Goal: Task Accomplishment & Management: Use online tool/utility

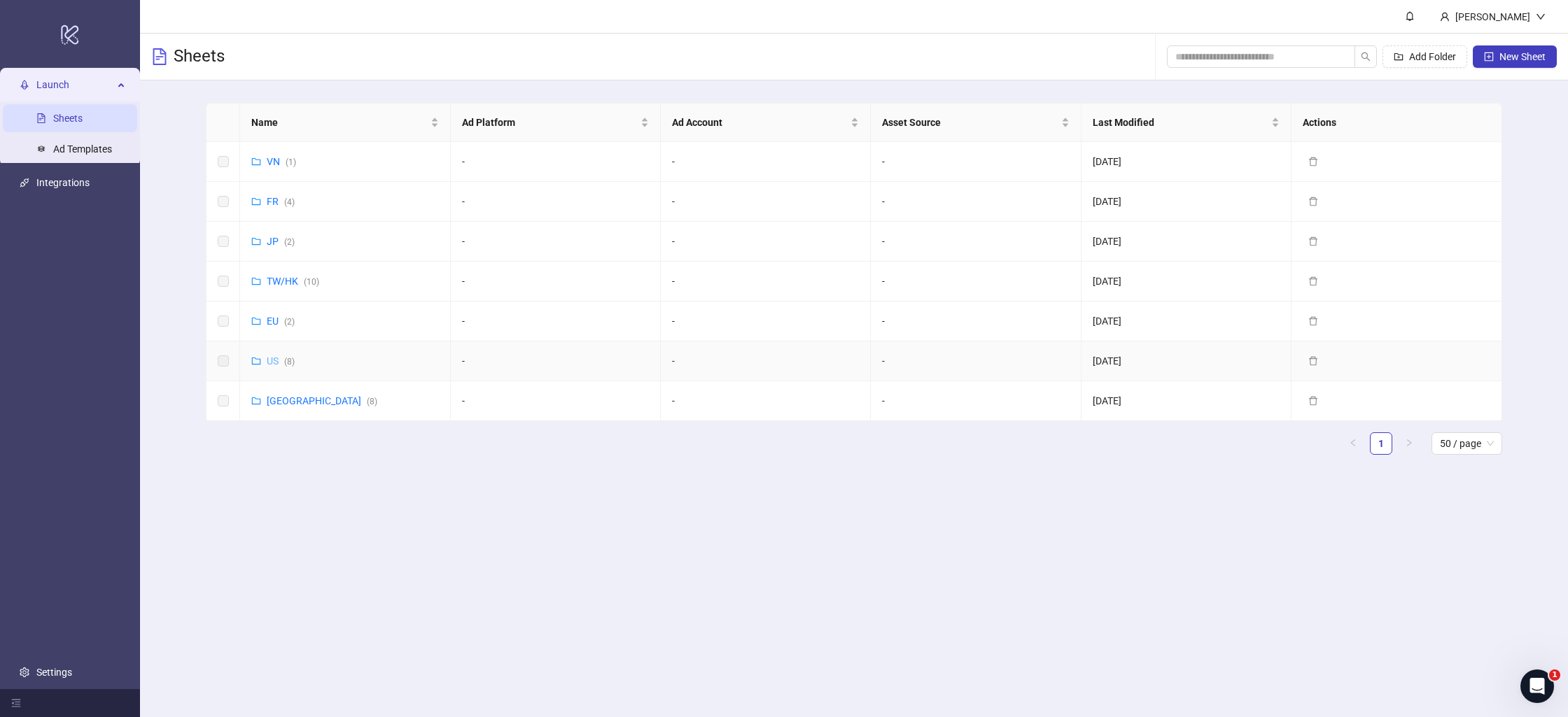
click at [279, 355] on link "US ( 8 )" at bounding box center [281, 361] width 28 height 11
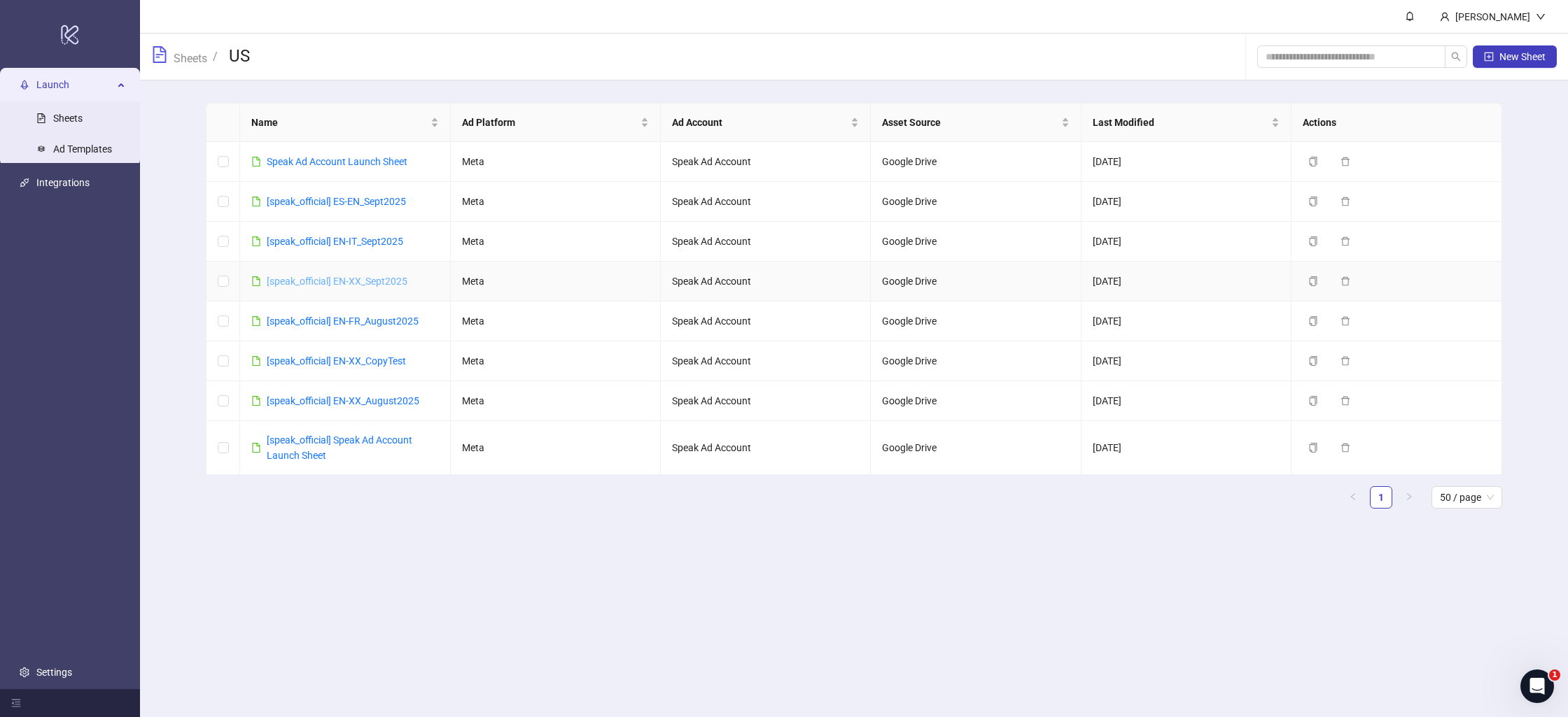
click at [322, 279] on link "[speak_official] EN-XX_Sept2025" at bounding box center [337, 281] width 141 height 11
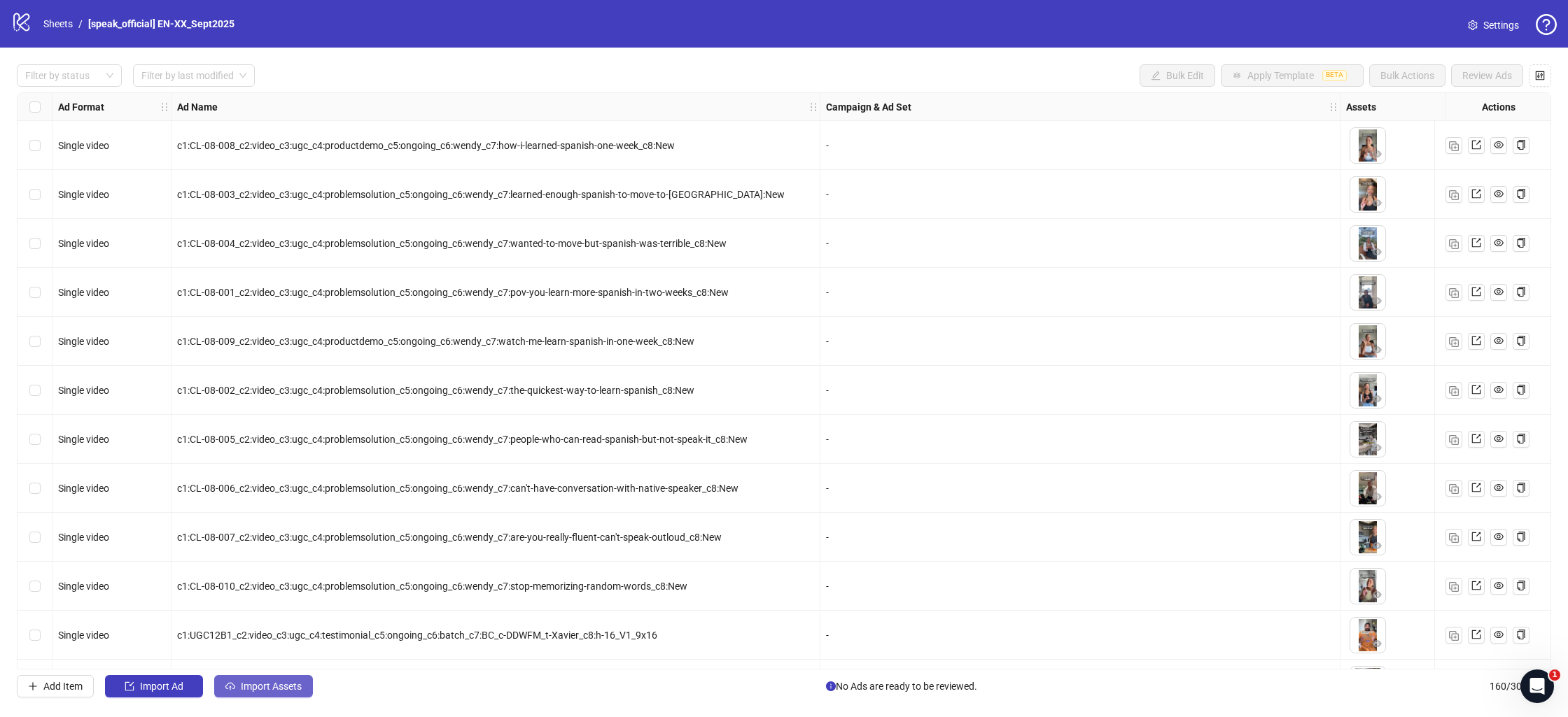
click at [271, 688] on span "Import Assets" at bounding box center [271, 686] width 61 height 11
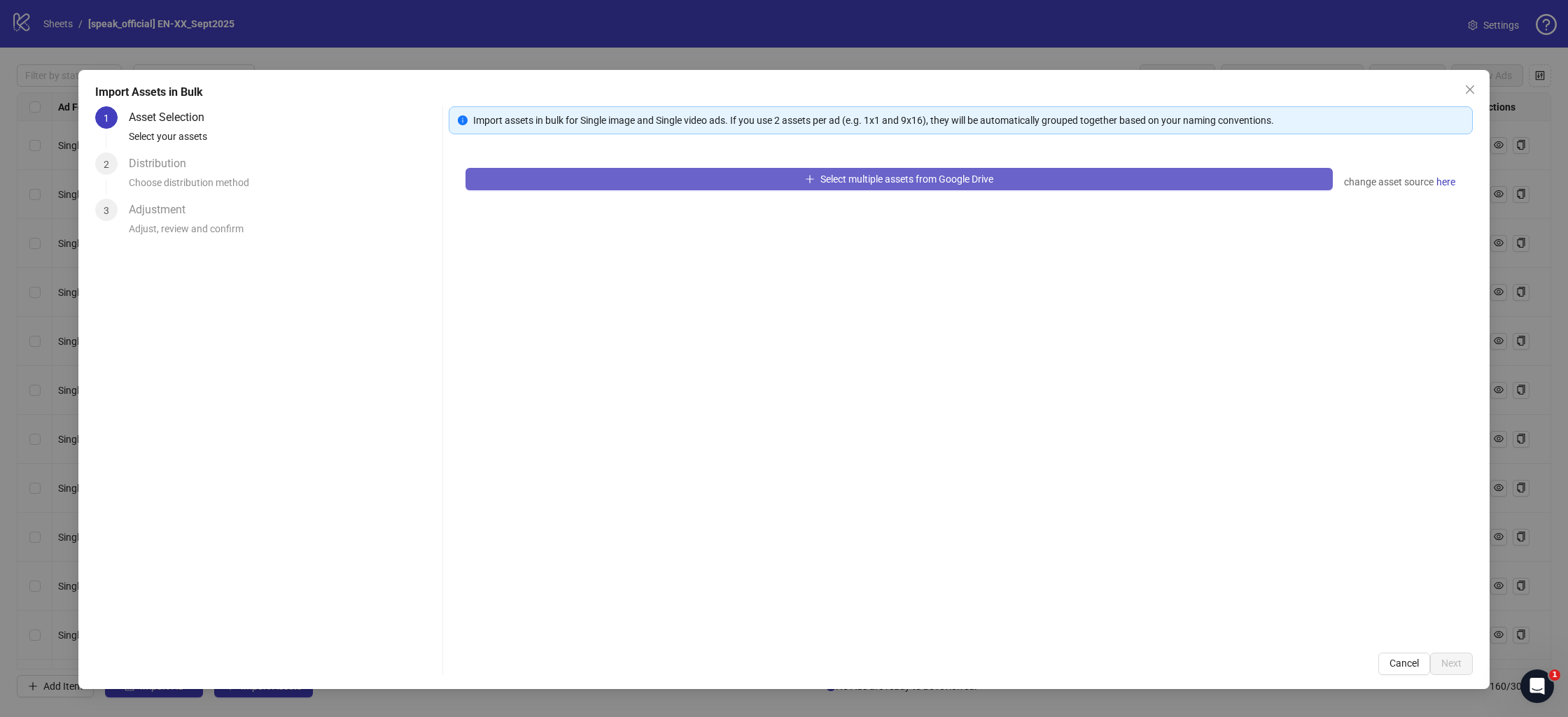
click at [783, 168] on button "Select multiple assets from Google Drive" at bounding box center [899, 179] width 868 height 23
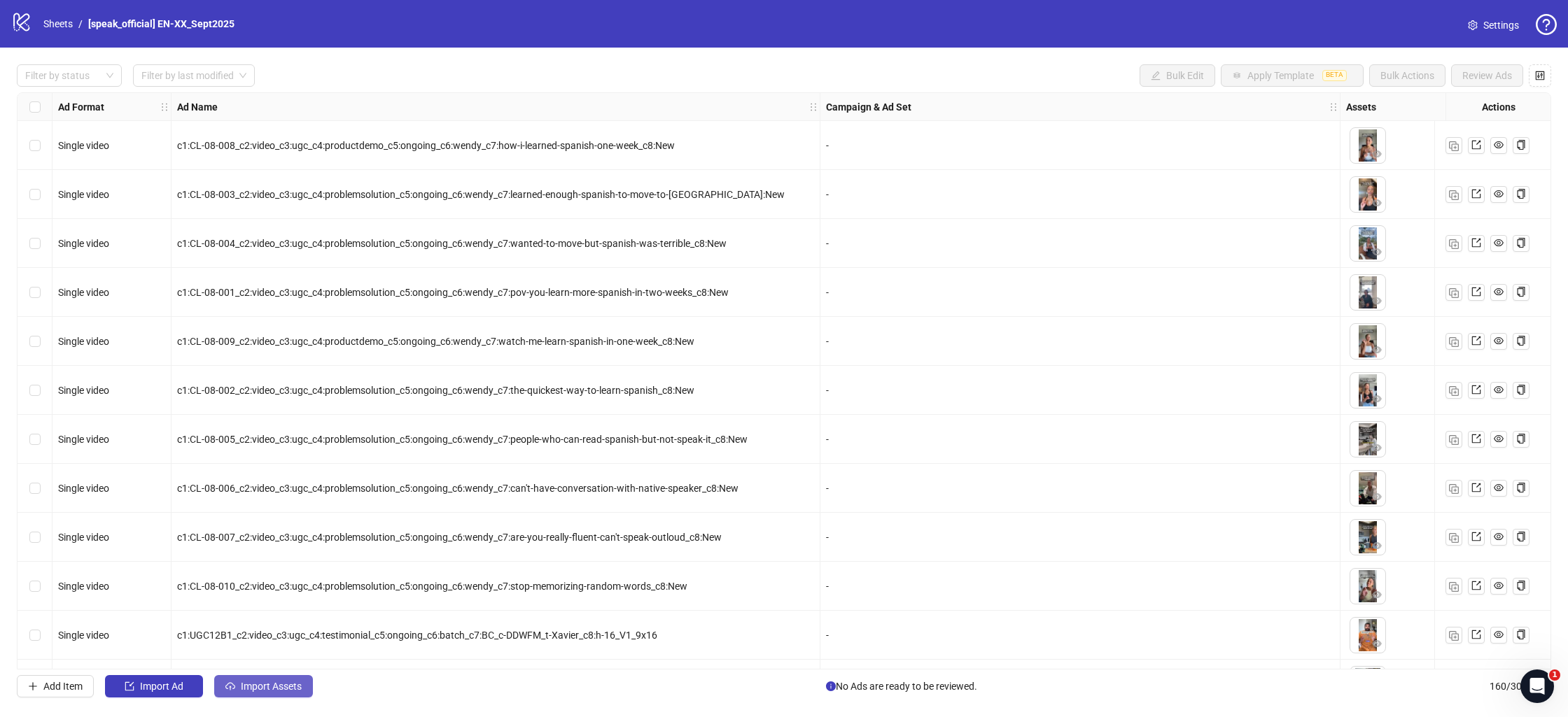
click at [293, 688] on span "Import Assets" at bounding box center [271, 686] width 61 height 11
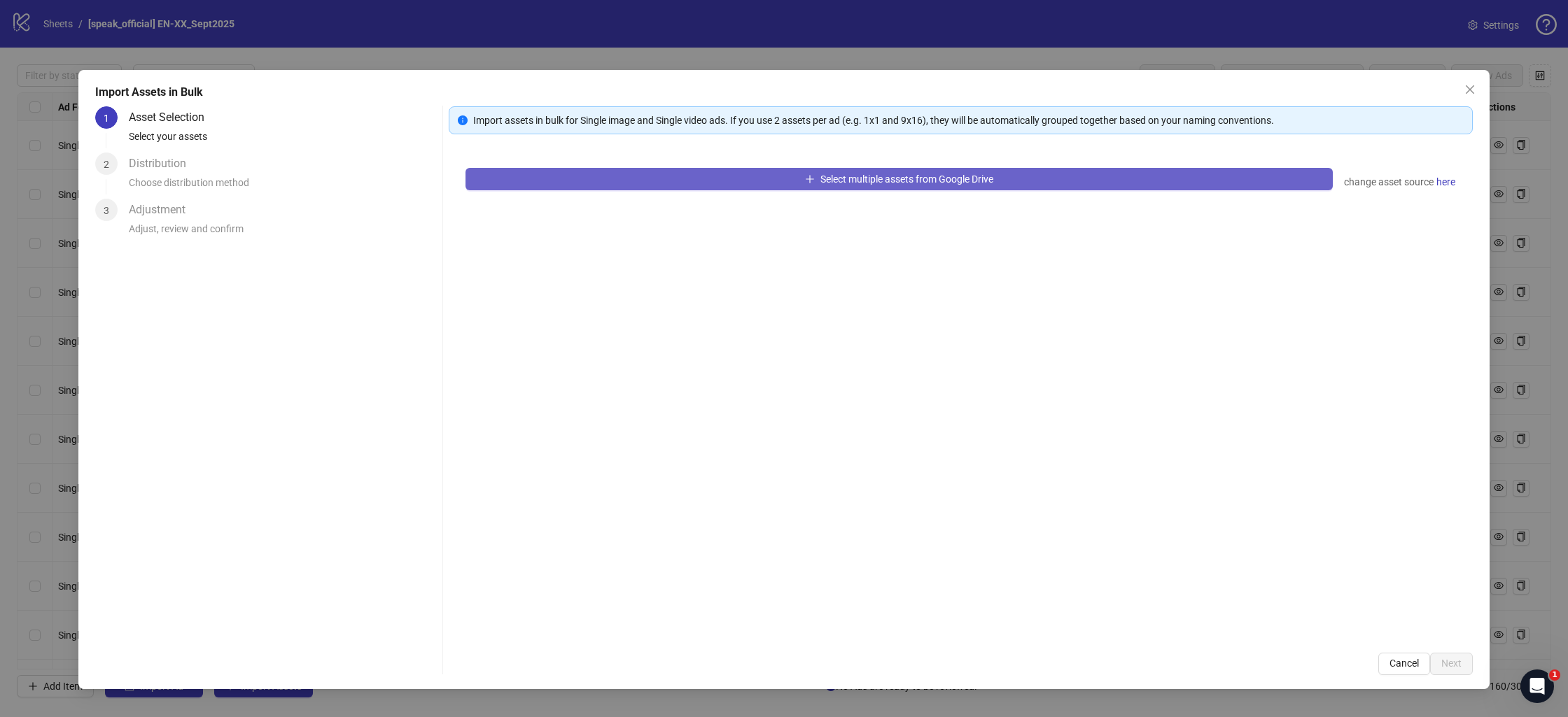
click at [826, 172] on button "Select multiple assets from Google Drive" at bounding box center [899, 179] width 868 height 23
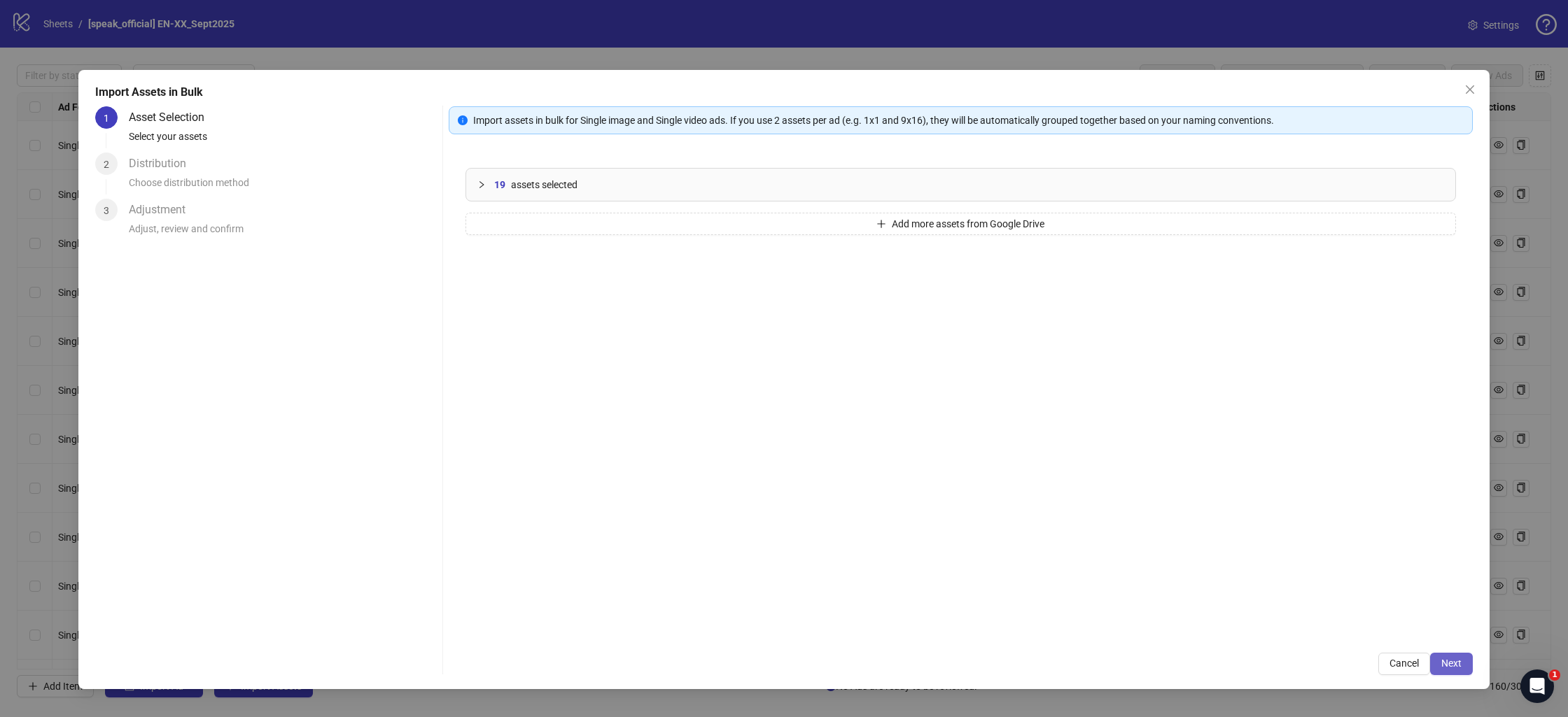
click at [1445, 661] on span "Next" at bounding box center [1451, 663] width 20 height 11
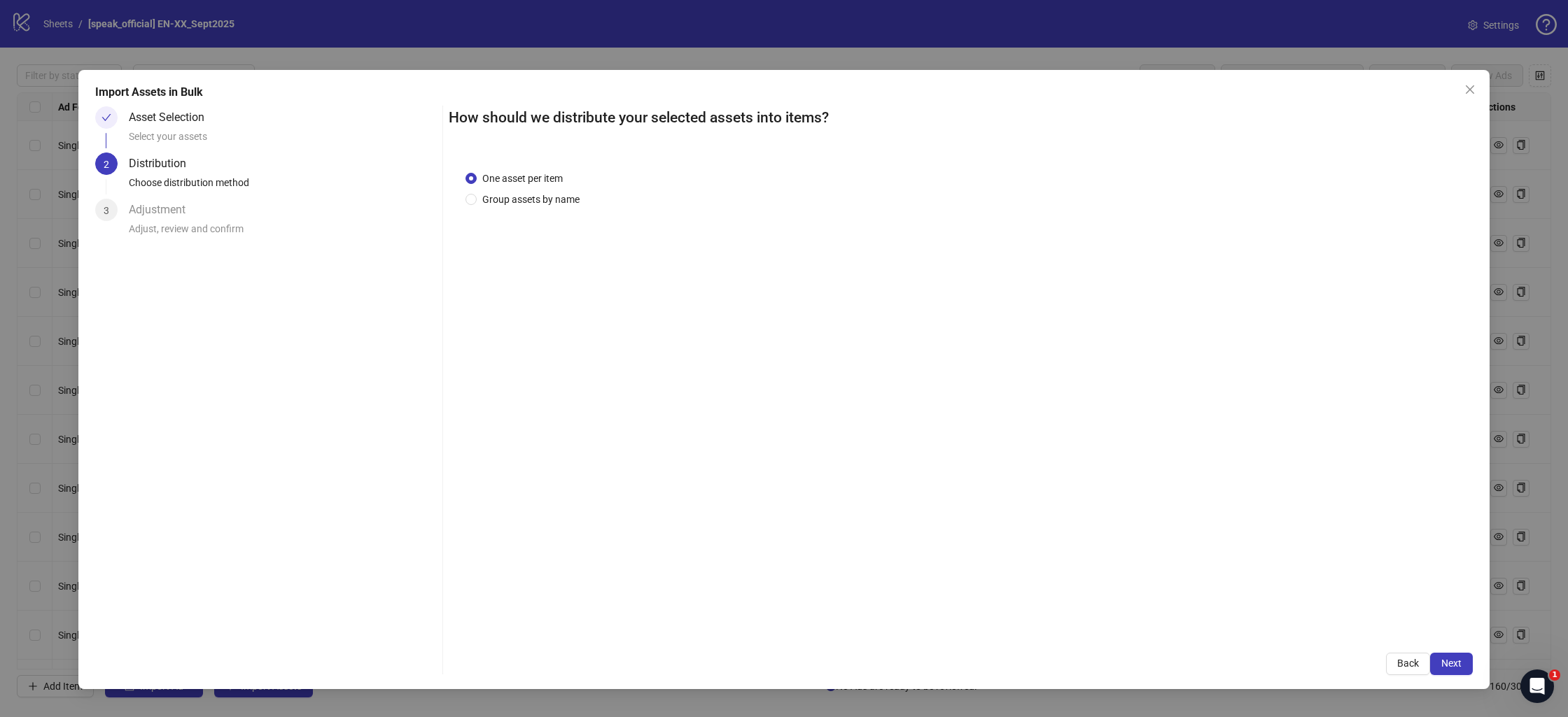
click at [1445, 661] on span "Next" at bounding box center [1451, 663] width 20 height 11
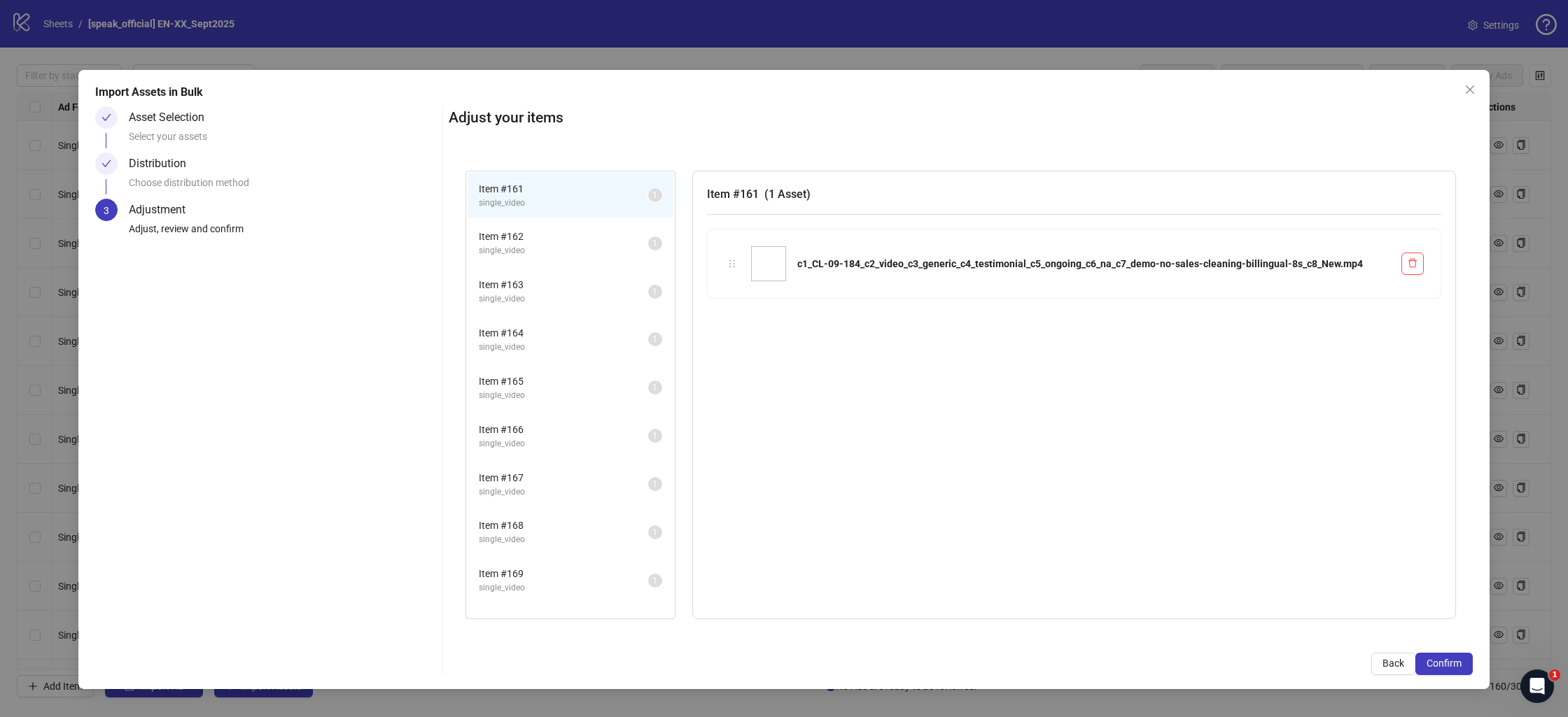
click at [1445, 661] on span "Confirm" at bounding box center [1444, 663] width 35 height 11
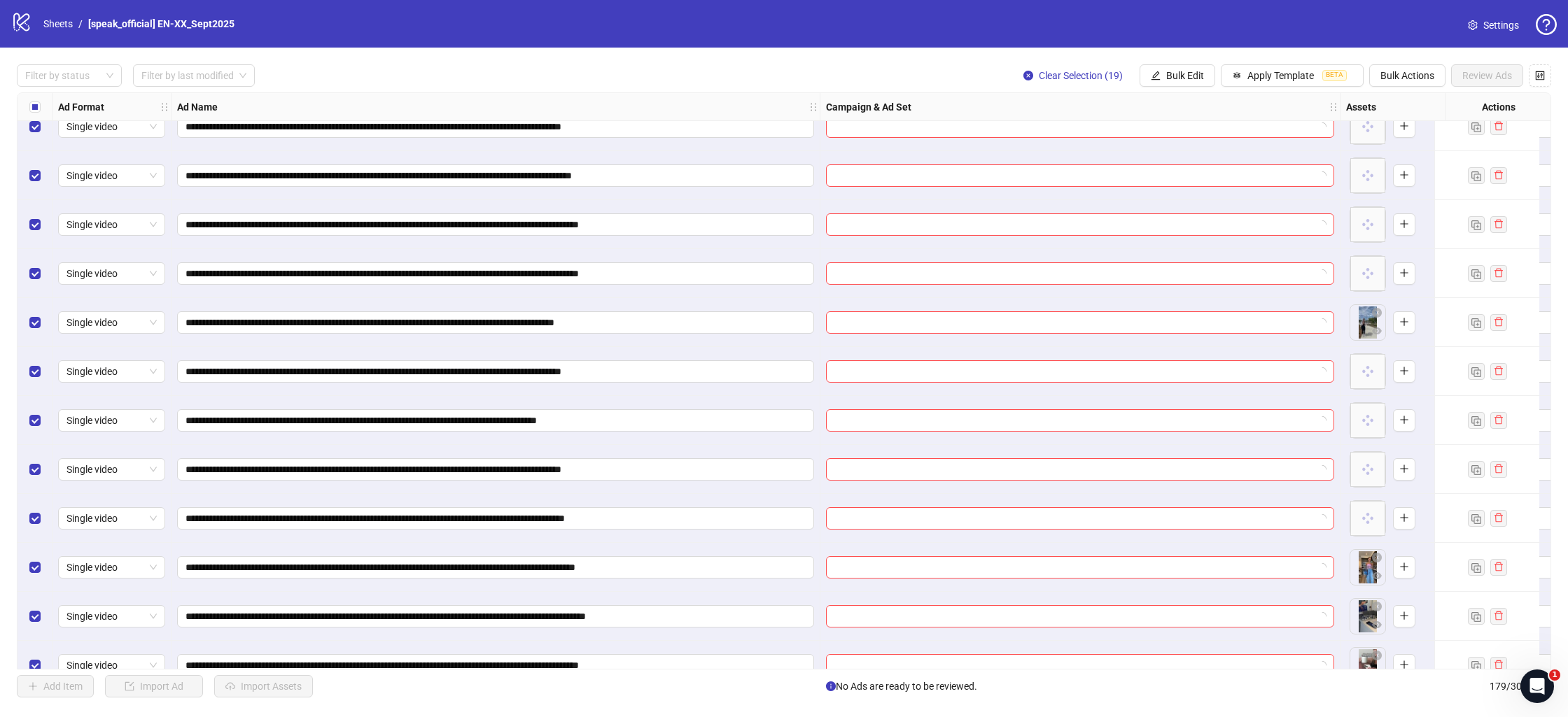
scroll to position [8011, 0]
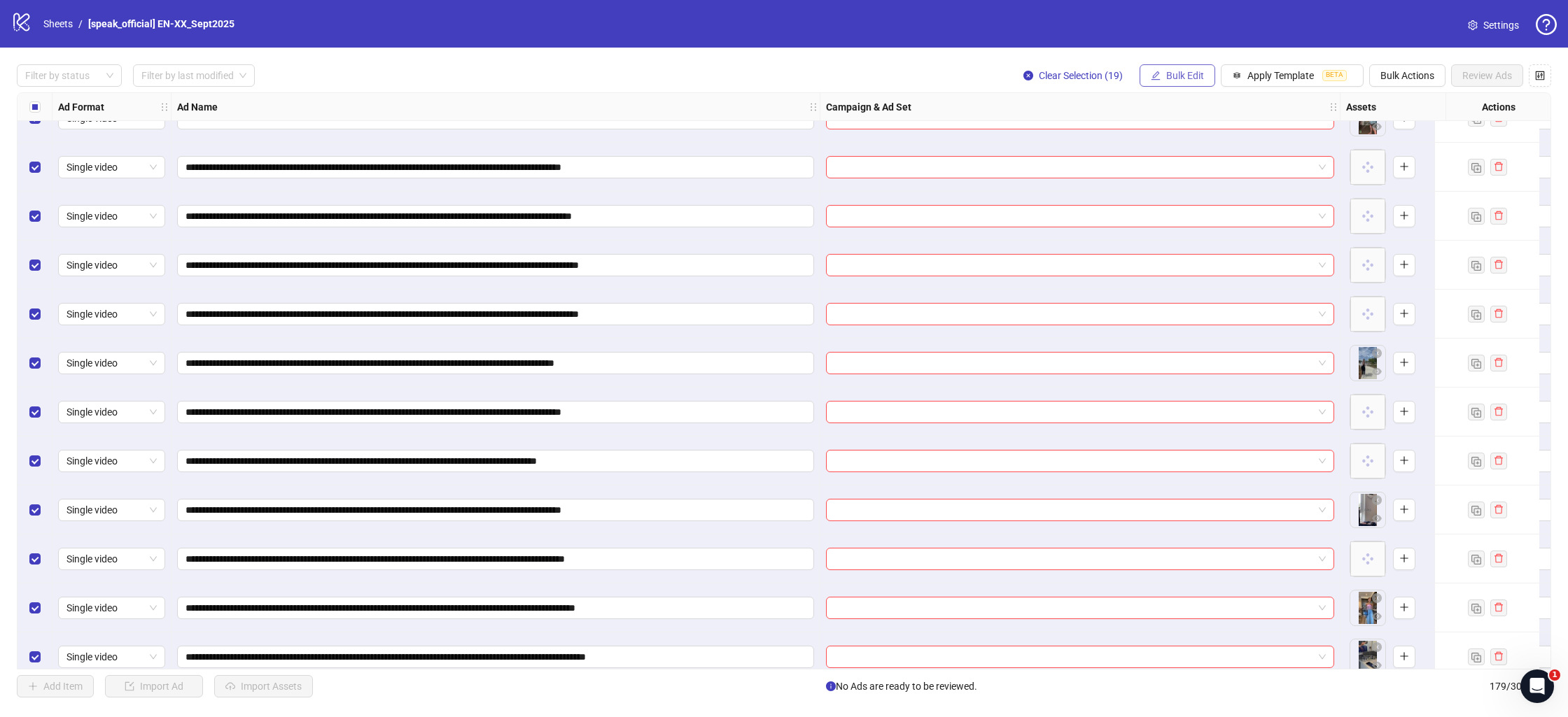
click at [1175, 74] on span "Bulk Edit" at bounding box center [1185, 75] width 38 height 11
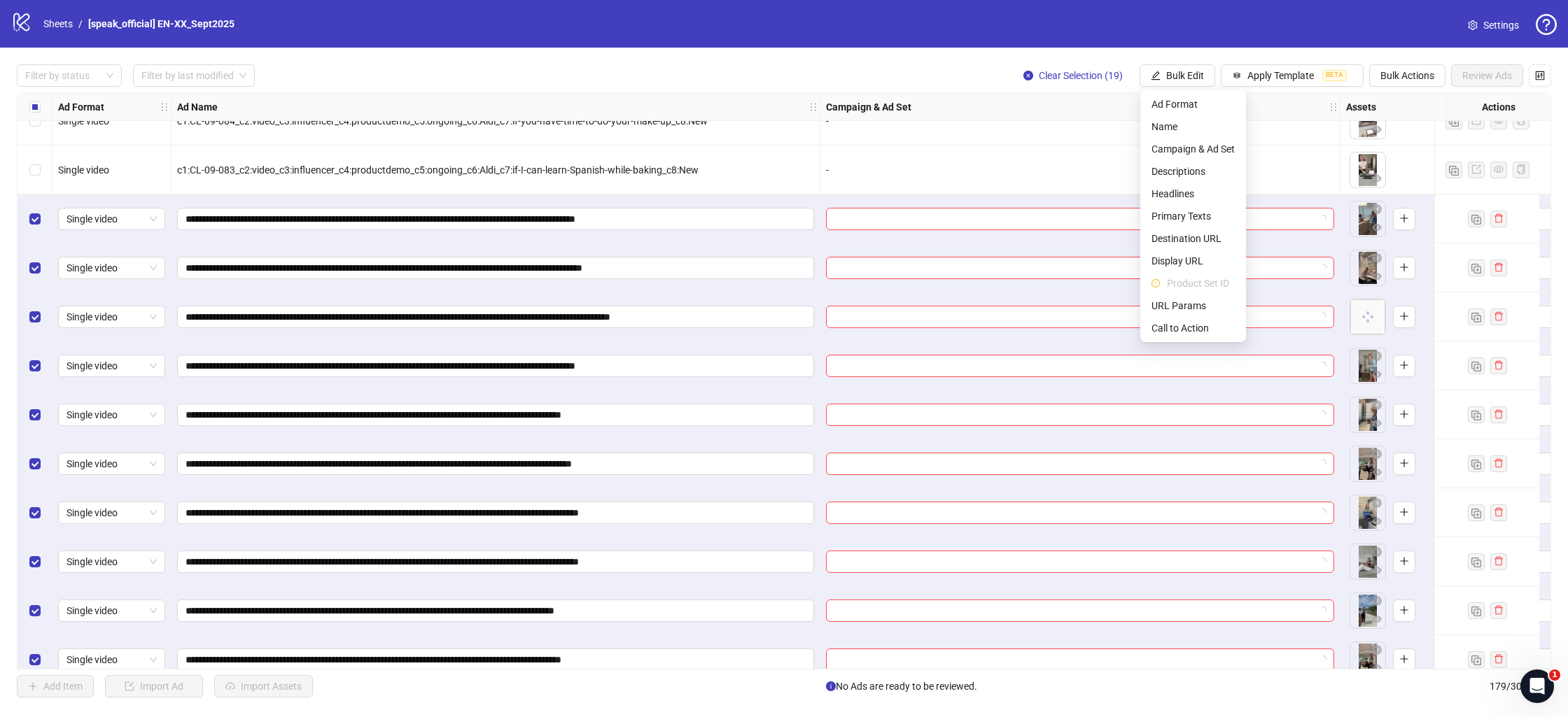
scroll to position [7770, 0]
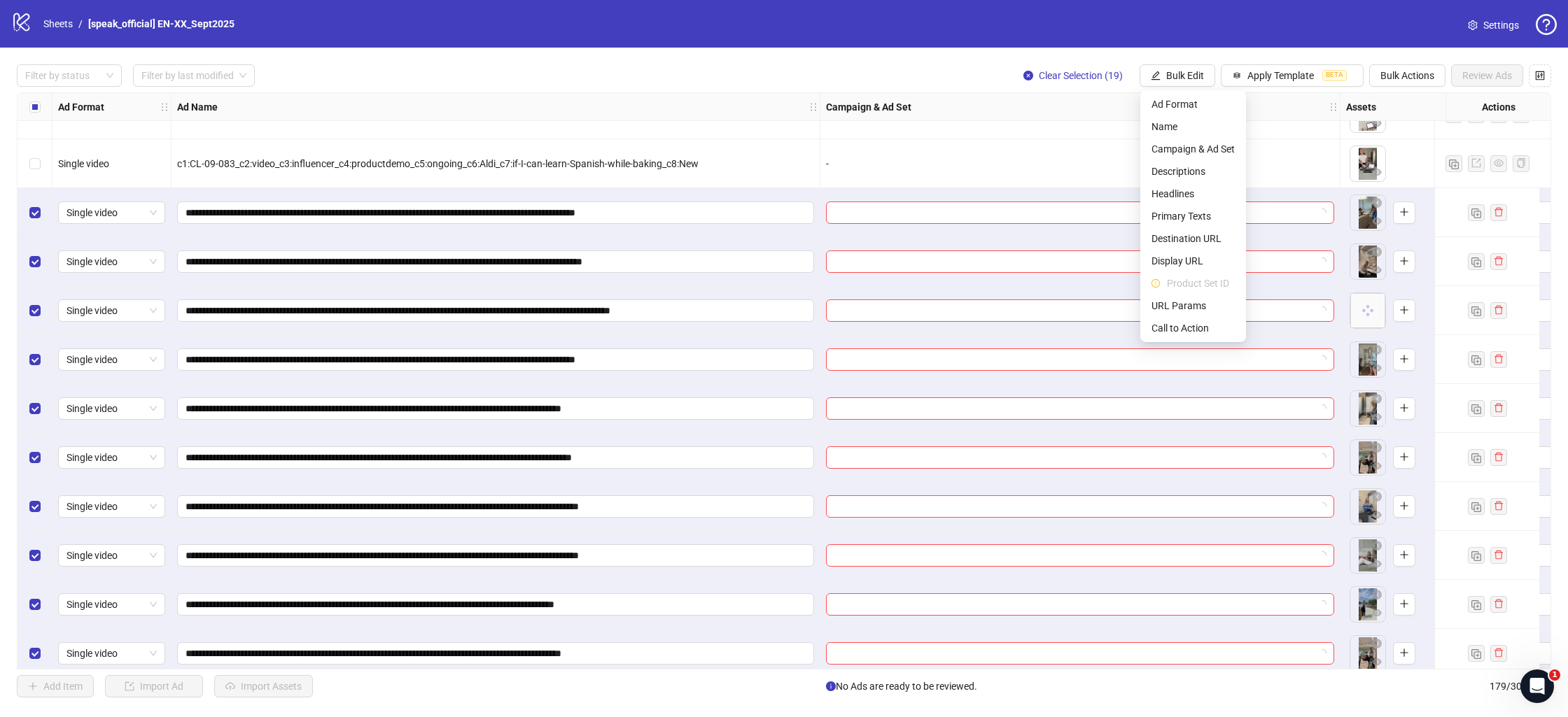
click at [38, 225] on div "Select row 161" at bounding box center [35, 212] width 35 height 49
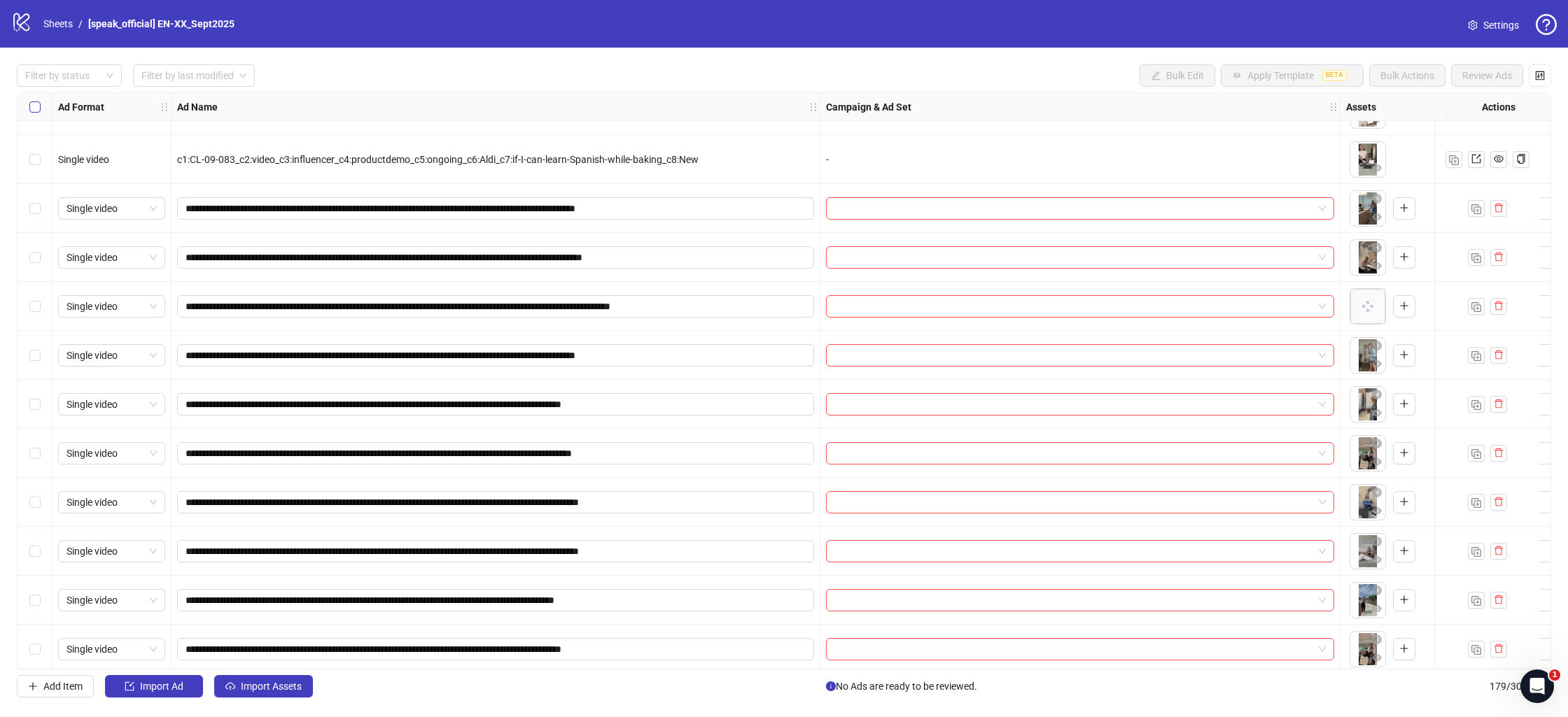
scroll to position [7771, 0]
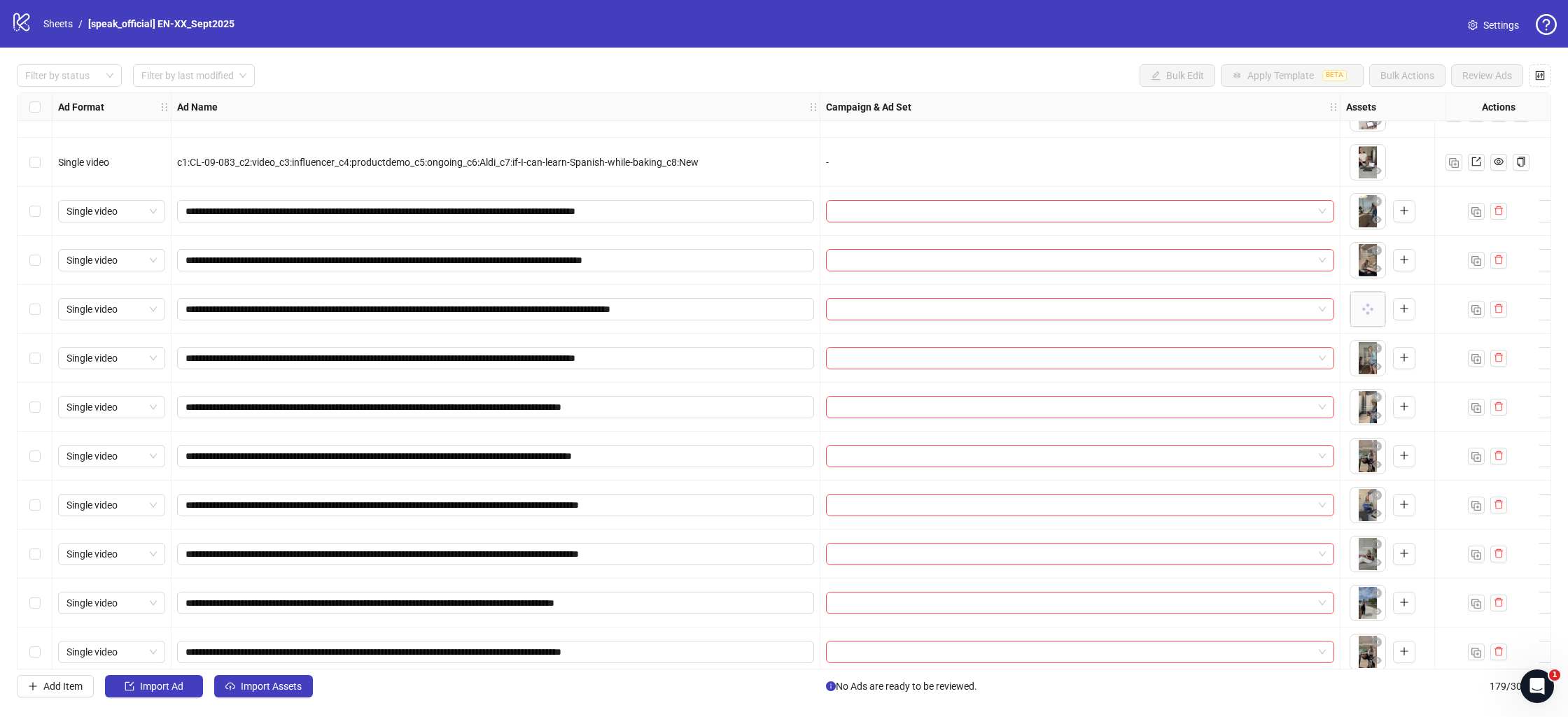
drag, startPoint x: 35, startPoint y: 201, endPoint x: 40, endPoint y: 228, distance: 27.5
click at [35, 201] on div "Select row 161" at bounding box center [35, 211] width 35 height 49
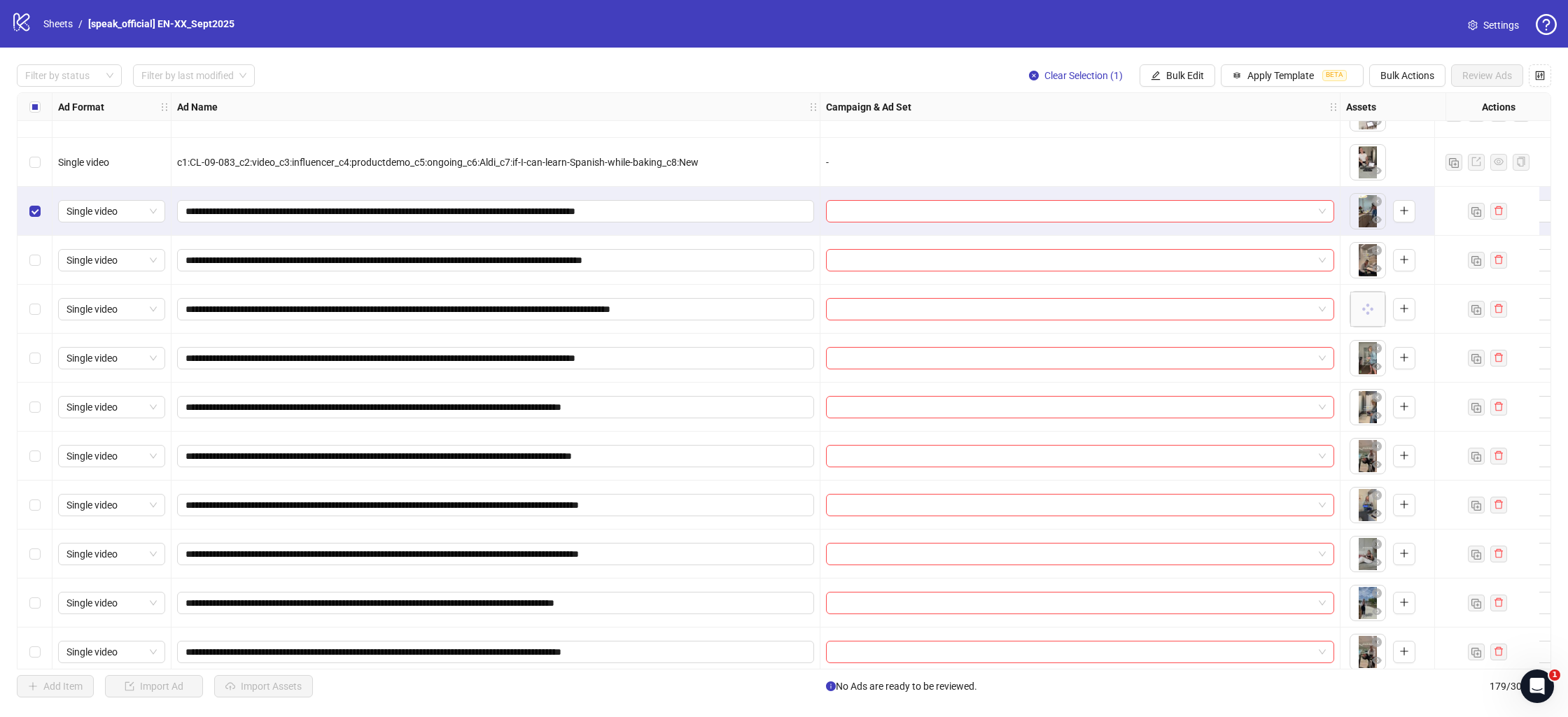
drag, startPoint x: 26, startPoint y: 260, endPoint x: 33, endPoint y: 283, distance: 24.0
click at [28, 262] on div "Select row 162" at bounding box center [35, 260] width 35 height 49
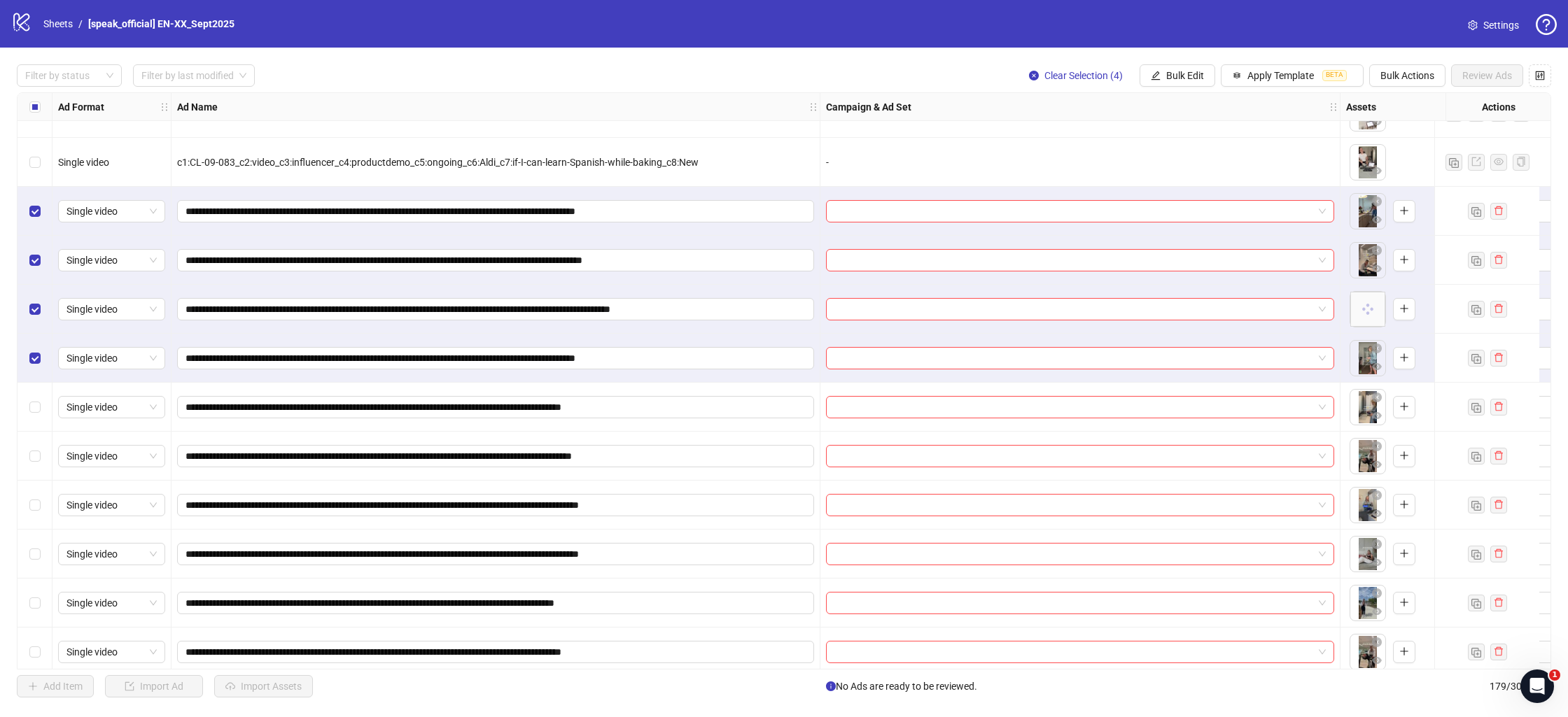
click at [28, 411] on div "Select row 165" at bounding box center [35, 407] width 35 height 49
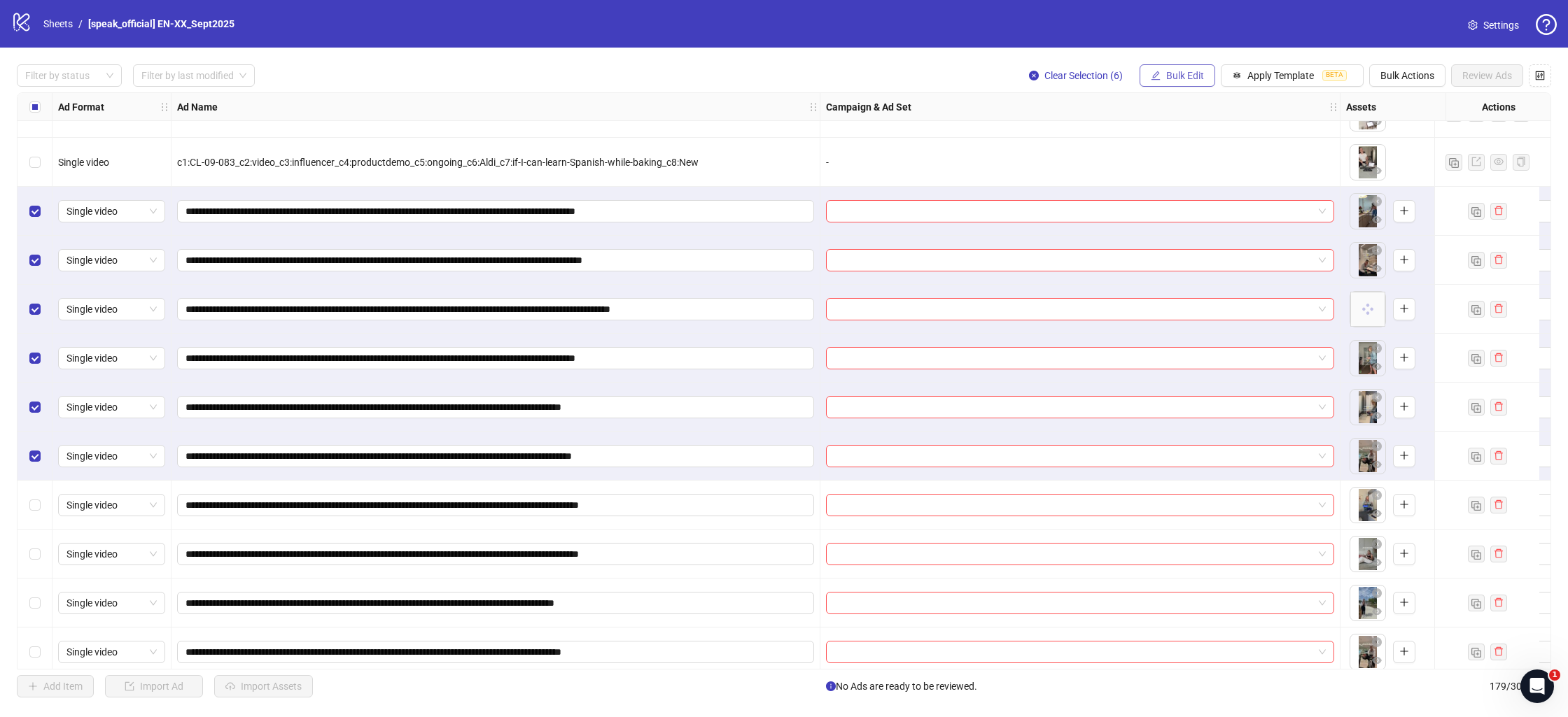
click at [1169, 82] on button "Bulk Edit" at bounding box center [1178, 76] width 76 height 23
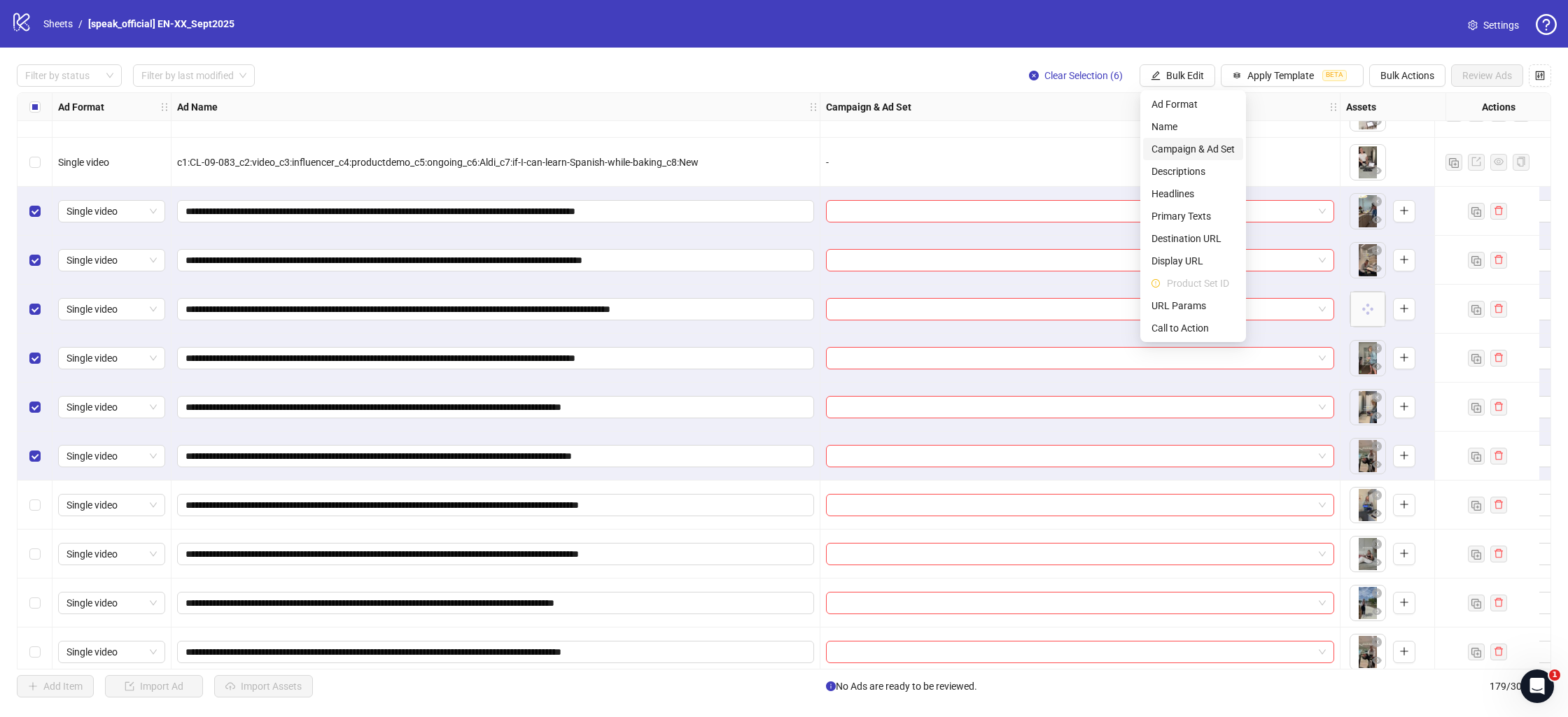
click at [1188, 147] on span "Campaign & Ad Set" at bounding box center [1193, 149] width 83 height 15
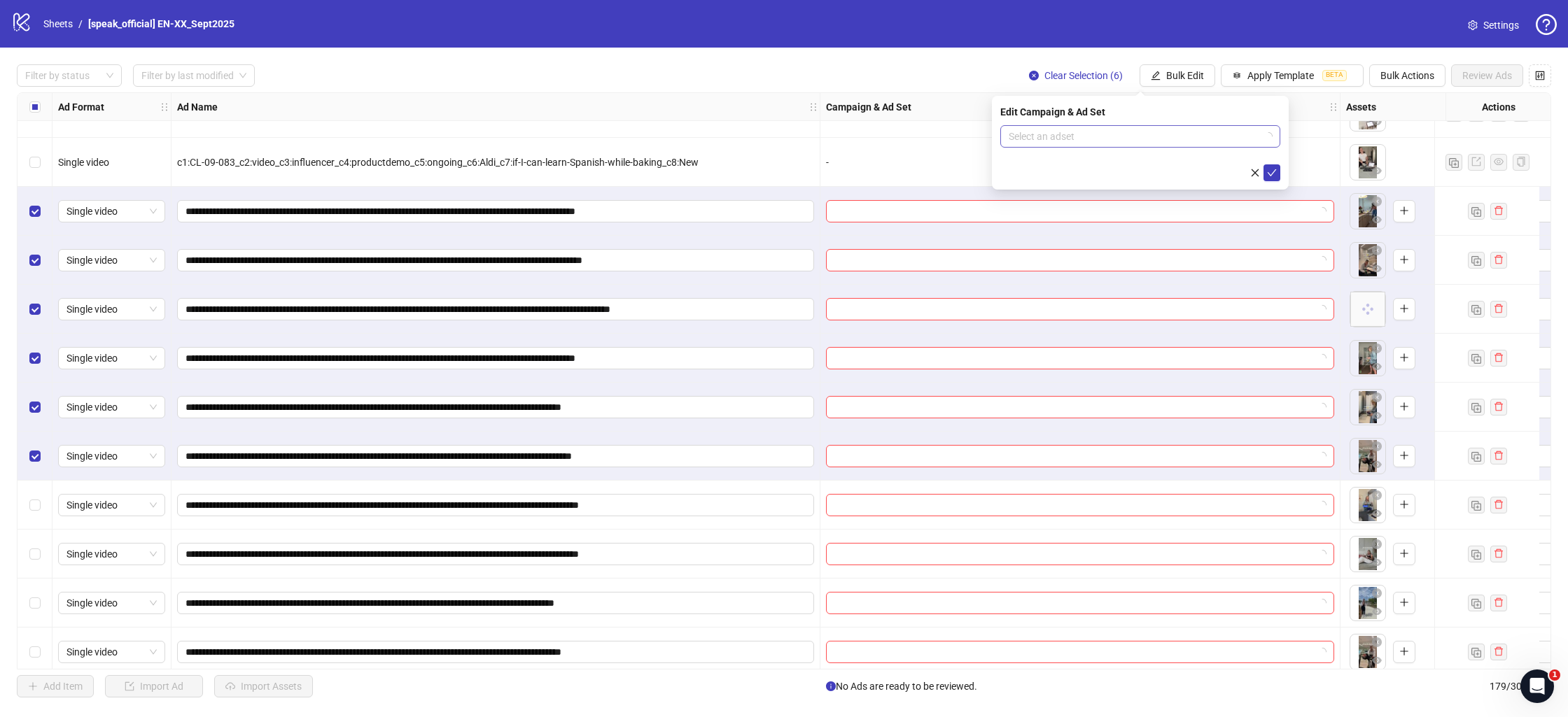
click at [1172, 132] on input "search" at bounding box center [1134, 137] width 250 height 21
click at [1157, 134] on input "search" at bounding box center [1134, 137] width 250 height 21
type input "*********"
click at [922, 63] on div "Filter by status Filter by last modified Clear Selection (6) Bulk Edit Apply Te…" at bounding box center [784, 380] width 1568 height 667
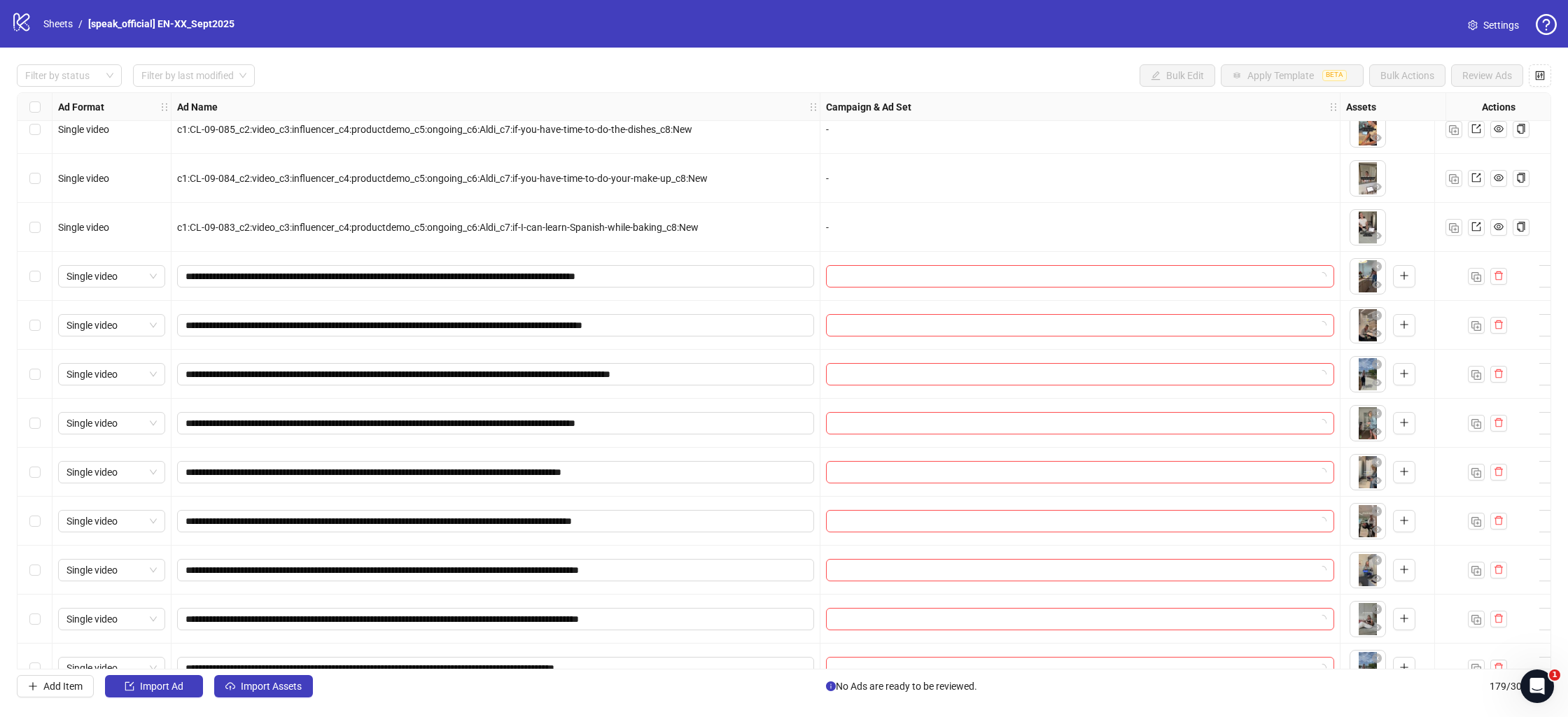
scroll to position [7729, 0]
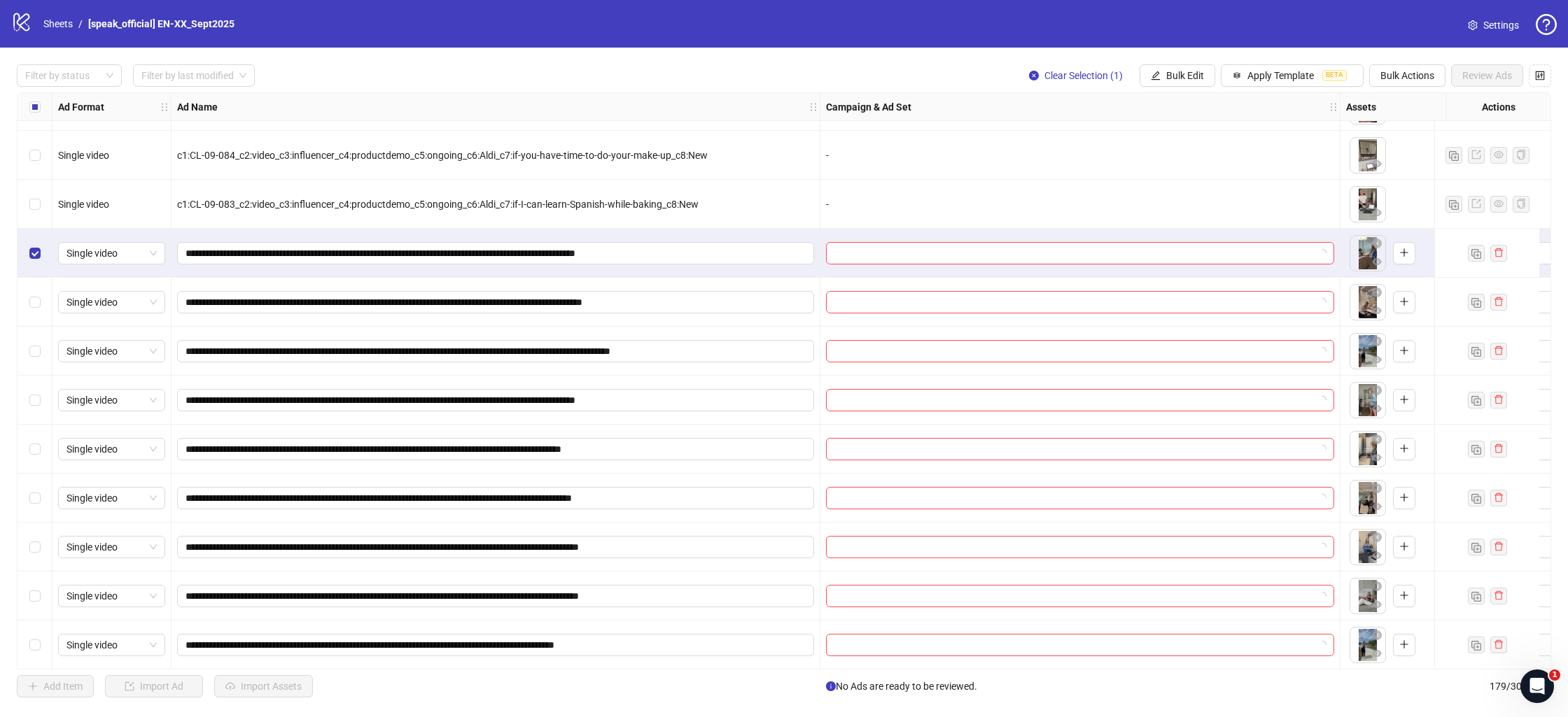
drag, startPoint x: 42, startPoint y: 292, endPoint x: 42, endPoint y: 315, distance: 23.0
click at [42, 293] on div "Select row 162" at bounding box center [35, 302] width 35 height 49
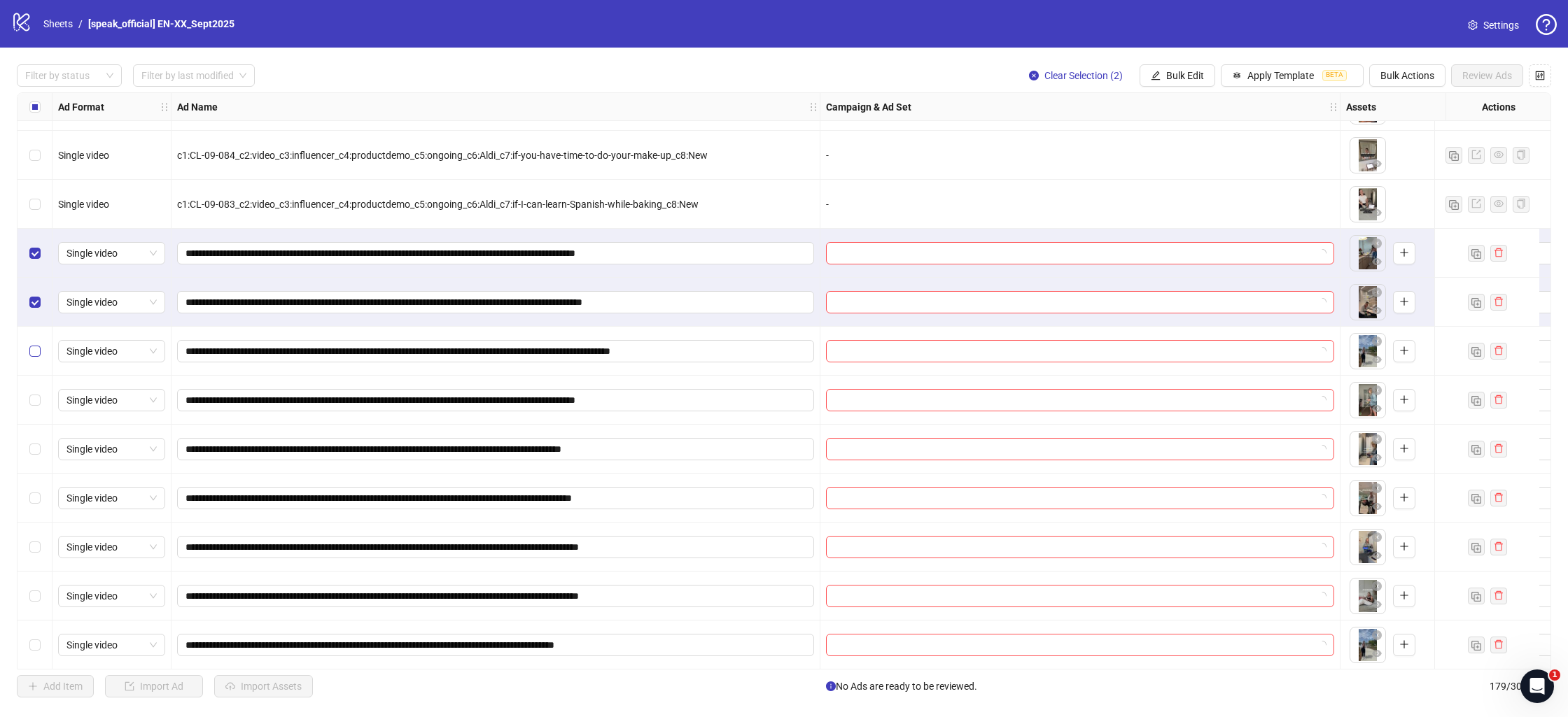
click at [35, 348] on label "Select row 163" at bounding box center [35, 351] width 11 height 15
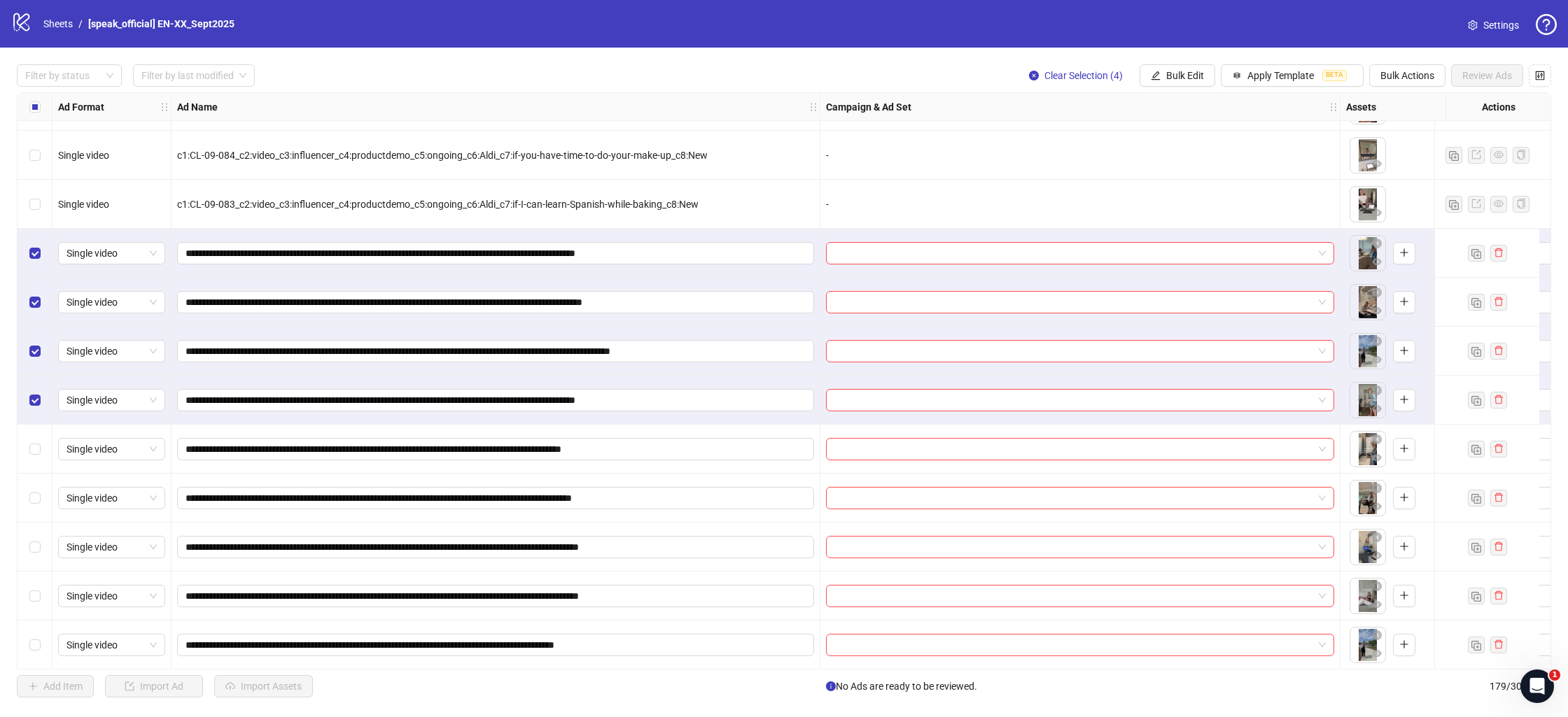
drag, startPoint x: 23, startPoint y: 454, endPoint x: 30, endPoint y: 458, distance: 8.1
click at [24, 454] on div "Select row 165" at bounding box center [35, 449] width 35 height 49
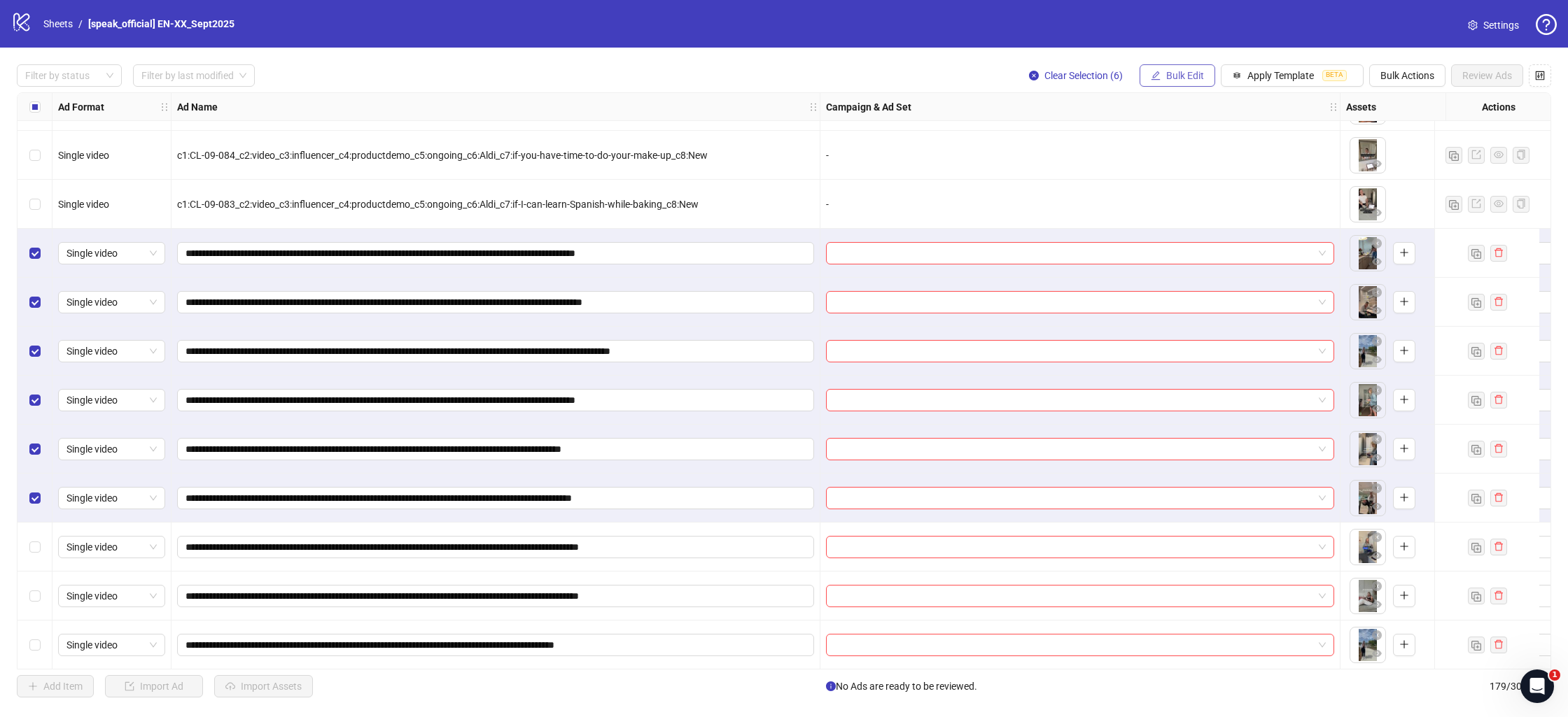
click at [1172, 77] on span "Bulk Edit" at bounding box center [1185, 75] width 38 height 11
click at [1185, 149] on span "Campaign & Ad Set" at bounding box center [1193, 149] width 83 height 15
click at [1179, 147] on div "Select an adset" at bounding box center [1140, 137] width 280 height 23
type input "**********"
click at [1269, 138] on span at bounding box center [1141, 137] width 263 height 21
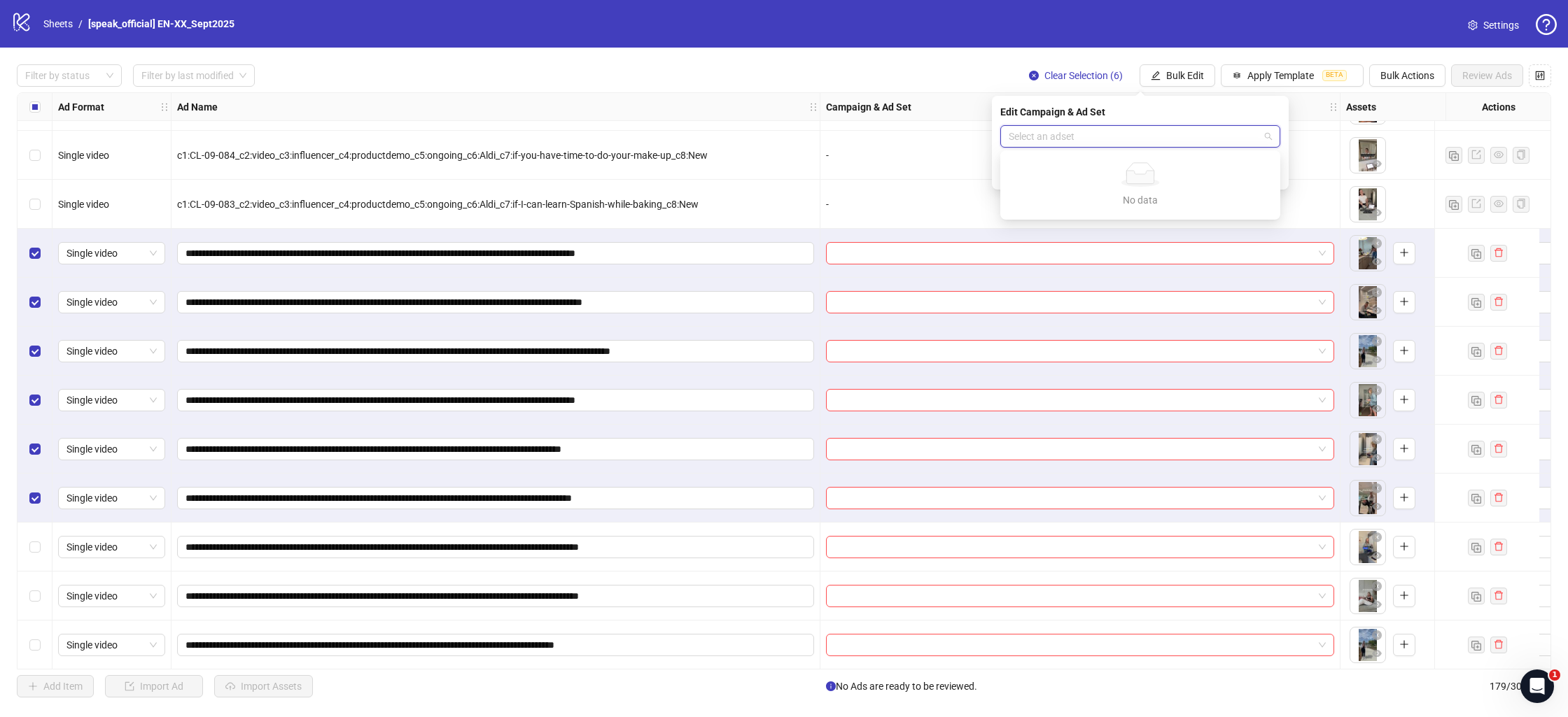
click at [1260, 138] on span at bounding box center [1141, 137] width 263 height 21
click at [1228, 137] on input "search" at bounding box center [1134, 137] width 250 height 21
drag, startPoint x: 924, startPoint y: 150, endPoint x: 931, endPoint y: 154, distance: 8.1
click at [924, 150] on div "-" at bounding box center [1081, 155] width 508 height 15
click at [1106, 244] on input "search" at bounding box center [1074, 253] width 479 height 21
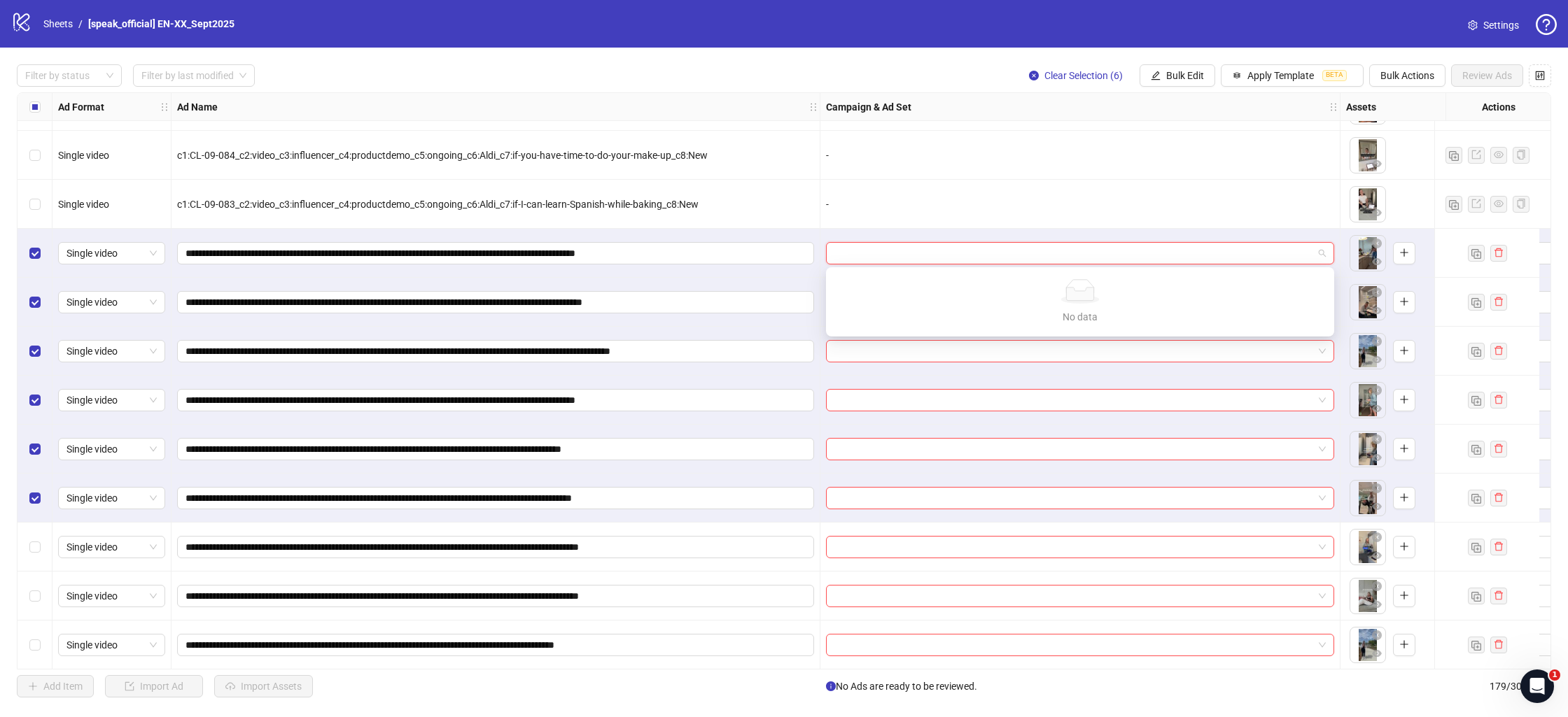
click at [1106, 248] on input "search" at bounding box center [1074, 253] width 479 height 21
click at [1107, 256] on input "search" at bounding box center [1074, 253] width 479 height 21
click at [1326, 252] on div at bounding box center [1081, 253] width 508 height 23
click at [1323, 252] on span at bounding box center [1081, 253] width 492 height 21
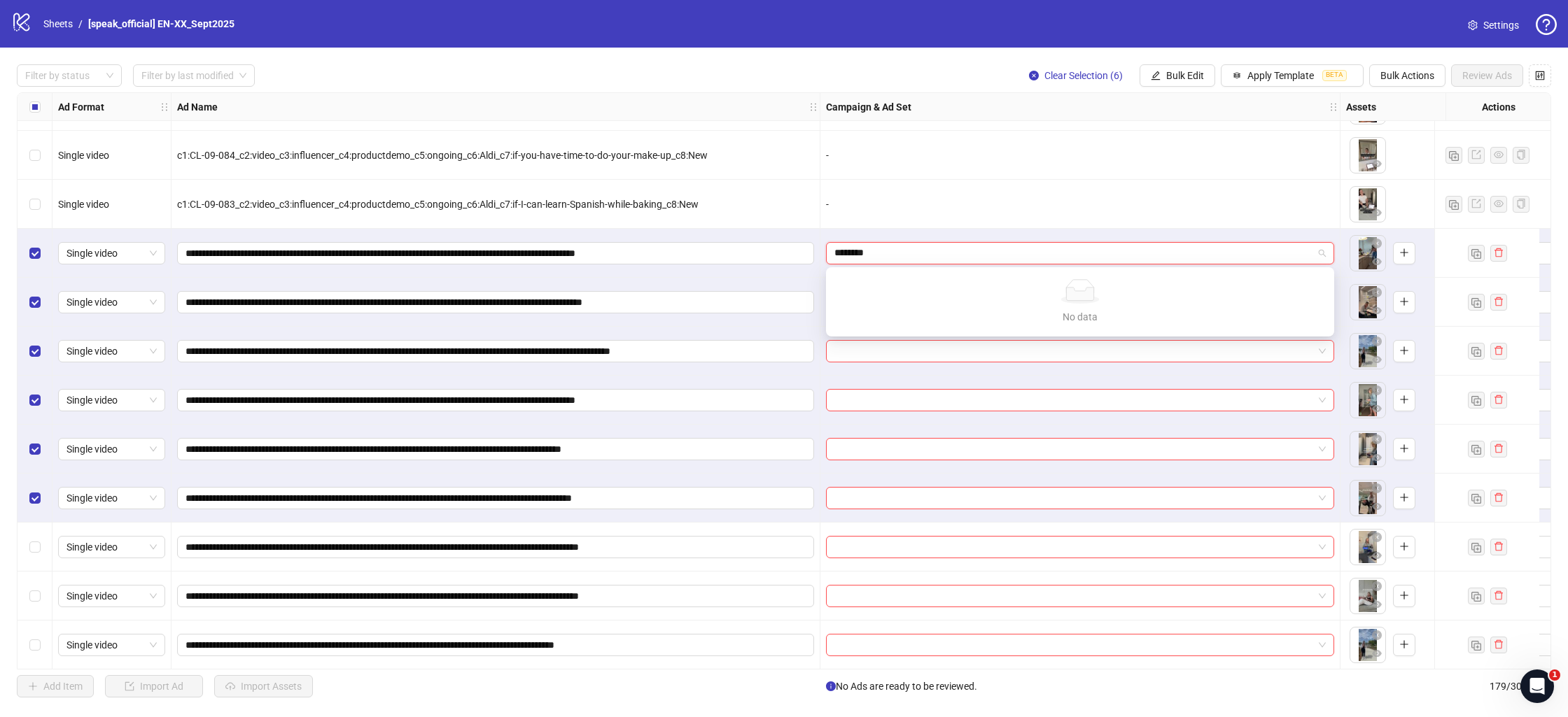
type input "*********"
click at [1322, 250] on span at bounding box center [1081, 253] width 492 height 21
click at [62, 22] on link "Sheets" at bounding box center [58, 23] width 35 height 15
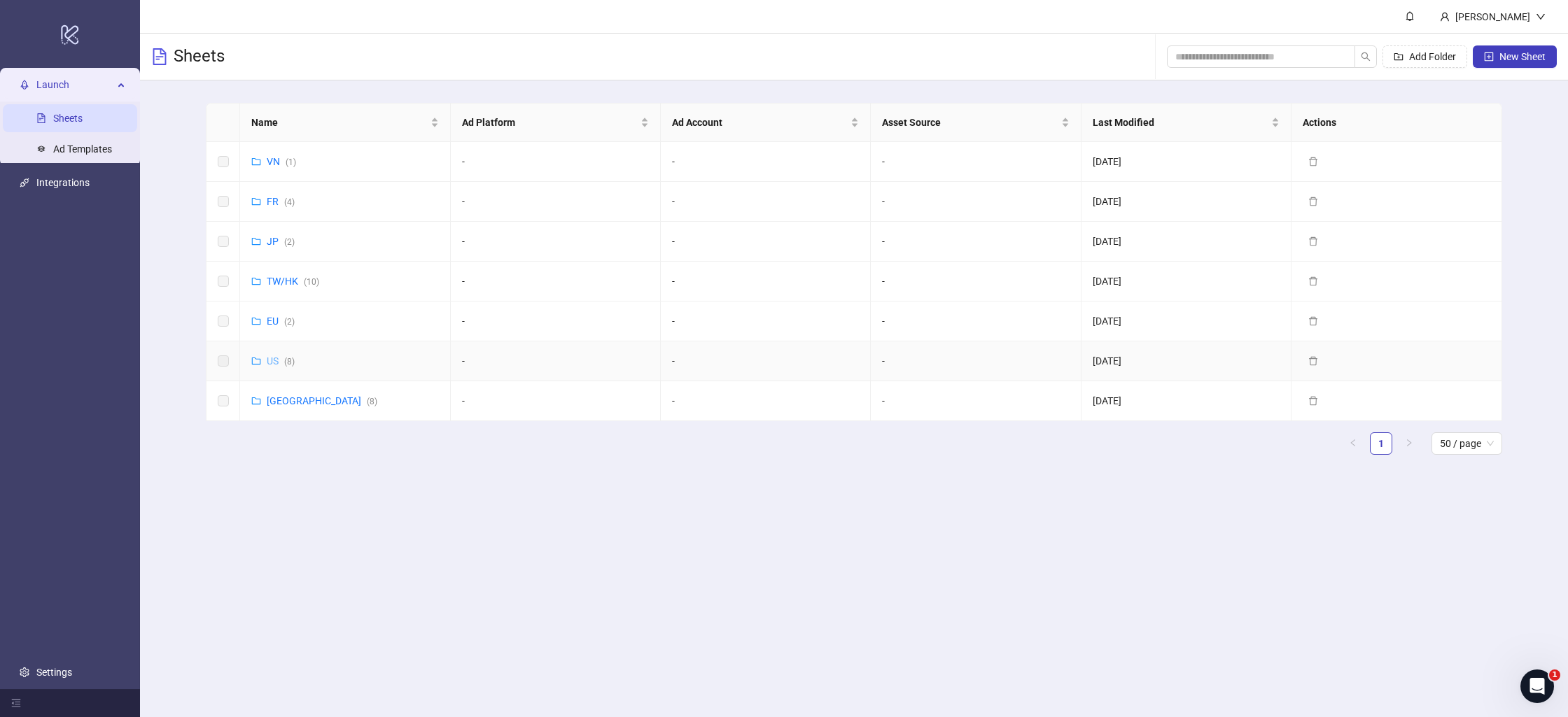
click at [279, 356] on link "US ( 8 )" at bounding box center [281, 361] width 28 height 11
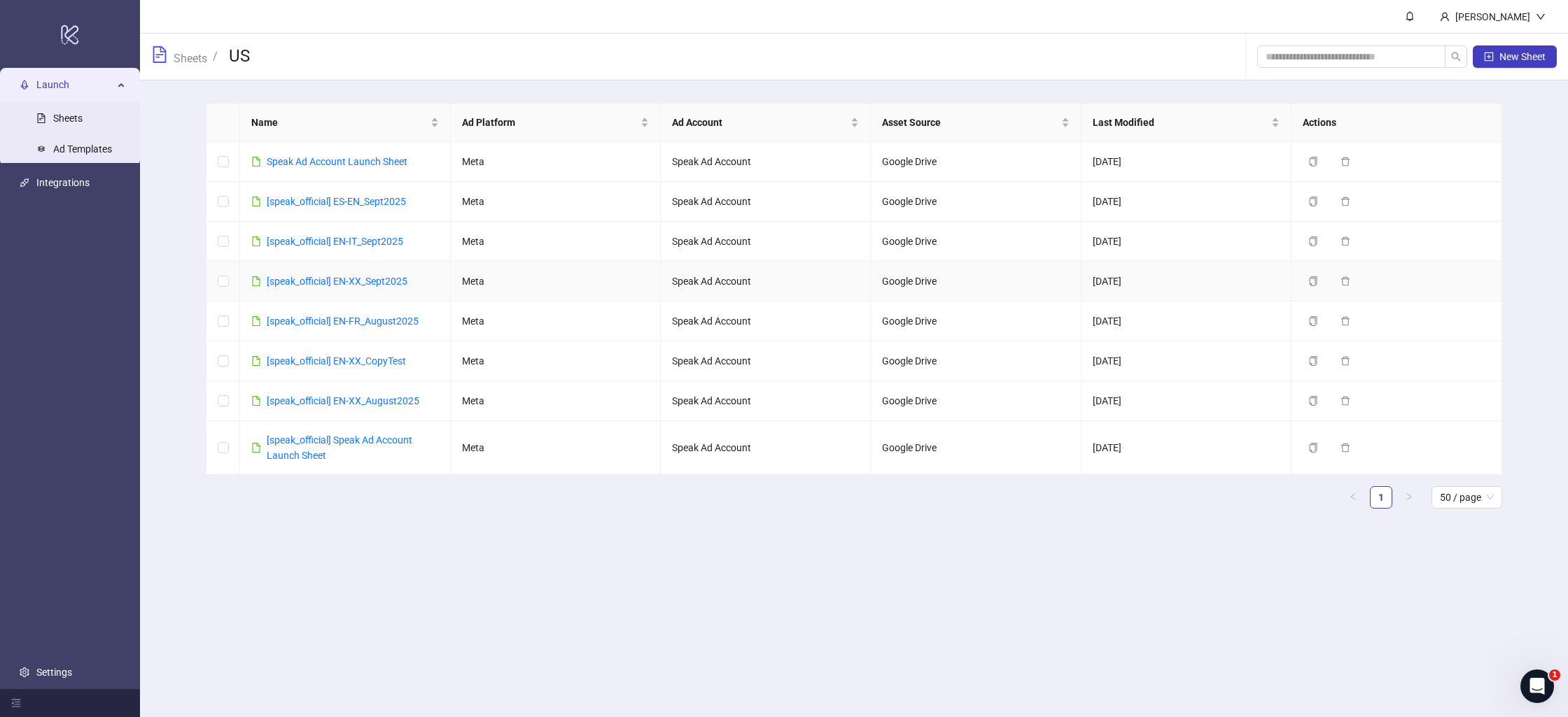
click at [345, 279] on link "[speak_official] EN-XX_Sept2025" at bounding box center [337, 281] width 141 height 11
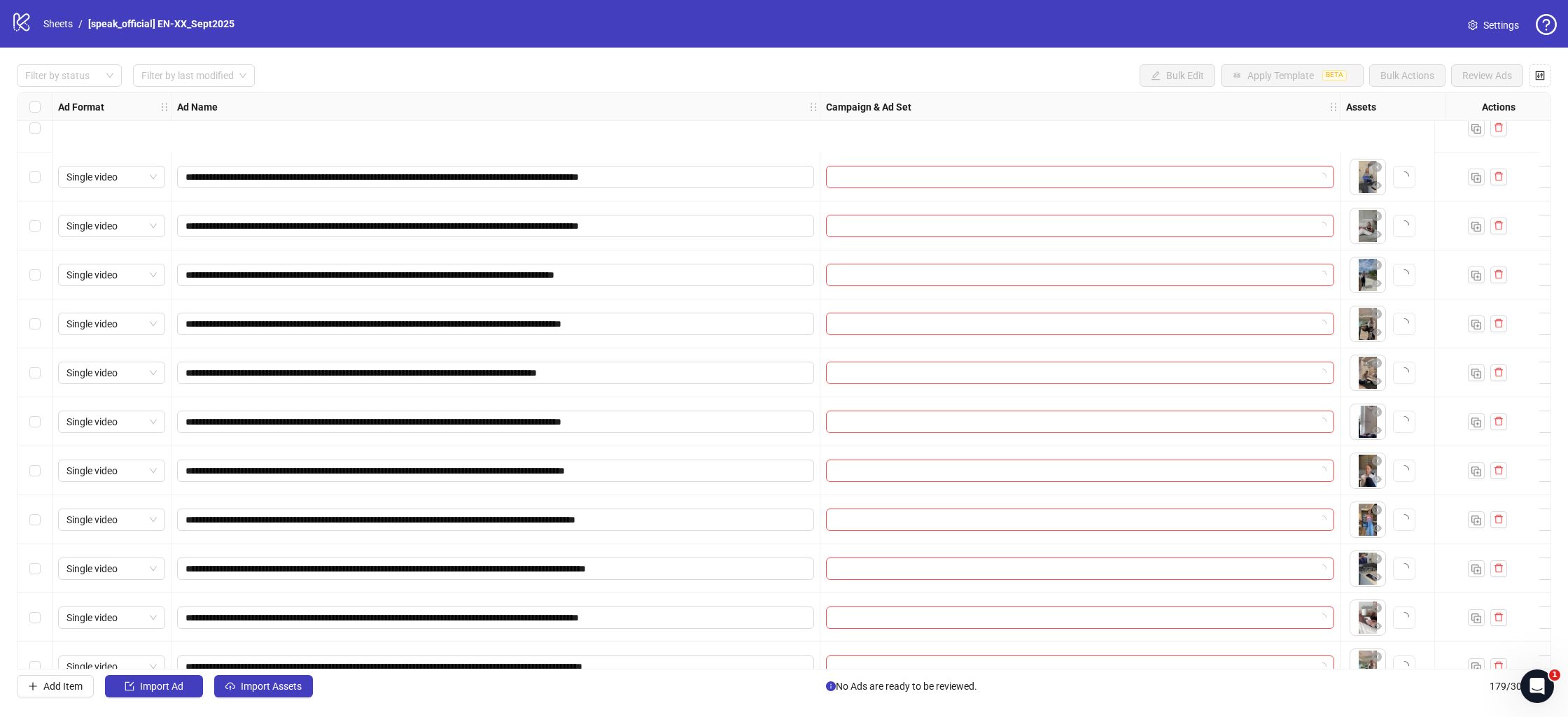
scroll to position [8225, 0]
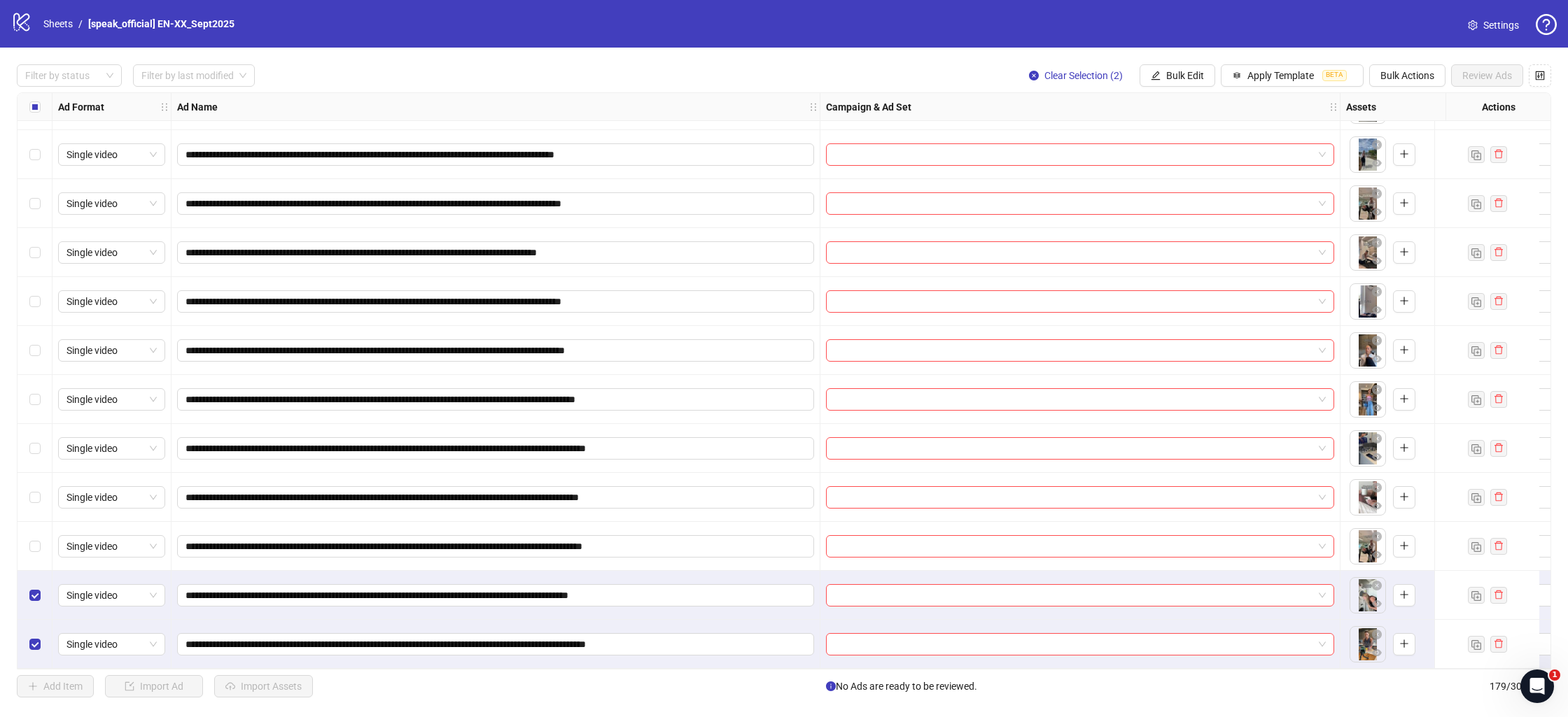
click at [35, 555] on div "Select row 177" at bounding box center [35, 546] width 35 height 49
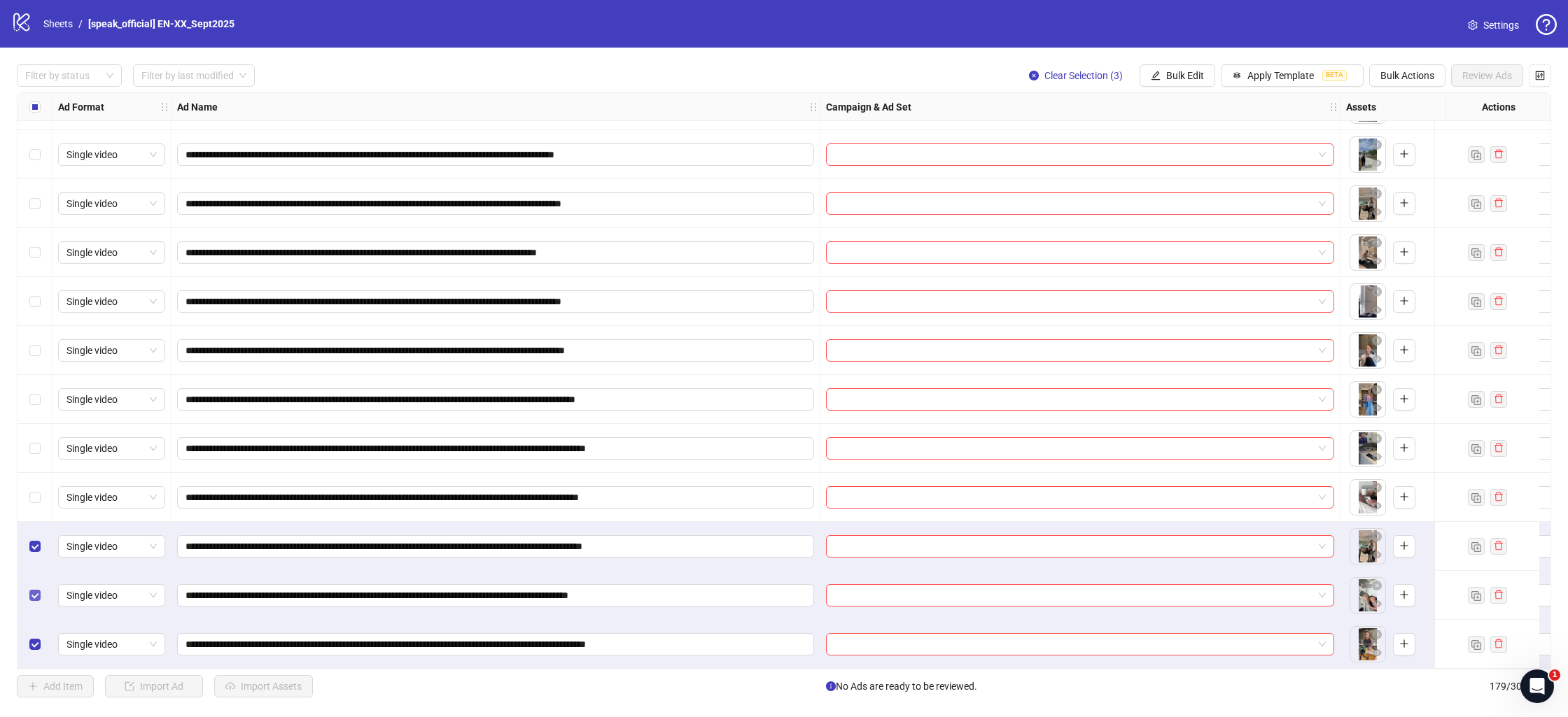
click at [35, 553] on div "Select row 177" at bounding box center [35, 546] width 35 height 49
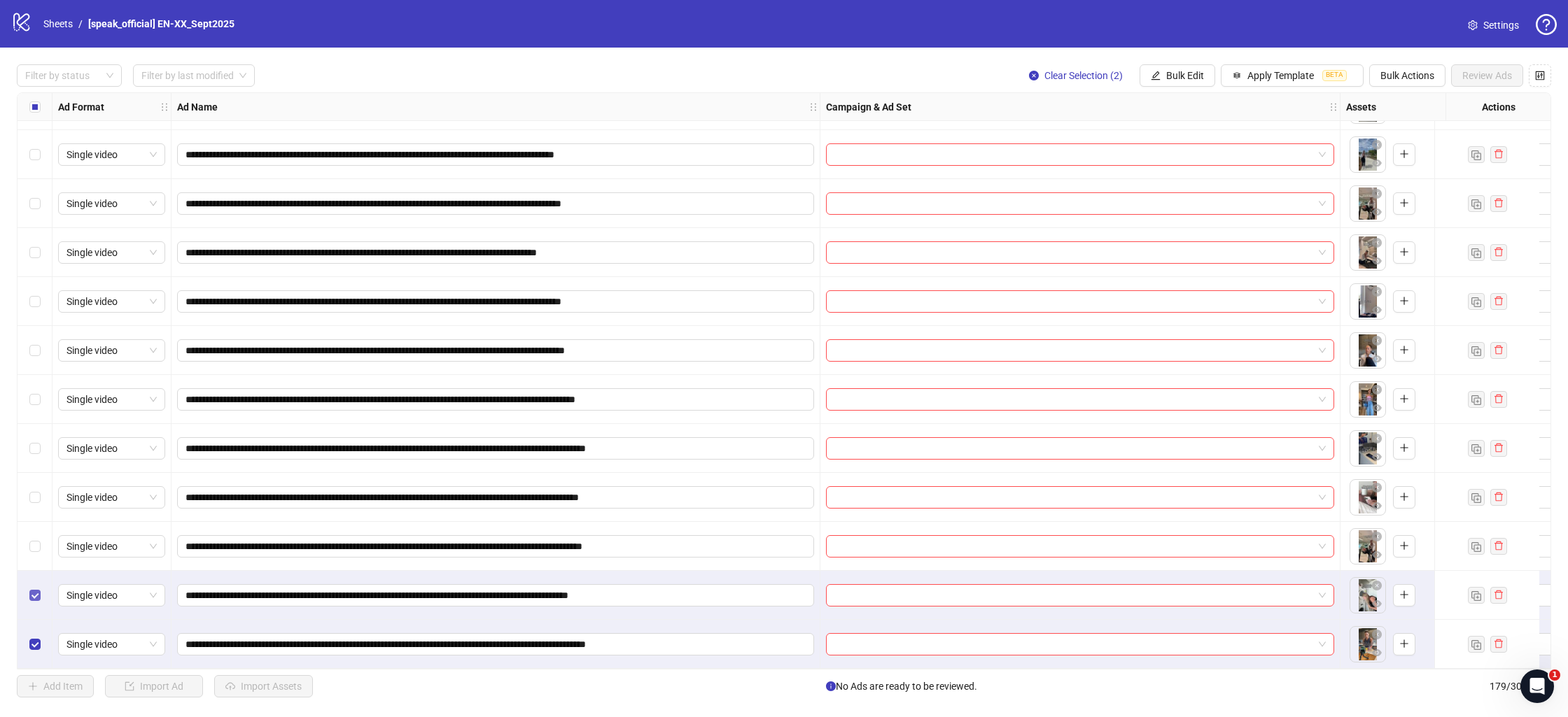
click at [37, 588] on label "Select row 178" at bounding box center [35, 595] width 11 height 15
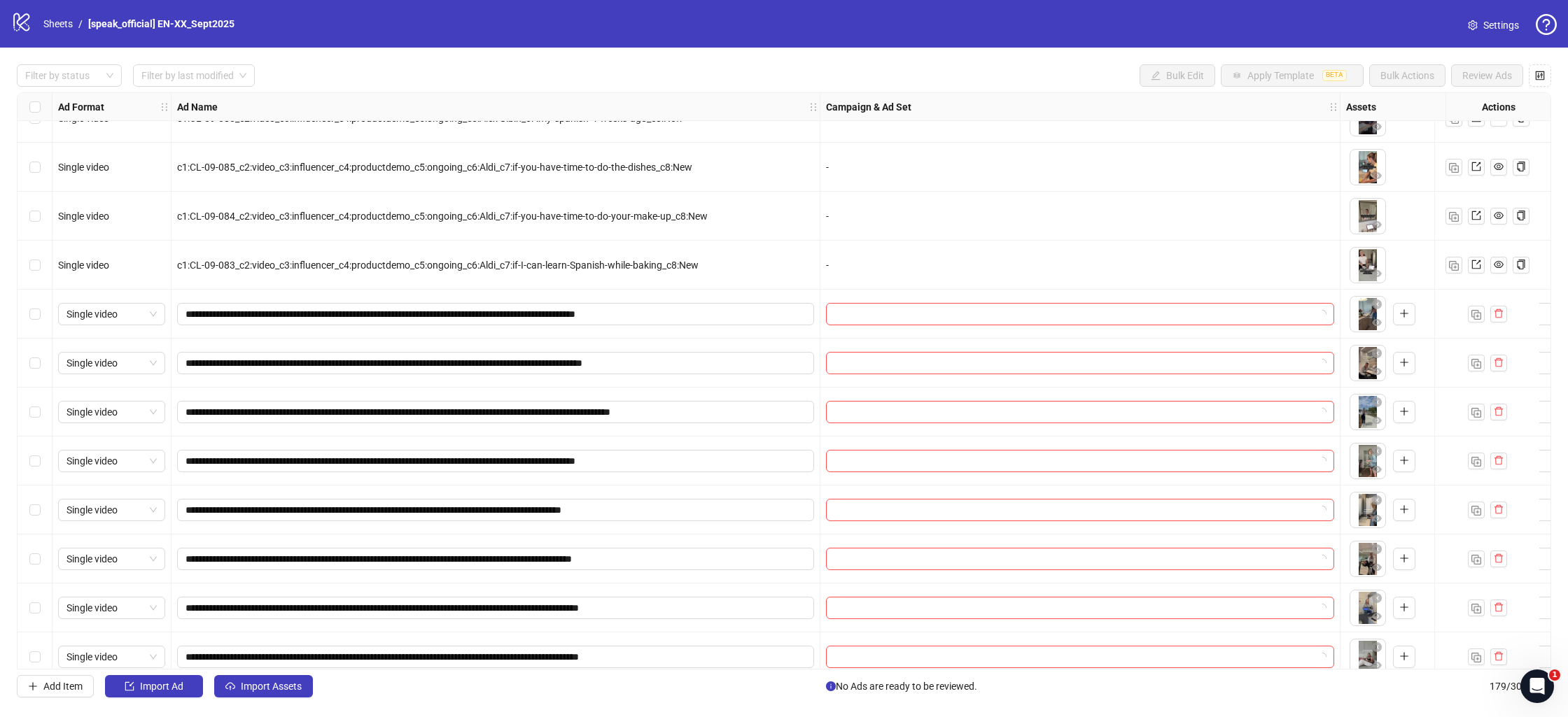
scroll to position [7636, 0]
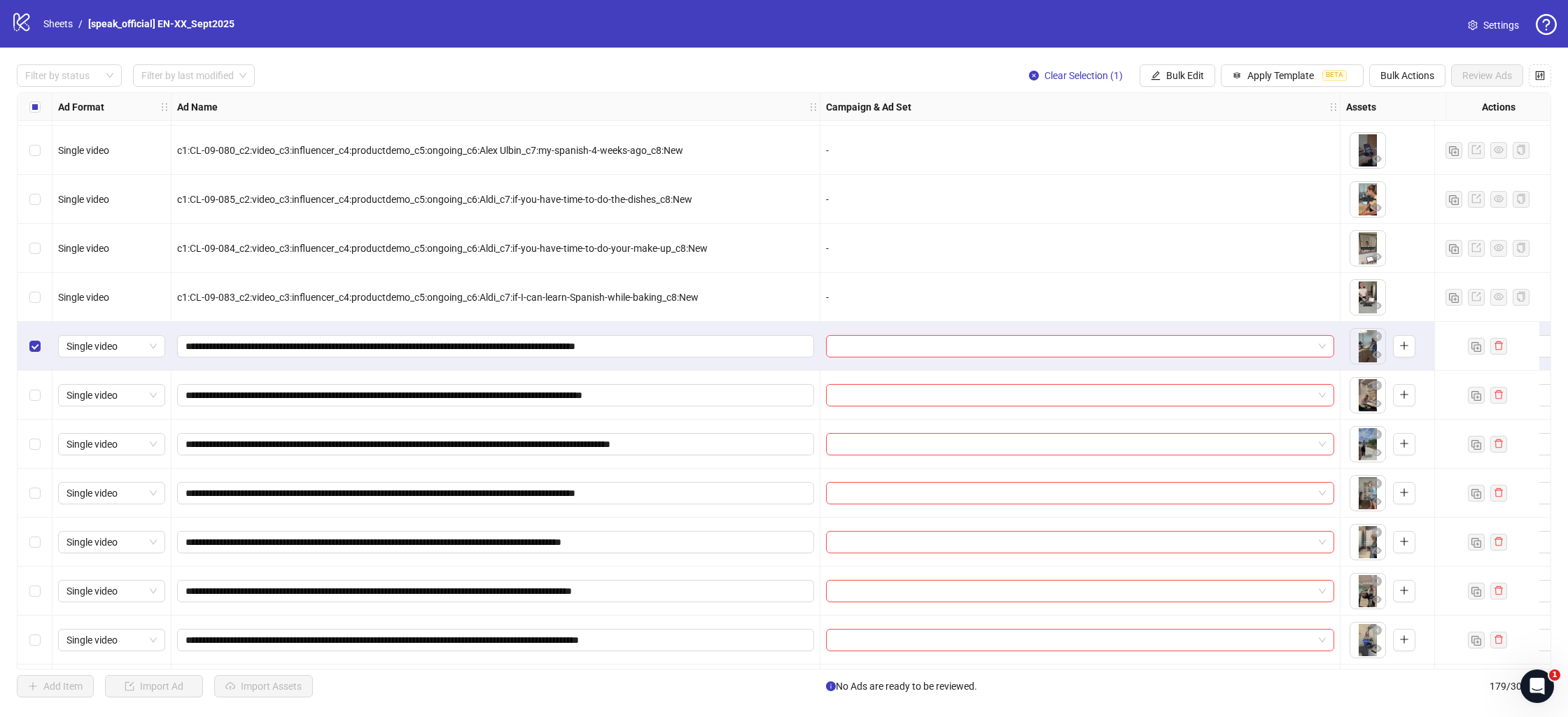
click at [28, 387] on div "Select row 162" at bounding box center [35, 395] width 35 height 49
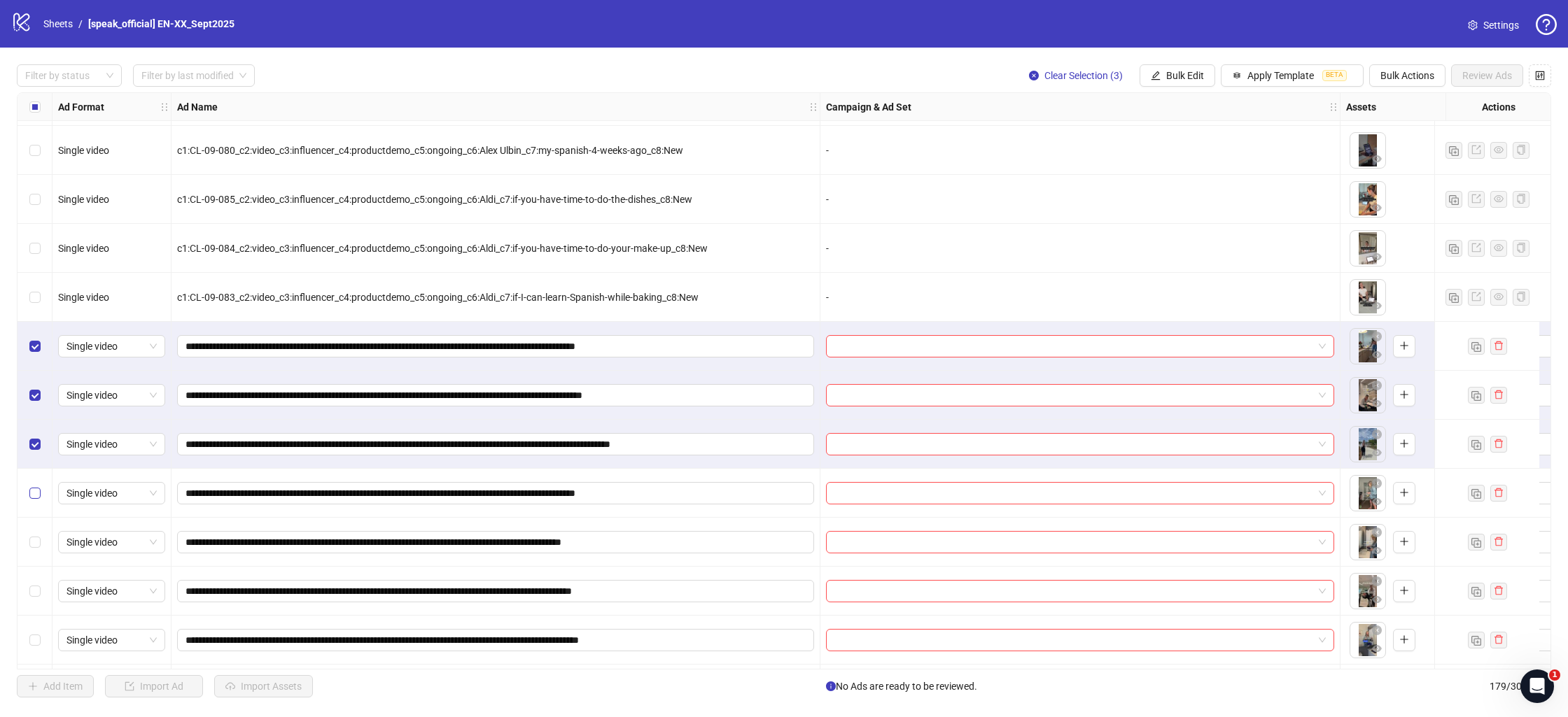
click at [33, 487] on label "Select row 164" at bounding box center [35, 493] width 11 height 15
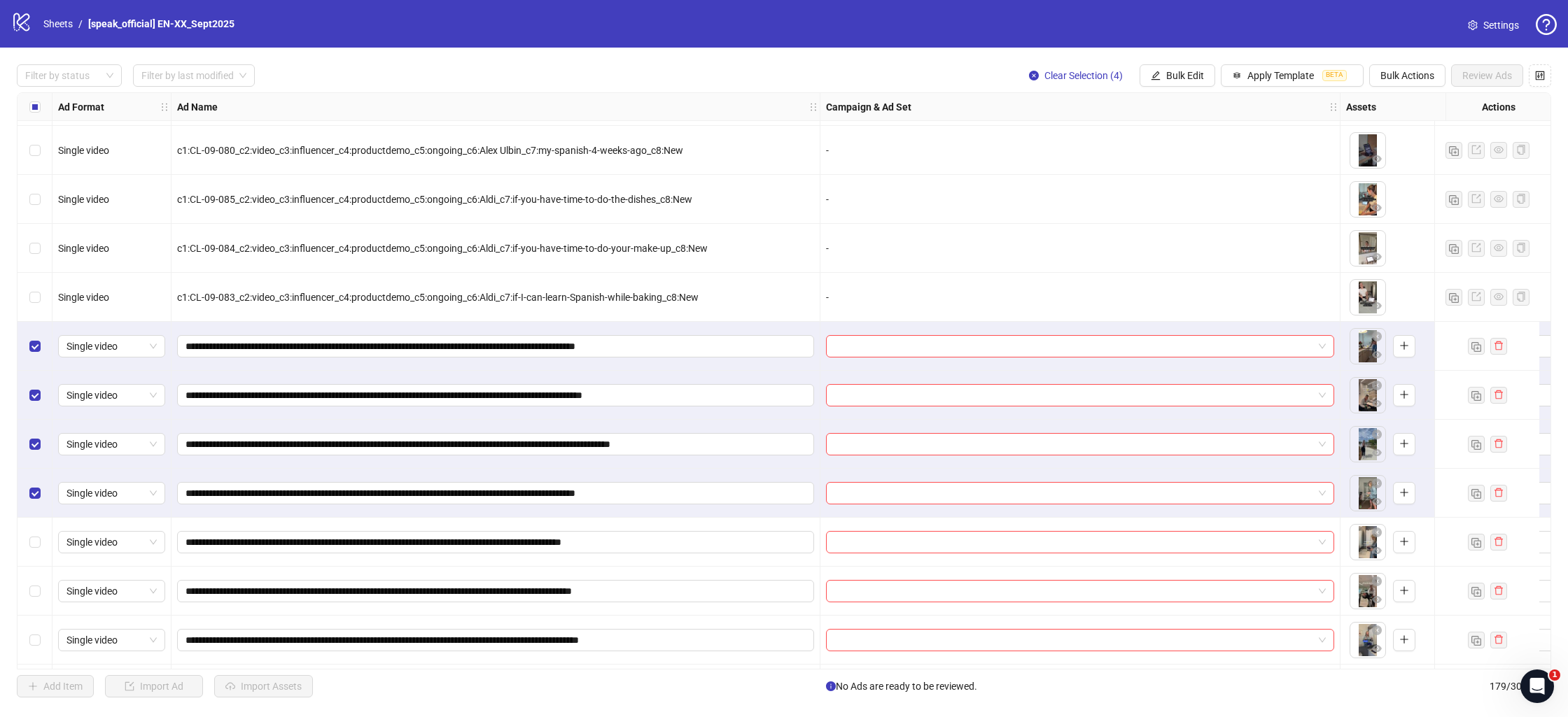
drag, startPoint x: 34, startPoint y: 531, endPoint x: 35, endPoint y: 572, distance: 41.0
click at [35, 533] on div "Select row 165" at bounding box center [35, 542] width 35 height 49
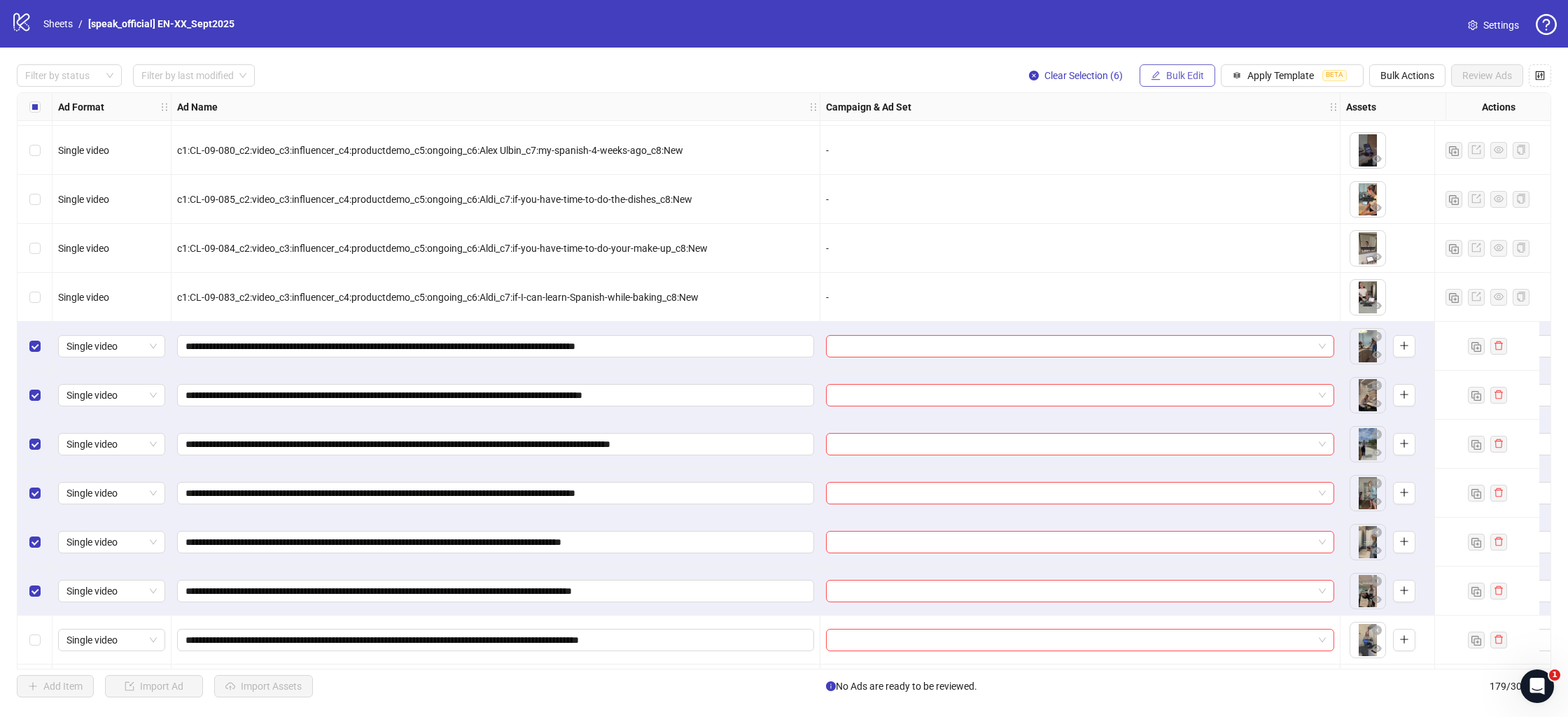
drag, startPoint x: 1258, startPoint y: 77, endPoint x: 1181, endPoint y: 78, distance: 77.0
click at [1181, 81] on div "Clear Selection (6) Bulk Edit Apply Template BETA Bulk Actions Review Ads" at bounding box center [1284, 76] width 533 height 23
click at [1182, 76] on span "Bulk Edit" at bounding box center [1185, 75] width 38 height 11
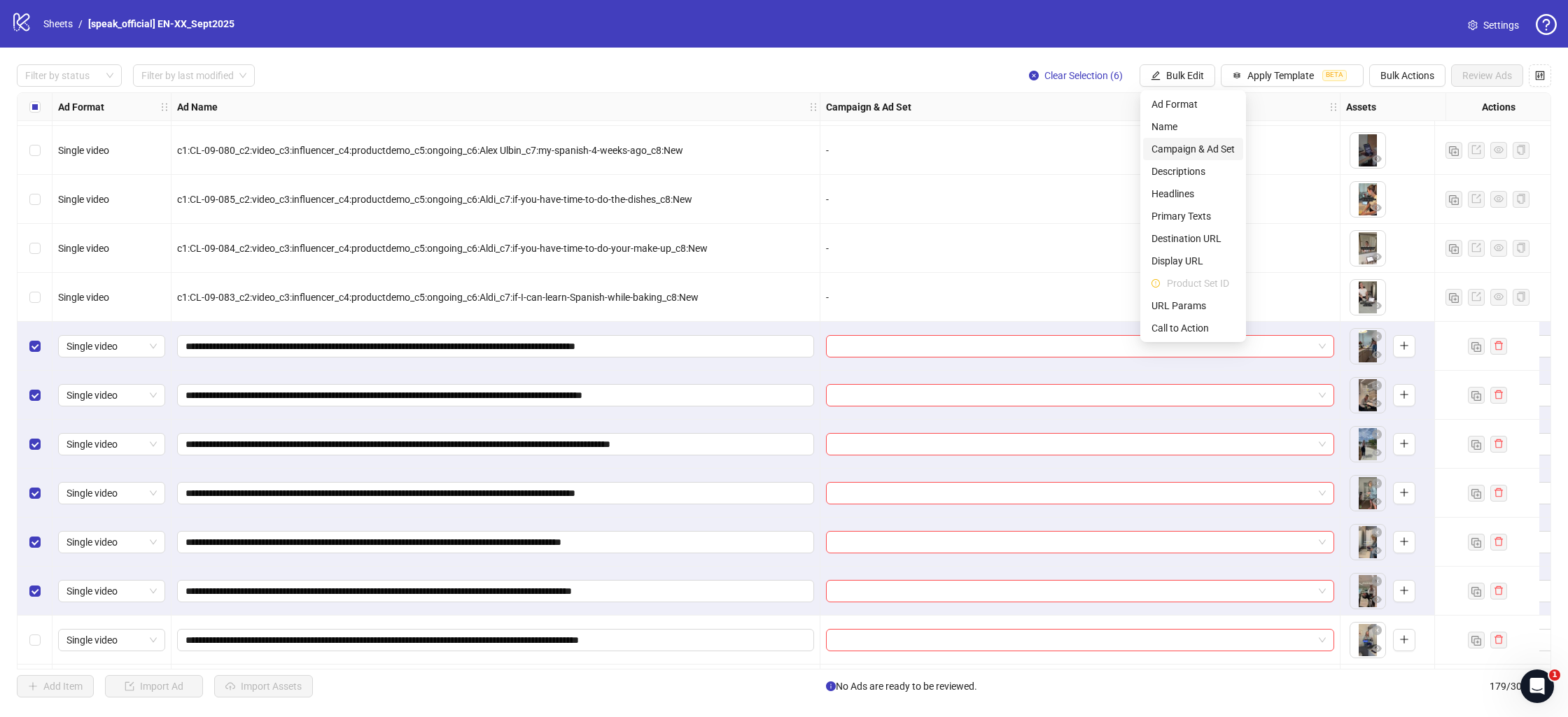
click at [1187, 147] on span "Campaign & Ad Set" at bounding box center [1193, 149] width 83 height 15
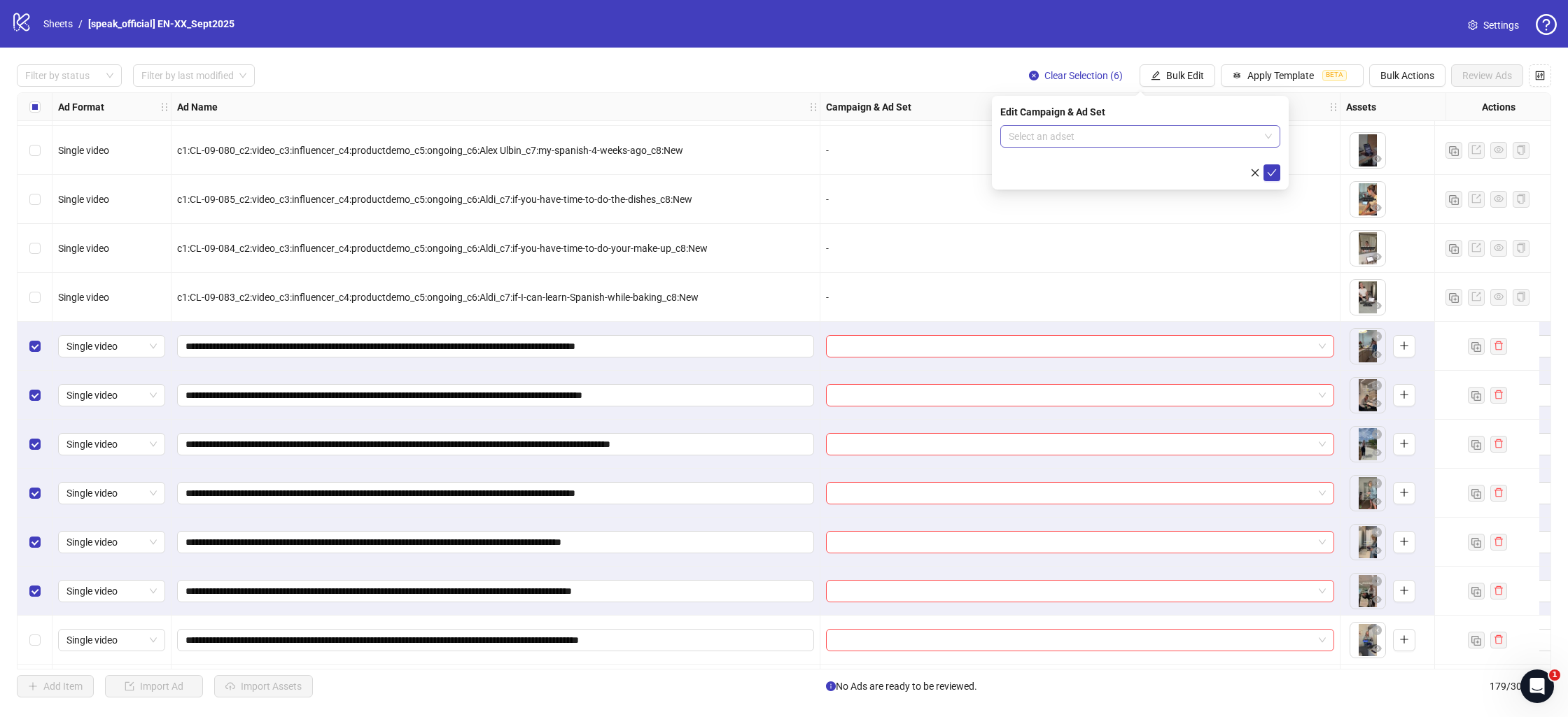
click at [1183, 141] on input "search" at bounding box center [1134, 137] width 250 height 21
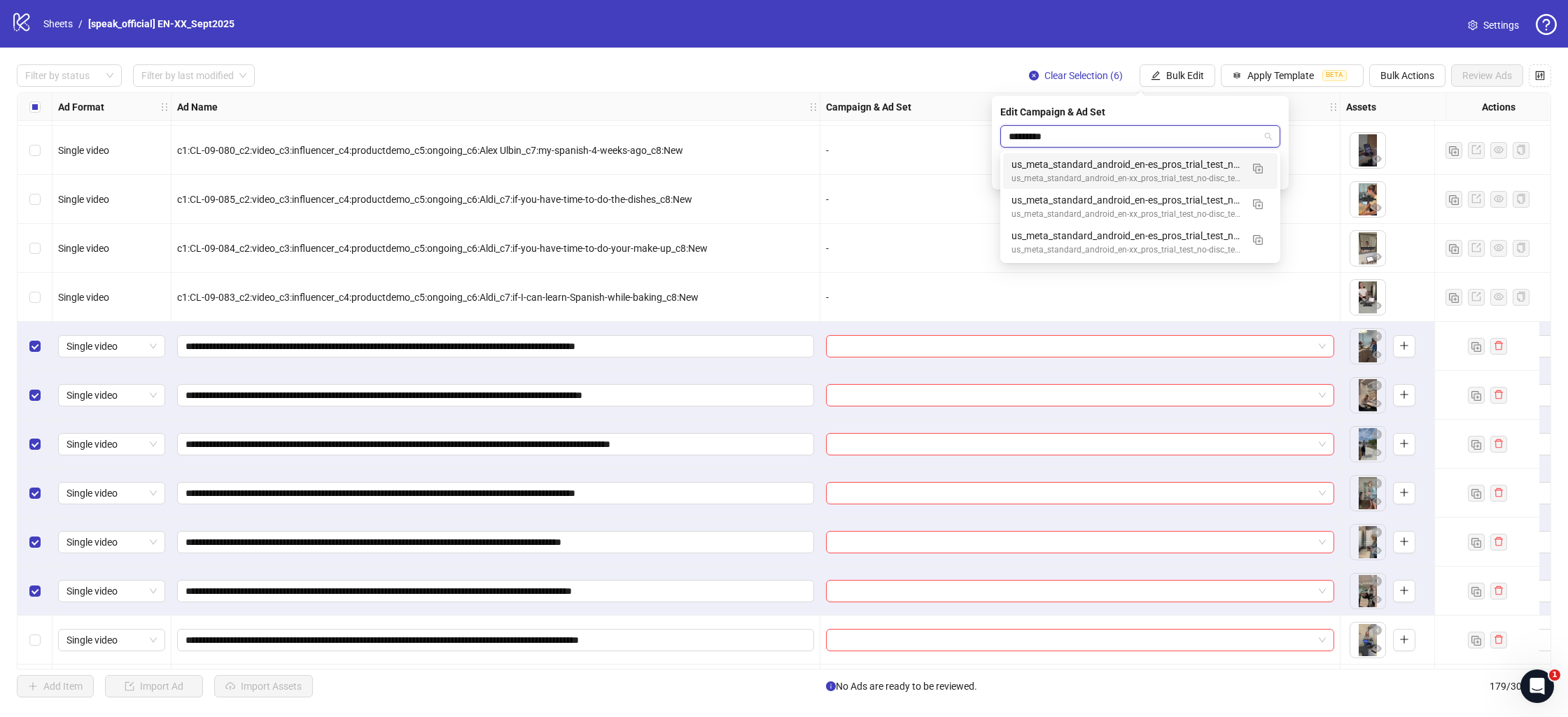
type input "**********"
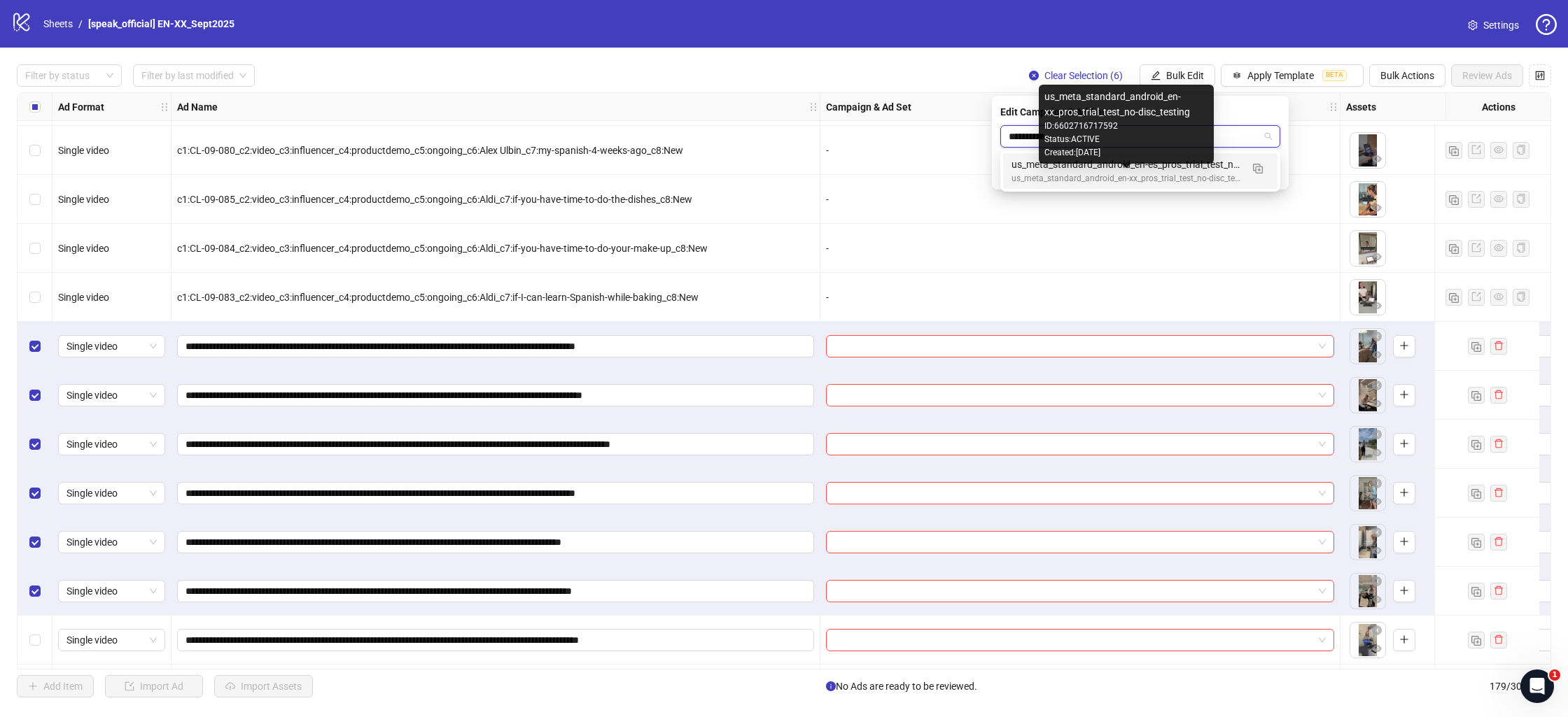
click at [1052, 174] on div "us_meta_standard_android_en-xx_pros_trial_test_no-disc_testing" at bounding box center [1126, 179] width 229 height 14
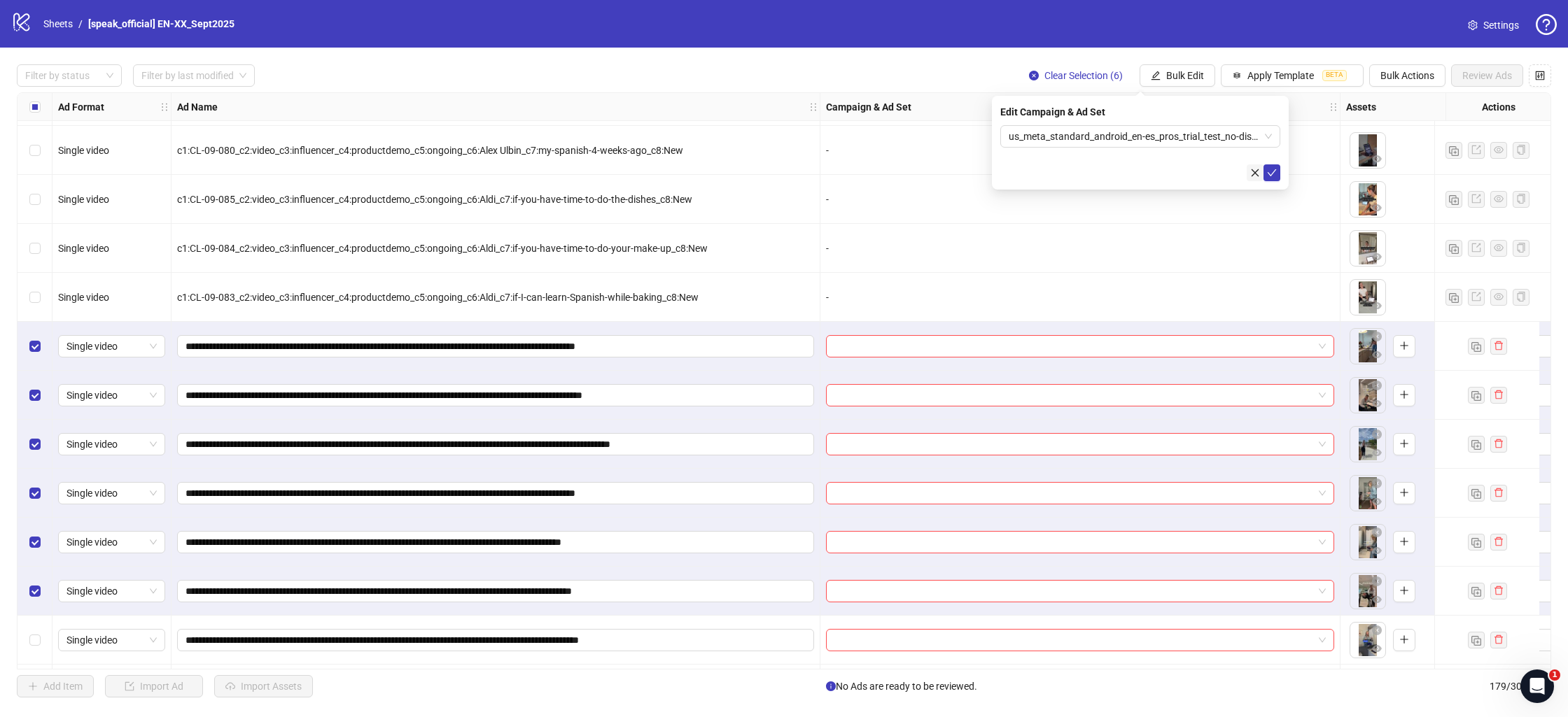
drag, startPoint x: 1274, startPoint y: 174, endPoint x: 1249, endPoint y: 176, distance: 25.1
click at [1273, 174] on icon "check" at bounding box center [1272, 172] width 10 height 10
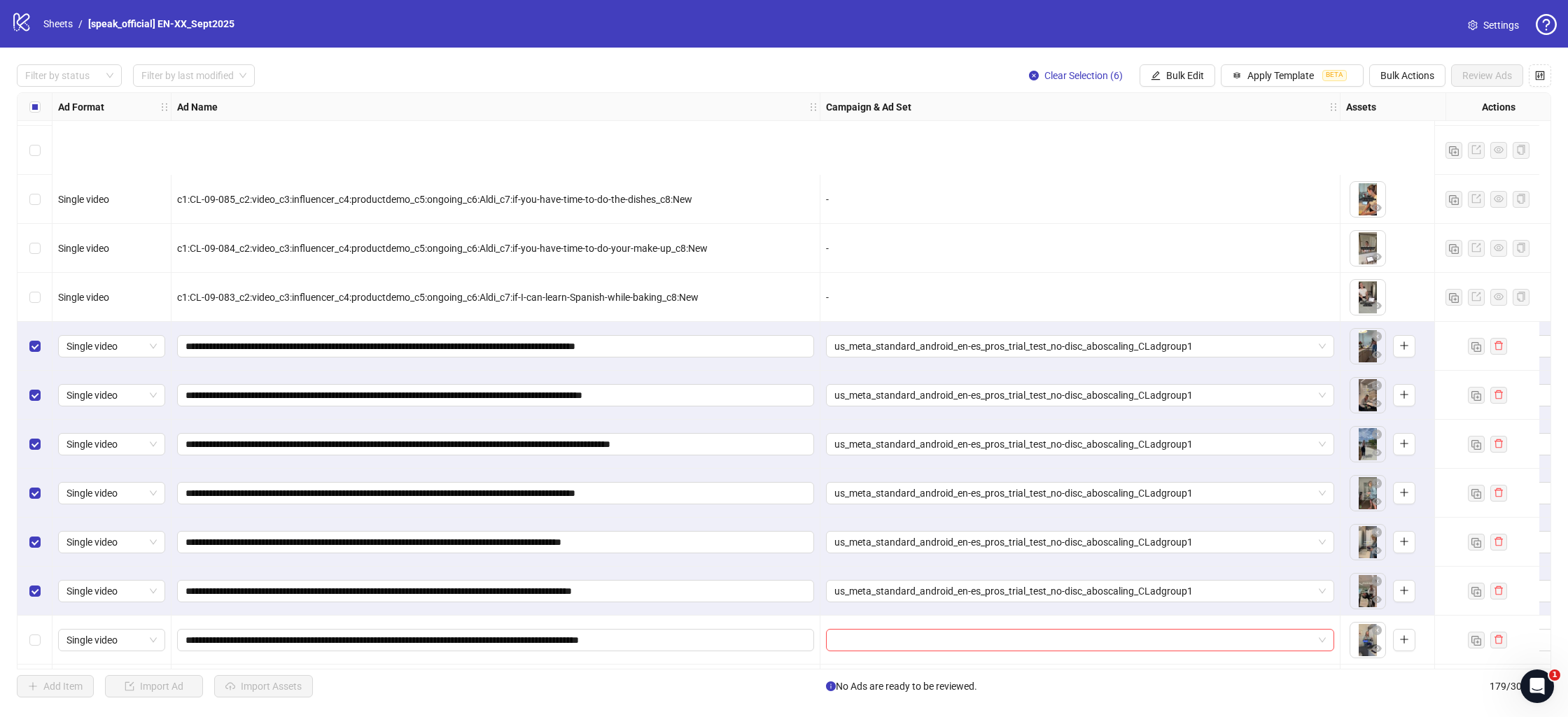
scroll to position [7822, 0]
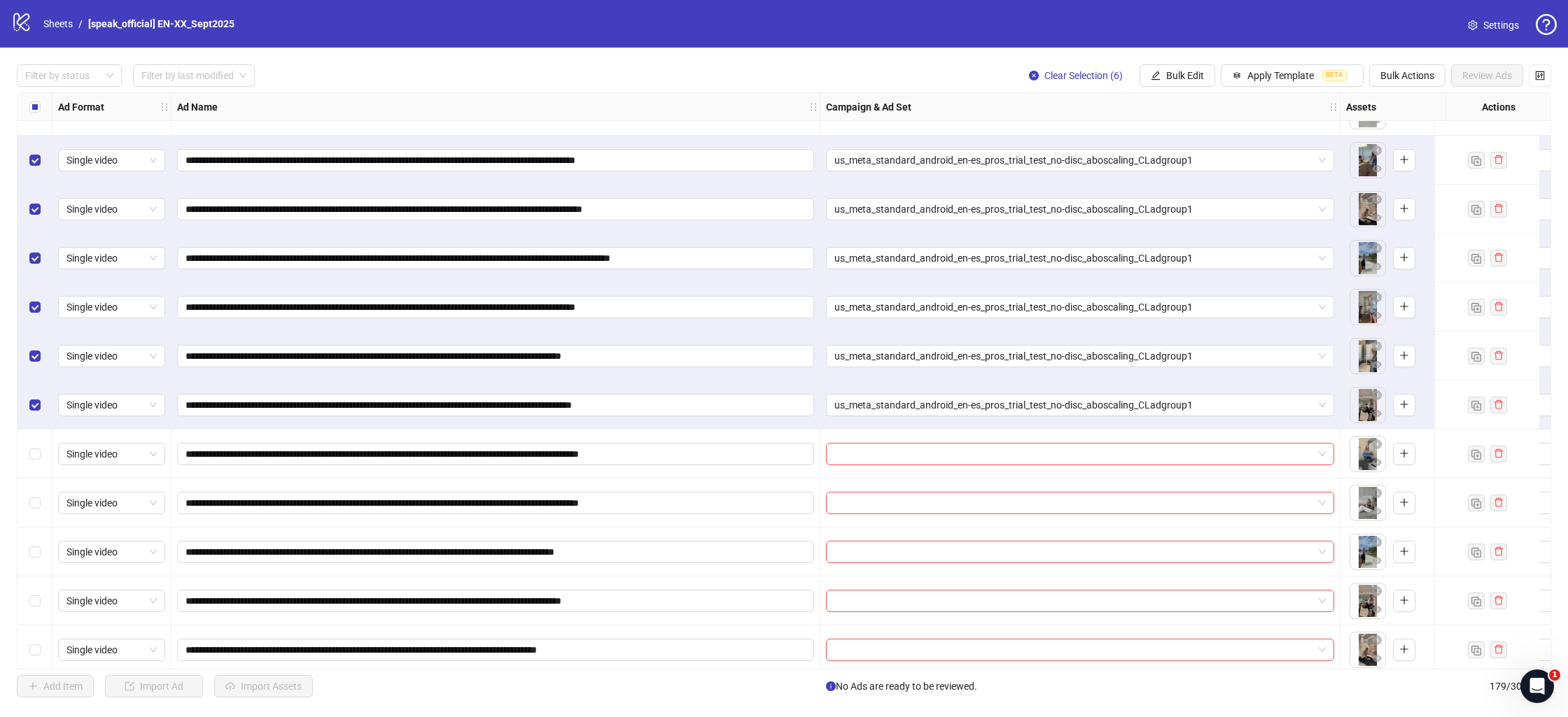
drag, startPoint x: 23, startPoint y: 402, endPoint x: 29, endPoint y: 376, distance: 26.7
click at [23, 402] on div "Select row 166" at bounding box center [35, 404] width 35 height 49
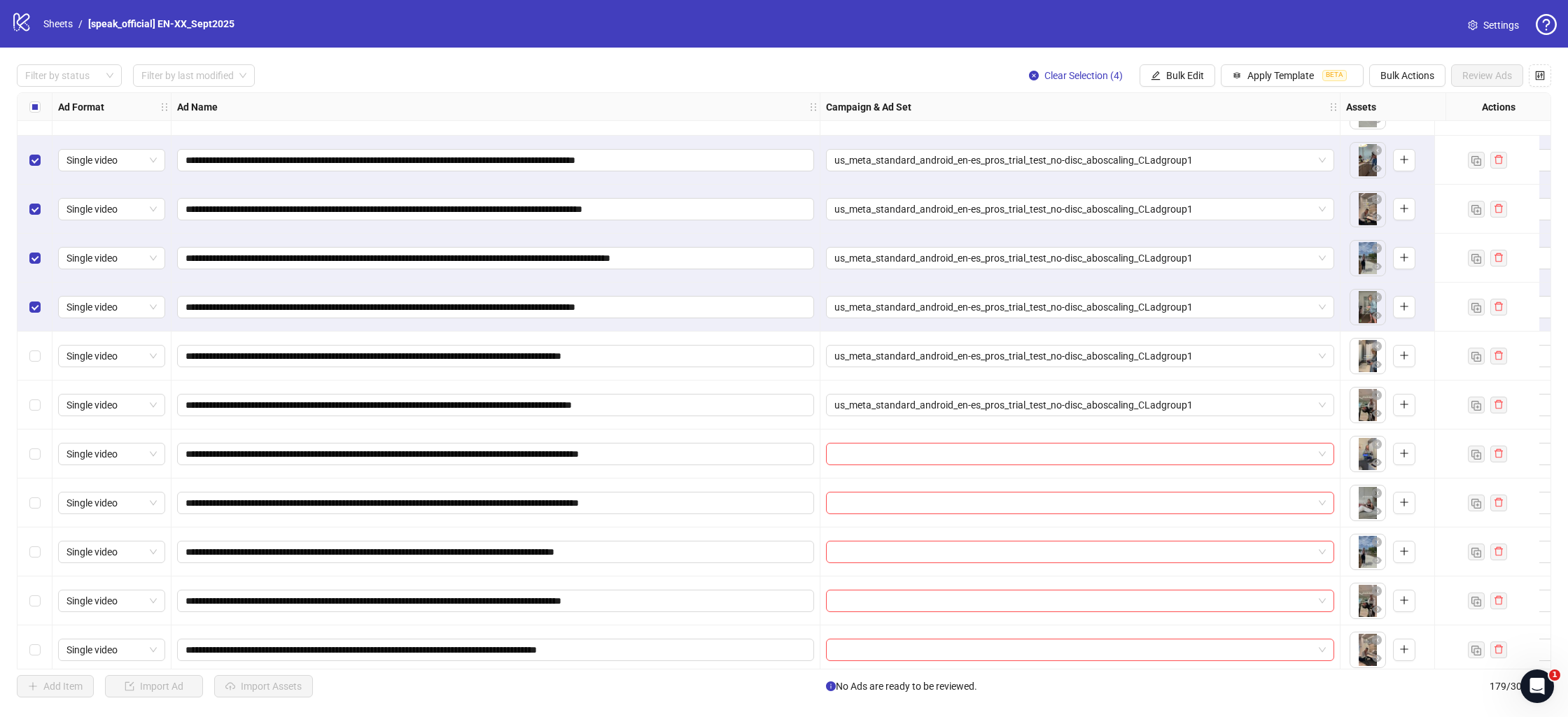
click at [31, 294] on div "Select row 164" at bounding box center [35, 307] width 35 height 49
click at [38, 252] on label "Select row 163" at bounding box center [35, 258] width 11 height 15
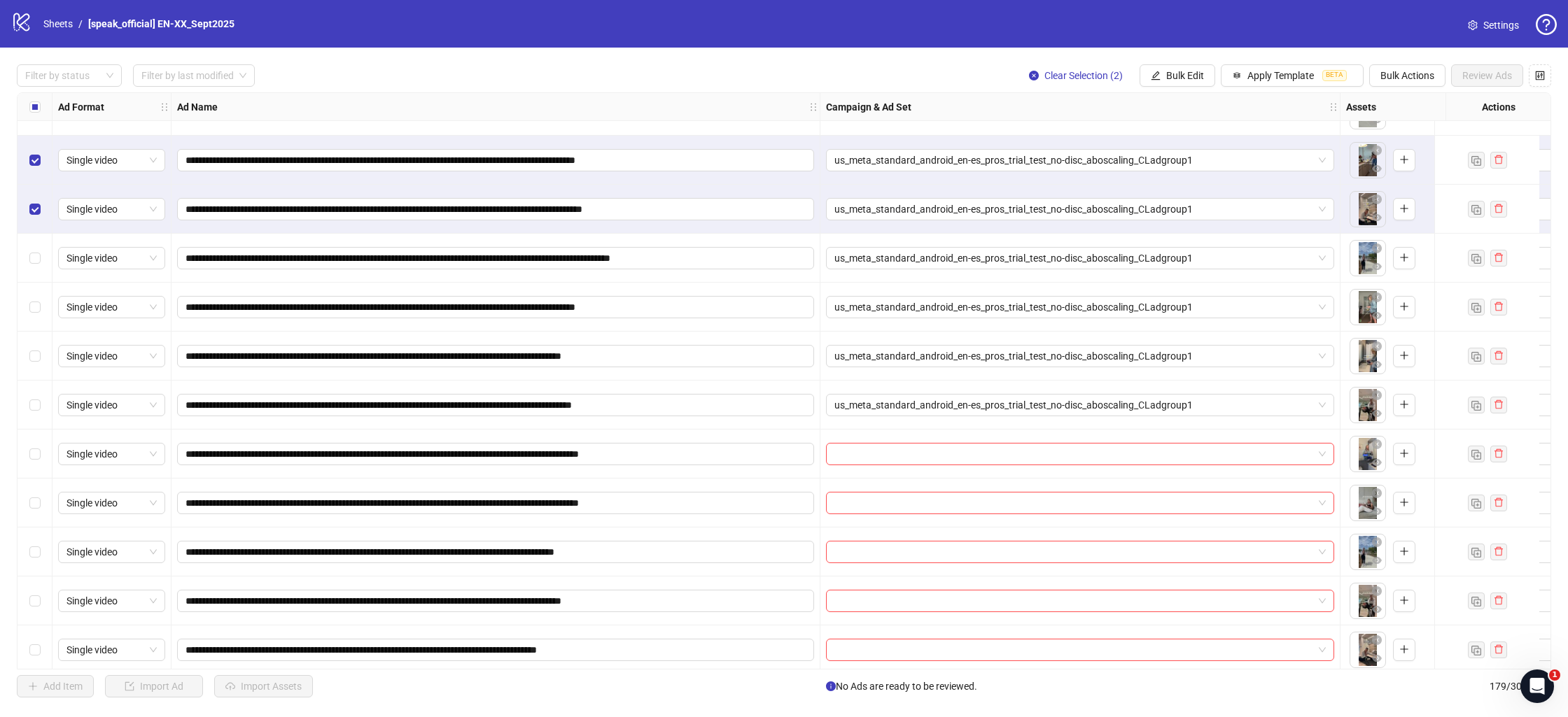
drag, startPoint x: 43, startPoint y: 213, endPoint x: 52, endPoint y: 181, distance: 33.2
click at [44, 206] on div "Select row 162" at bounding box center [35, 209] width 35 height 49
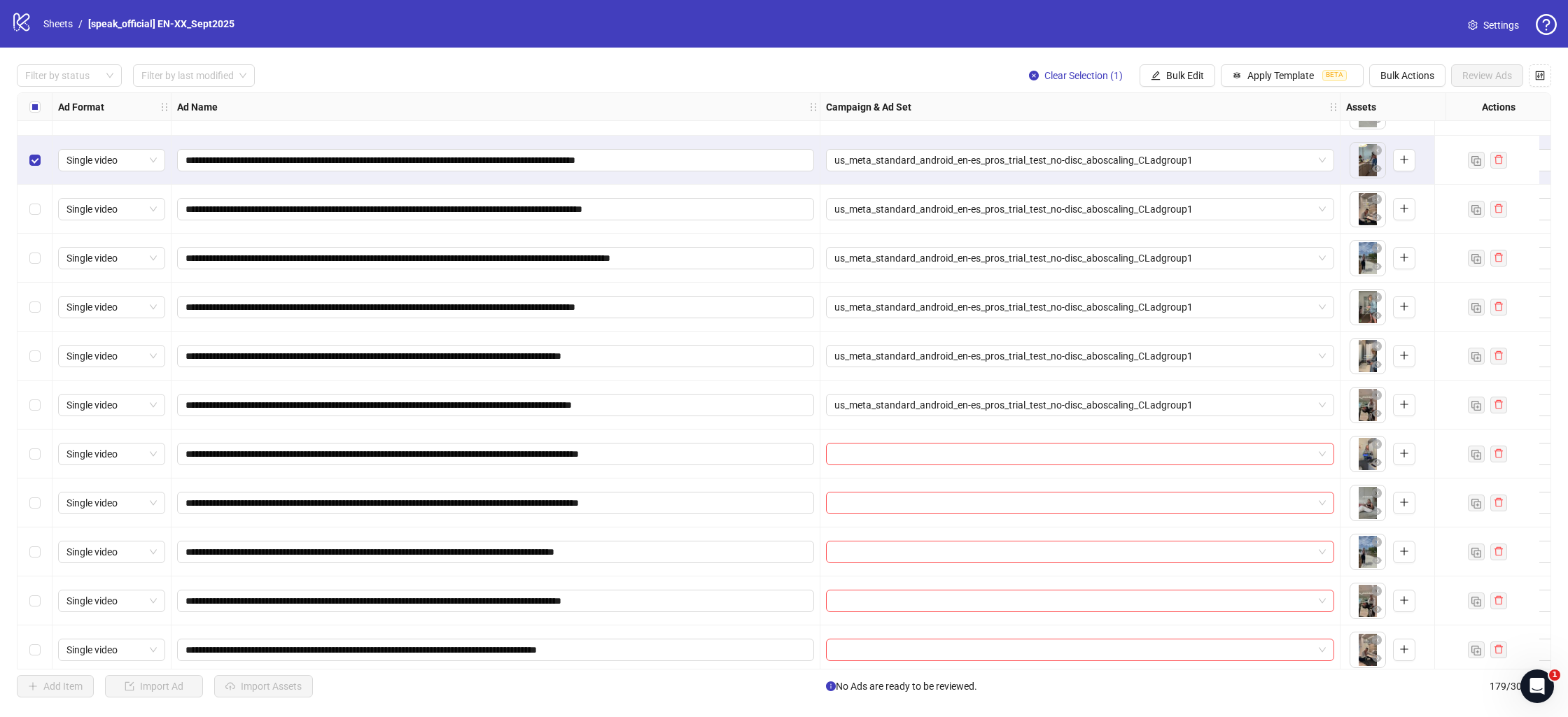
click at [40, 164] on div "Select row 161" at bounding box center [35, 160] width 35 height 49
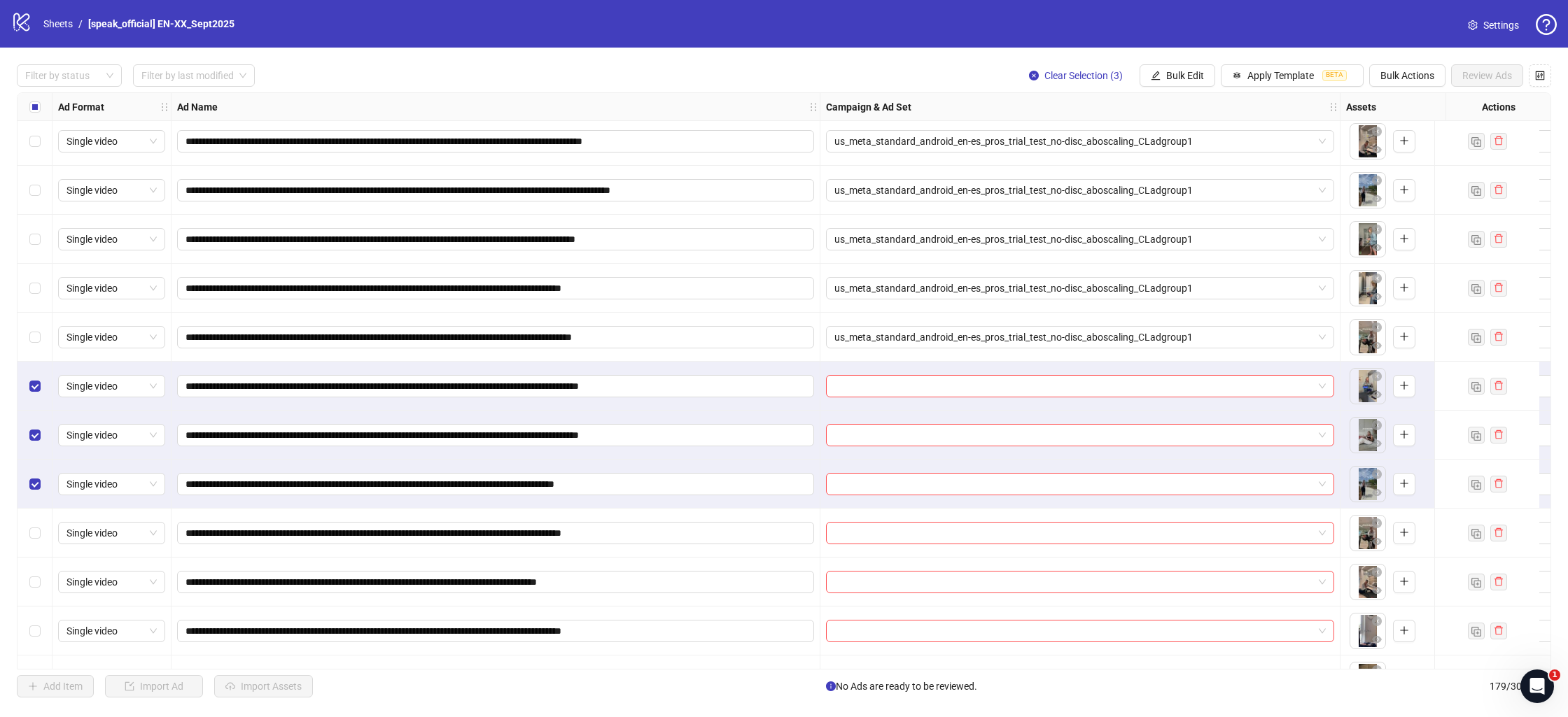
scroll to position [7904, 0]
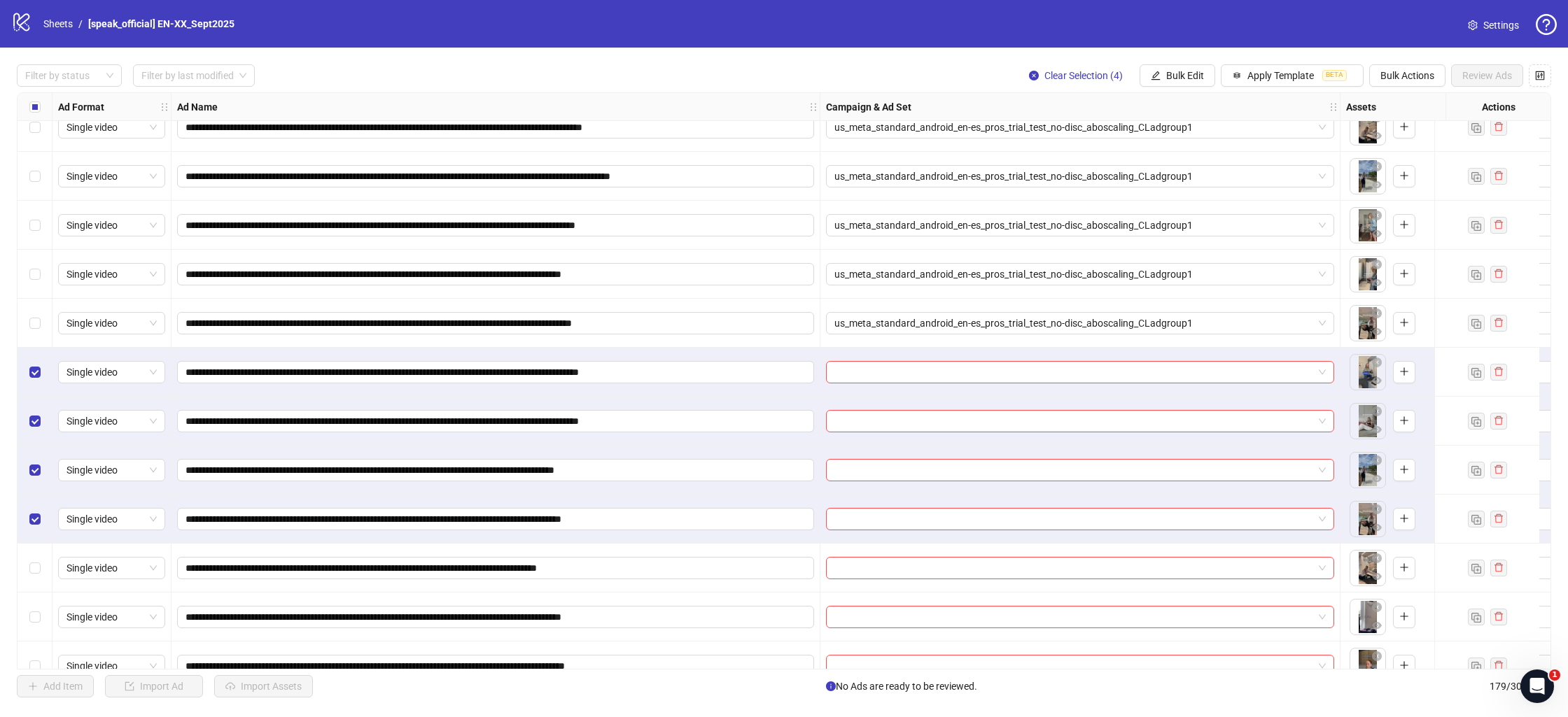
drag, startPoint x: 35, startPoint y: 557, endPoint x: 42, endPoint y: 577, distance: 21.2
click at [35, 558] on div "Select row 171" at bounding box center [35, 567] width 35 height 49
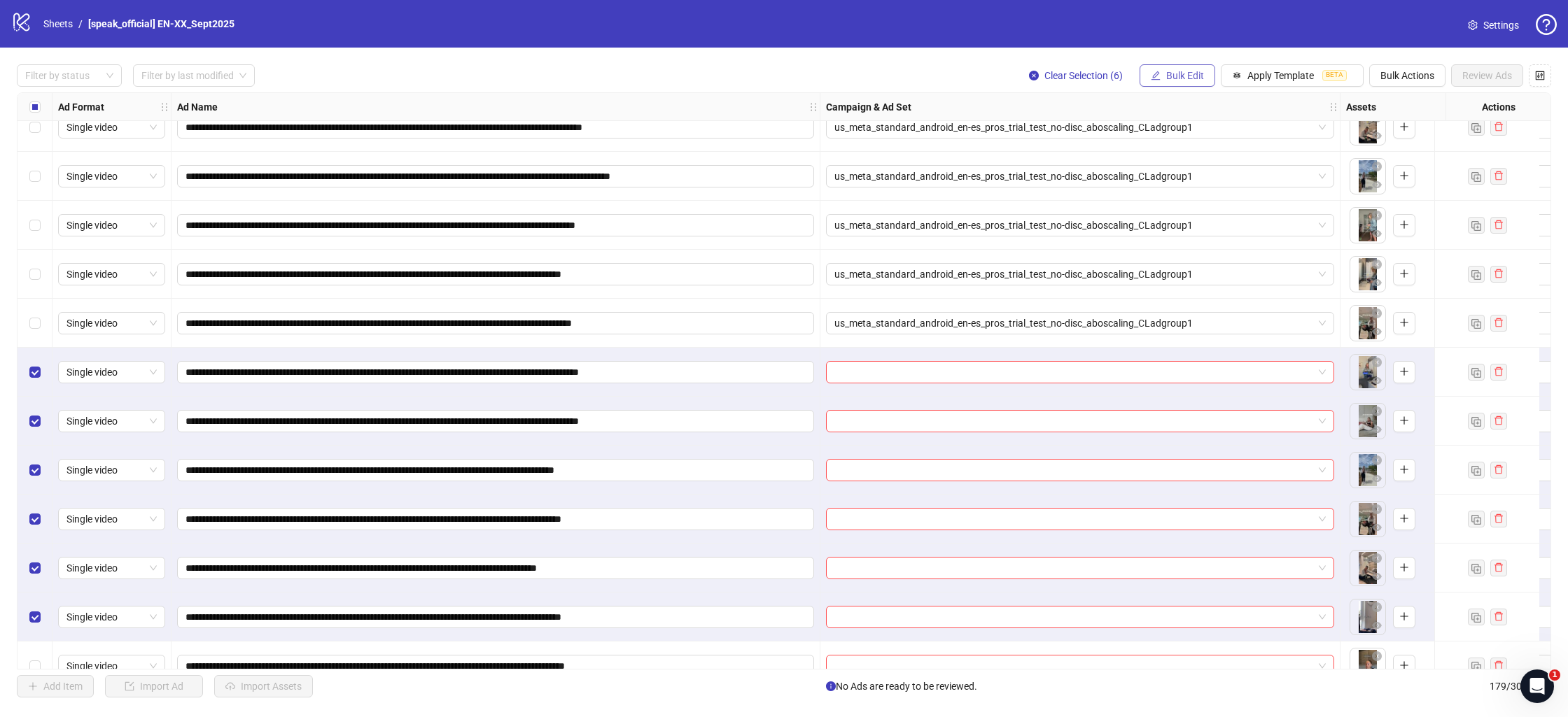
click at [1191, 74] on span "Bulk Edit" at bounding box center [1185, 75] width 38 height 11
click at [1192, 147] on span "Campaign & Ad Set" at bounding box center [1193, 149] width 83 height 15
click at [1171, 145] on input "search" at bounding box center [1134, 137] width 250 height 21
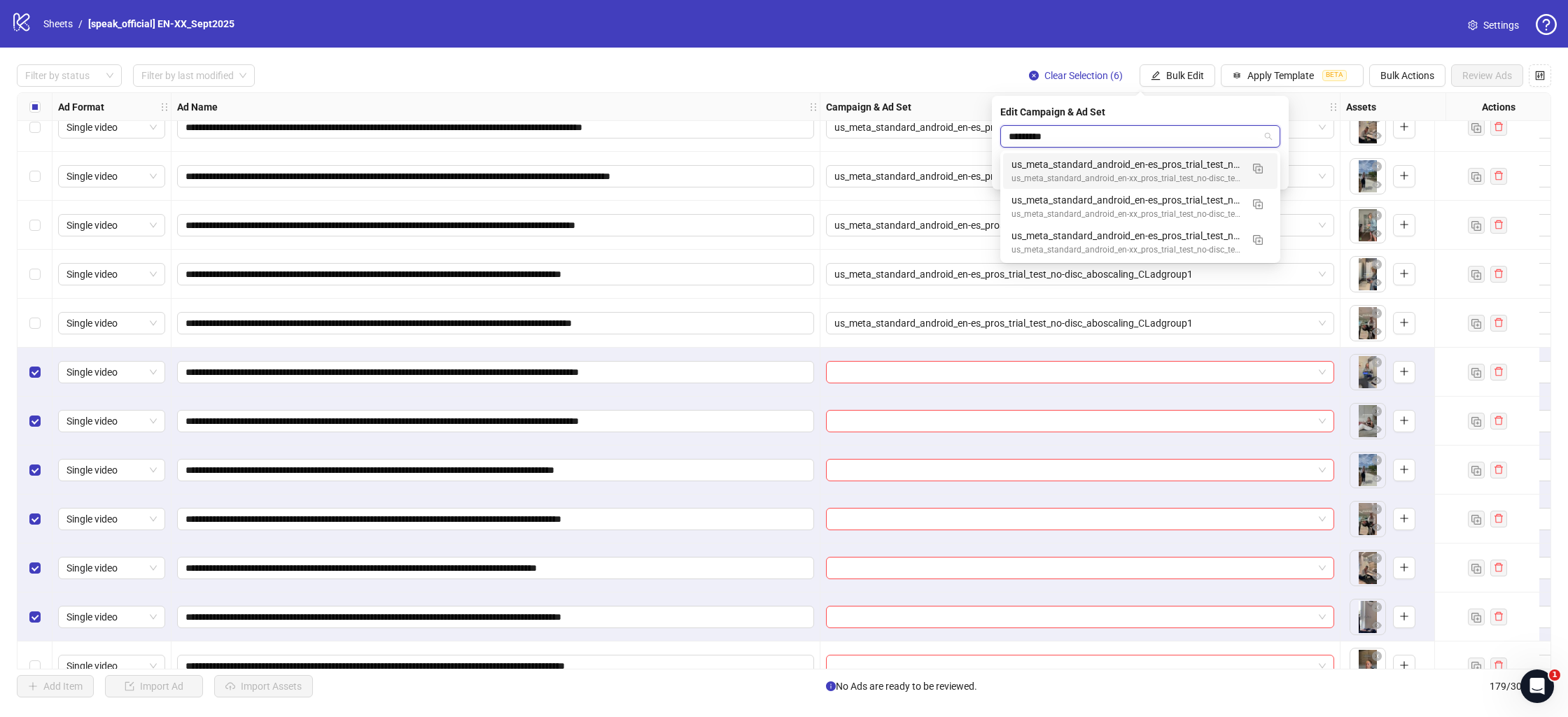
type input "**********"
click at [1164, 172] on div "us_meta_standard_android_en-xx_pros_trial_test_no-disc_testing" at bounding box center [1126, 179] width 229 height 14
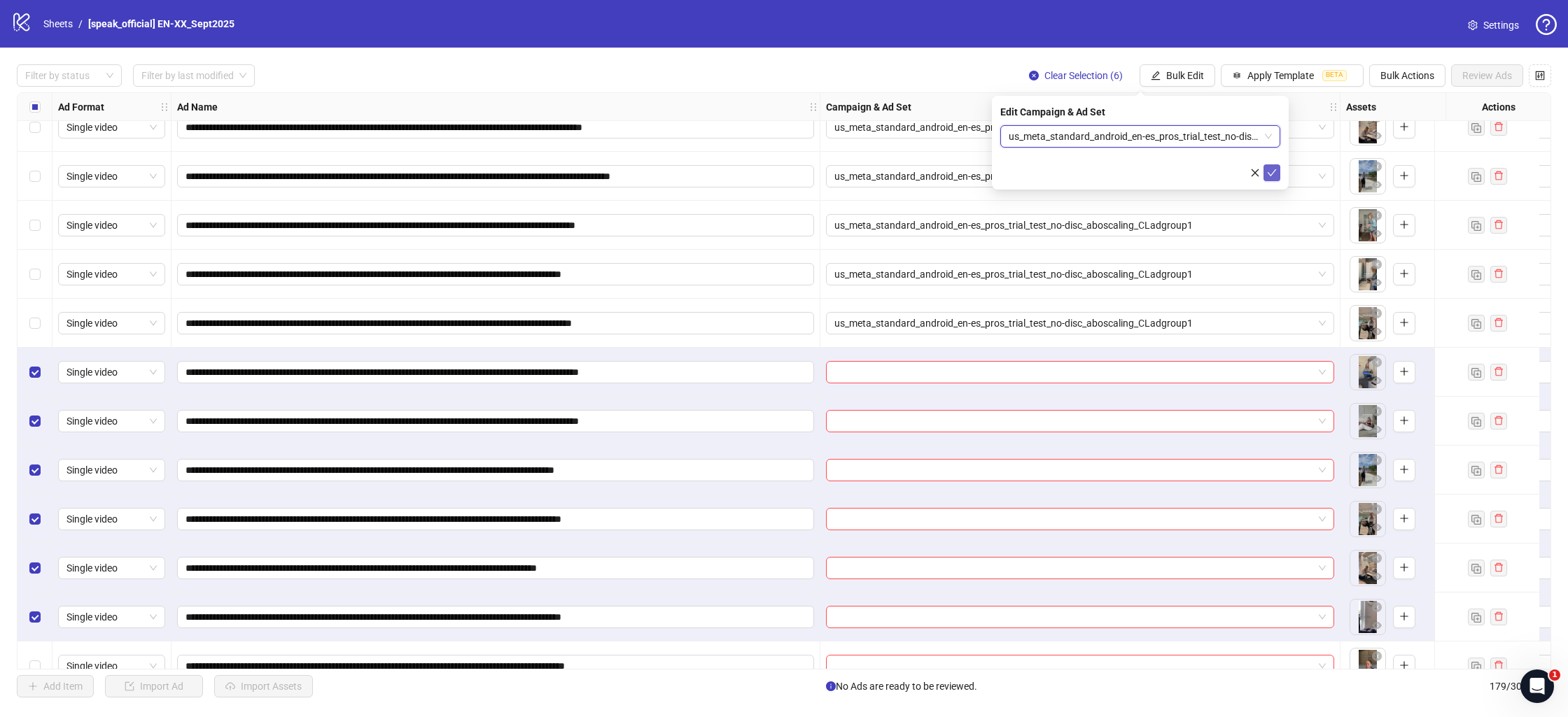
click at [1280, 175] on button "submit" at bounding box center [1272, 173] width 17 height 17
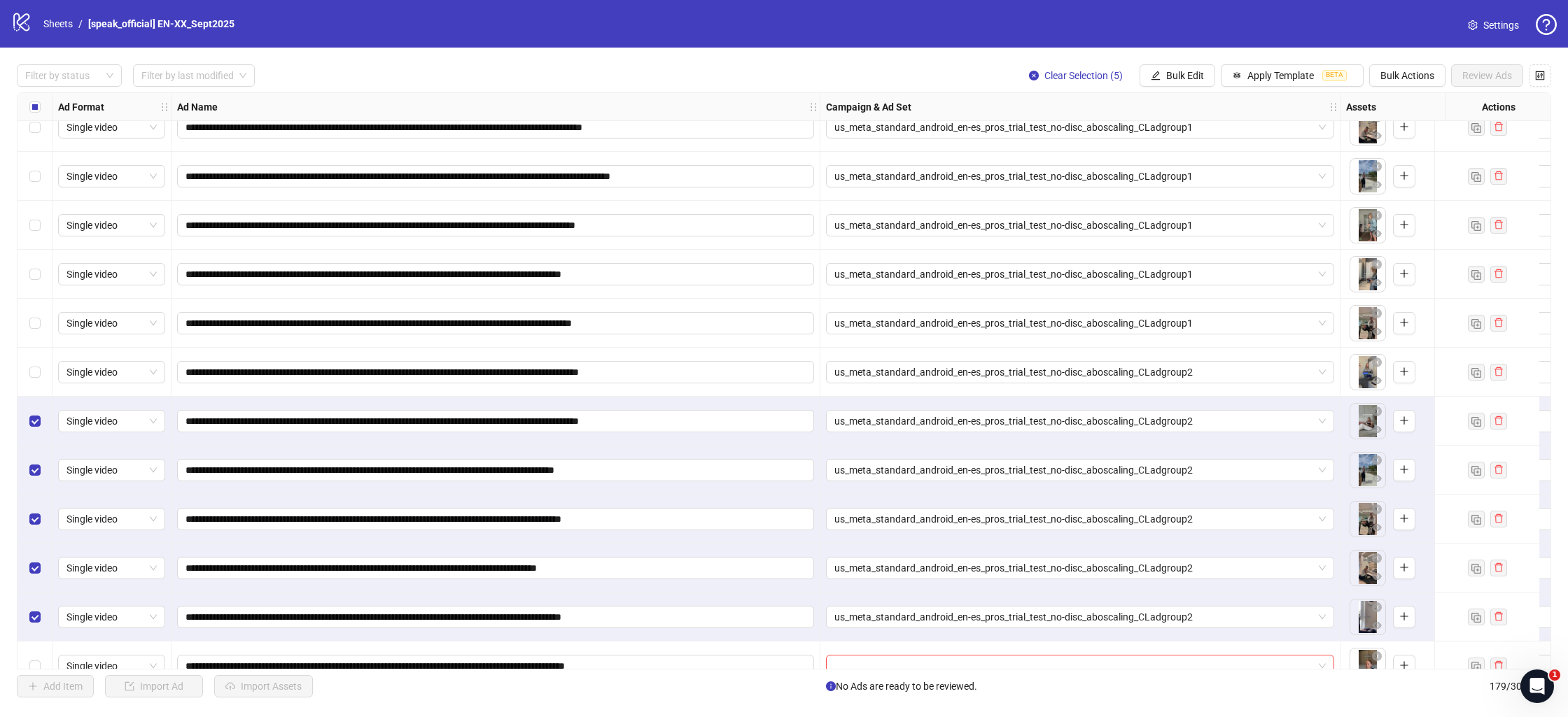
drag, startPoint x: 35, startPoint y: 411, endPoint x: 35, endPoint y: 449, distance: 38.0
click at [35, 414] on div "Select row 168" at bounding box center [35, 421] width 35 height 49
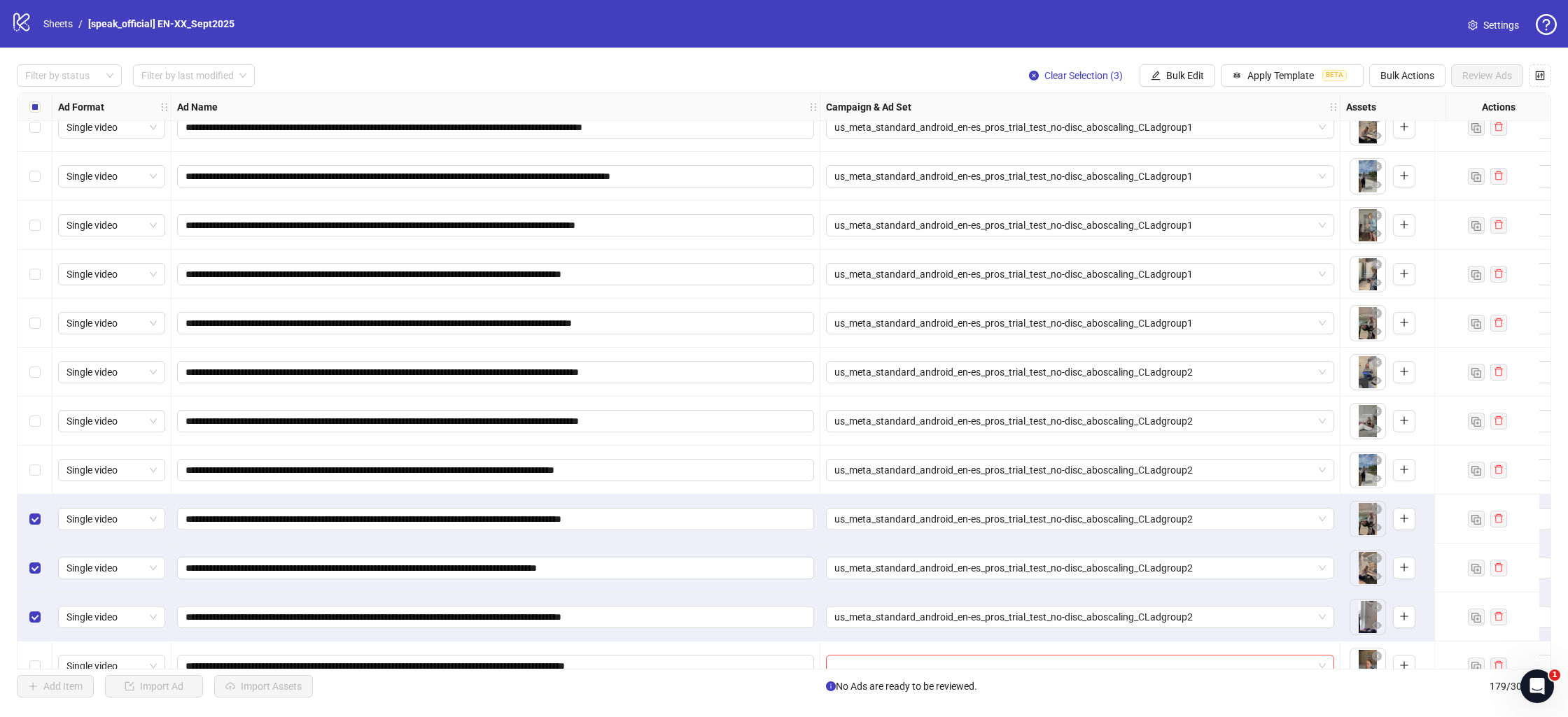
drag, startPoint x: 32, startPoint y: 507, endPoint x: 36, endPoint y: 534, distance: 27.3
click at [32, 507] on div "Select row 170" at bounding box center [35, 519] width 35 height 49
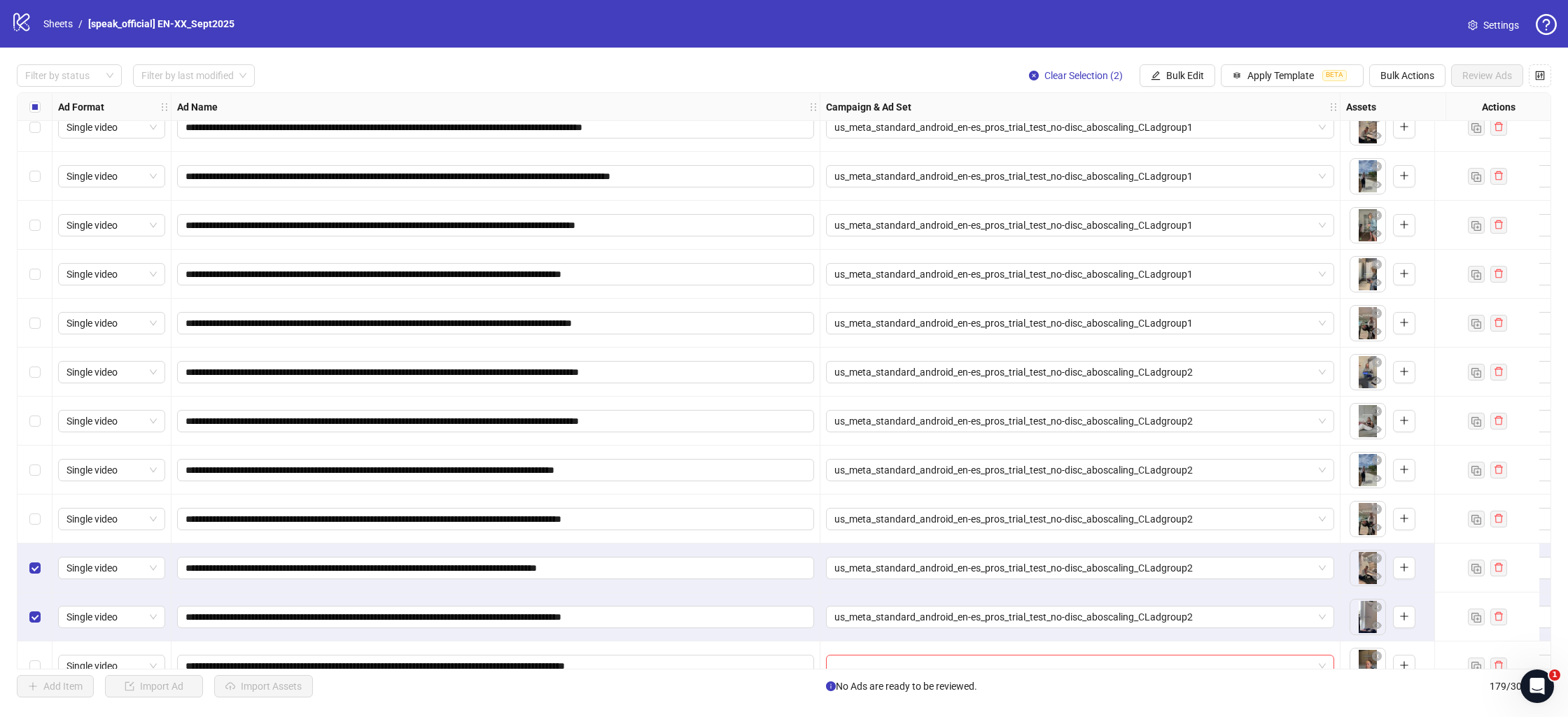
click at [33, 555] on div "Select row 171" at bounding box center [35, 567] width 35 height 49
click at [34, 607] on div "Select row 172" at bounding box center [35, 617] width 35 height 49
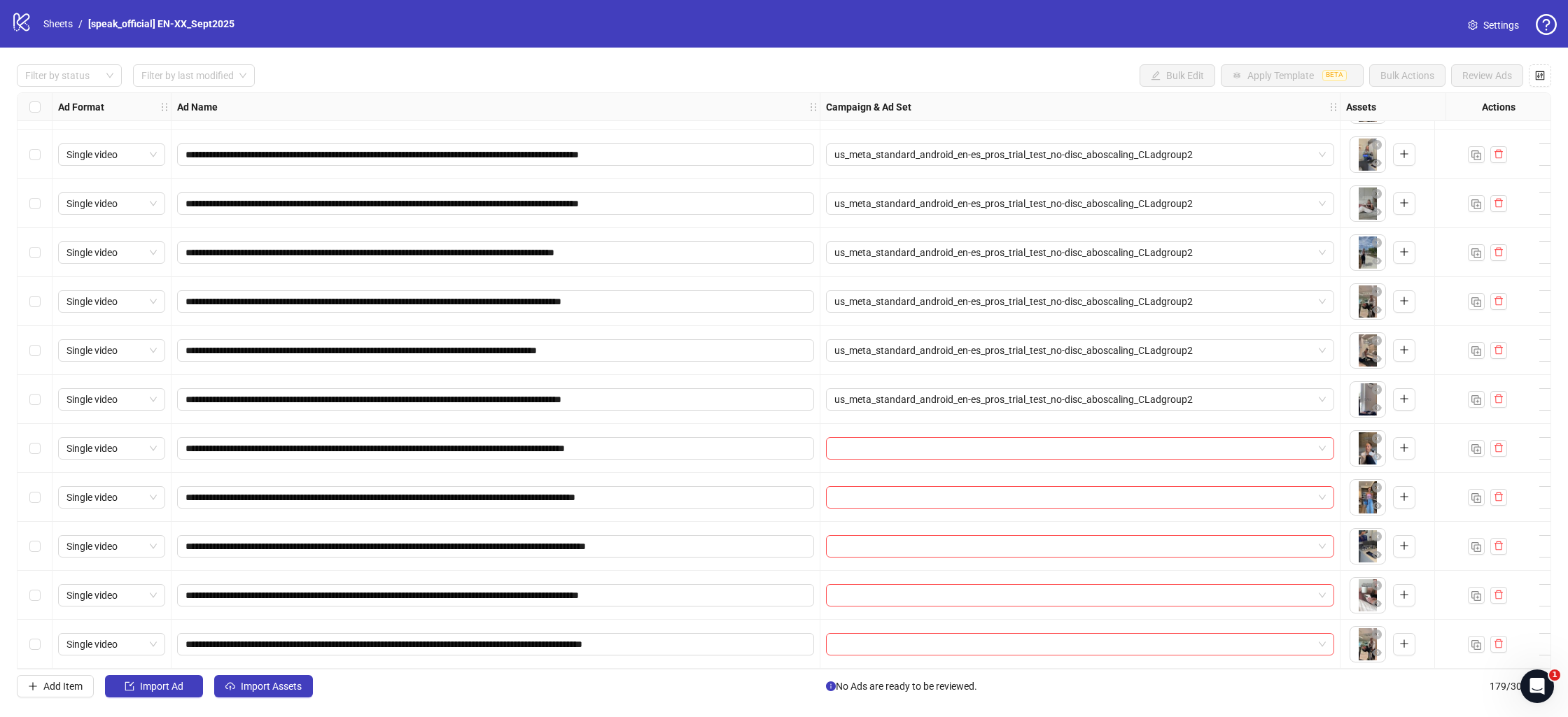
scroll to position [8141, 0]
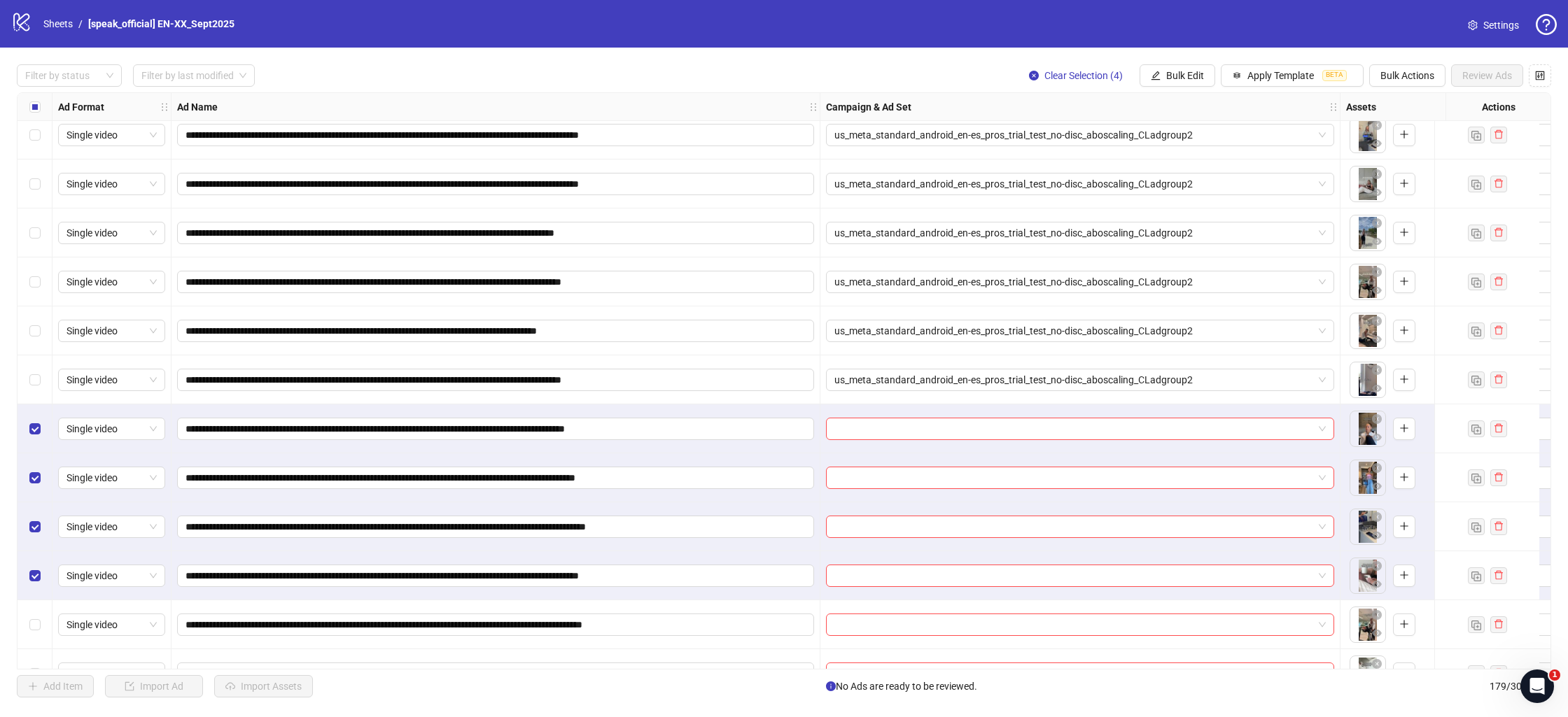
click at [32, 612] on div "Select row 177" at bounding box center [35, 625] width 35 height 49
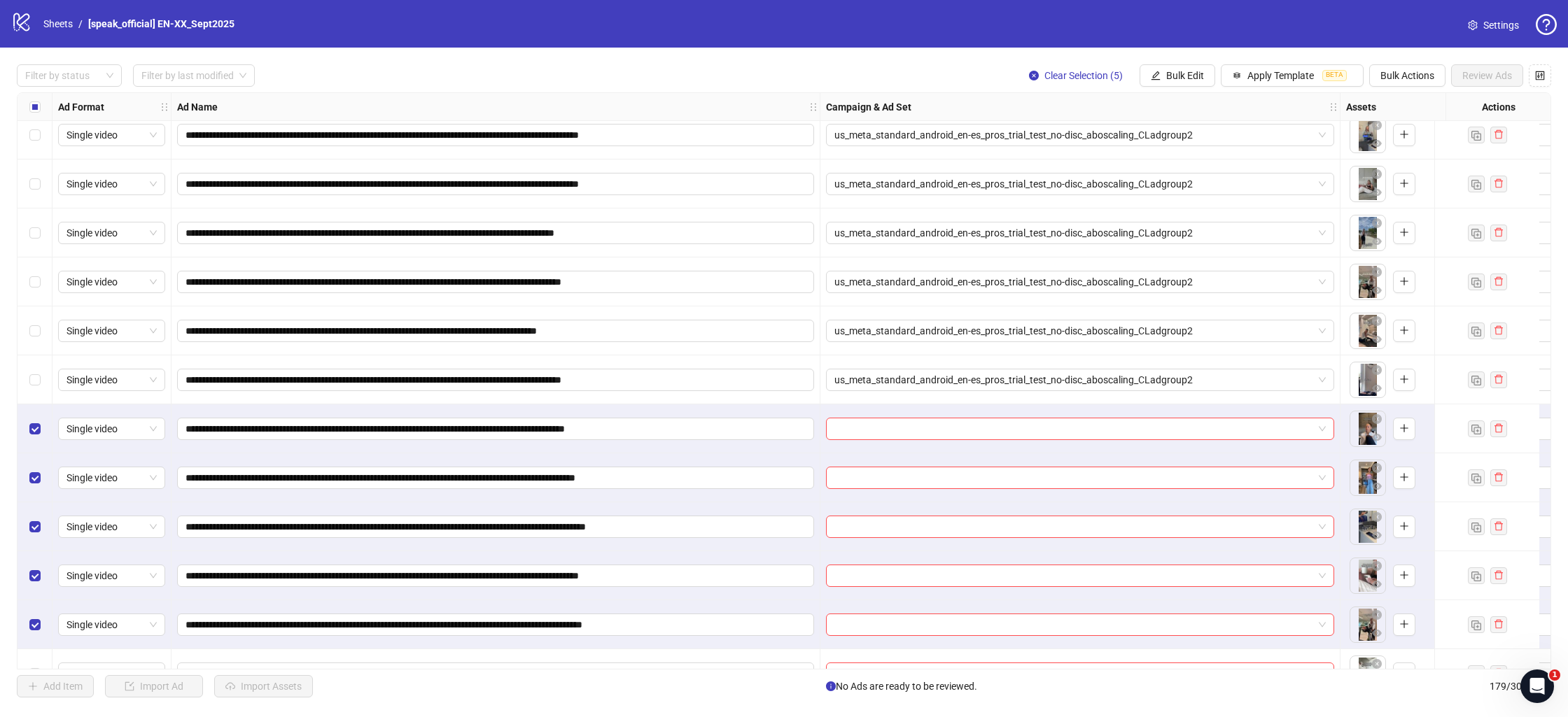
scroll to position [8225, 0]
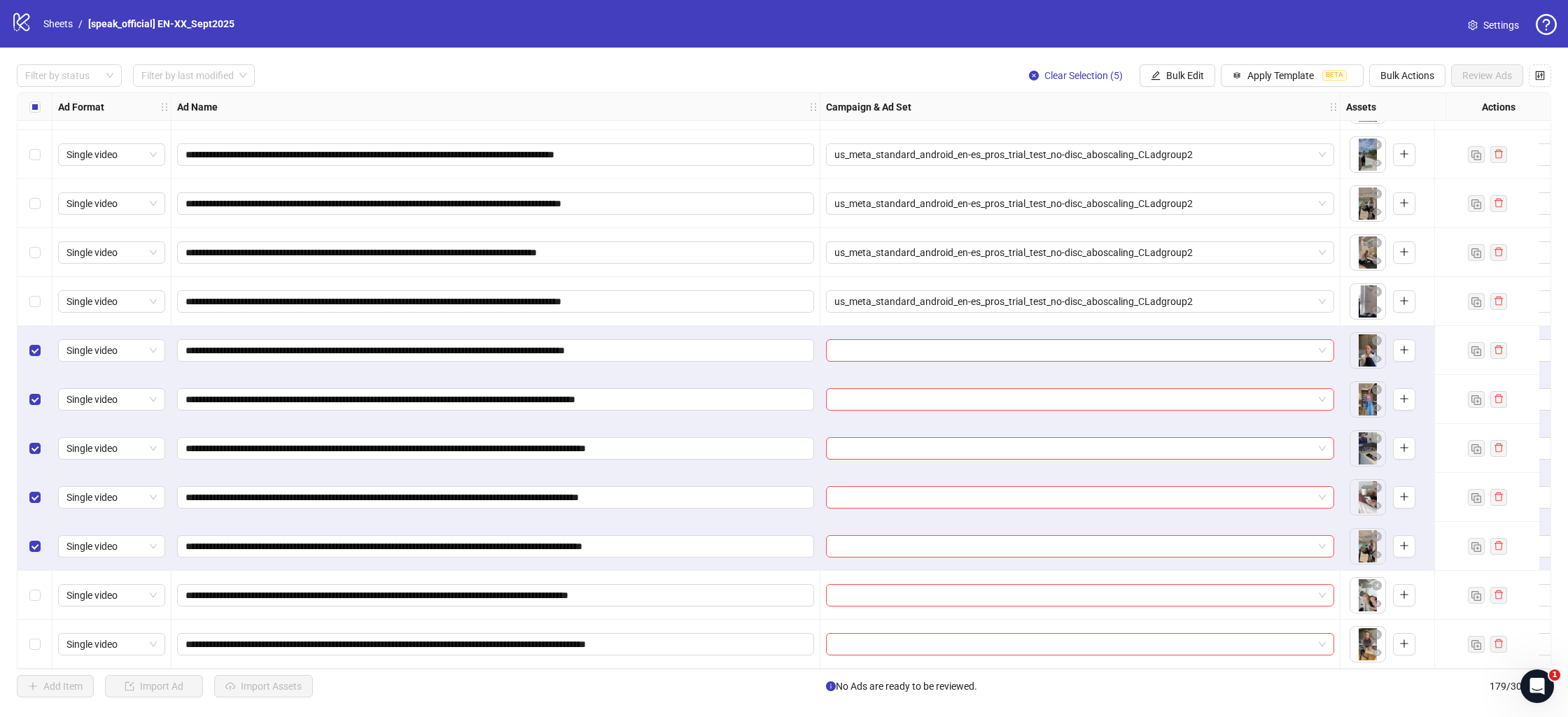
click at [44, 582] on div "Select row 178" at bounding box center [35, 595] width 35 height 49
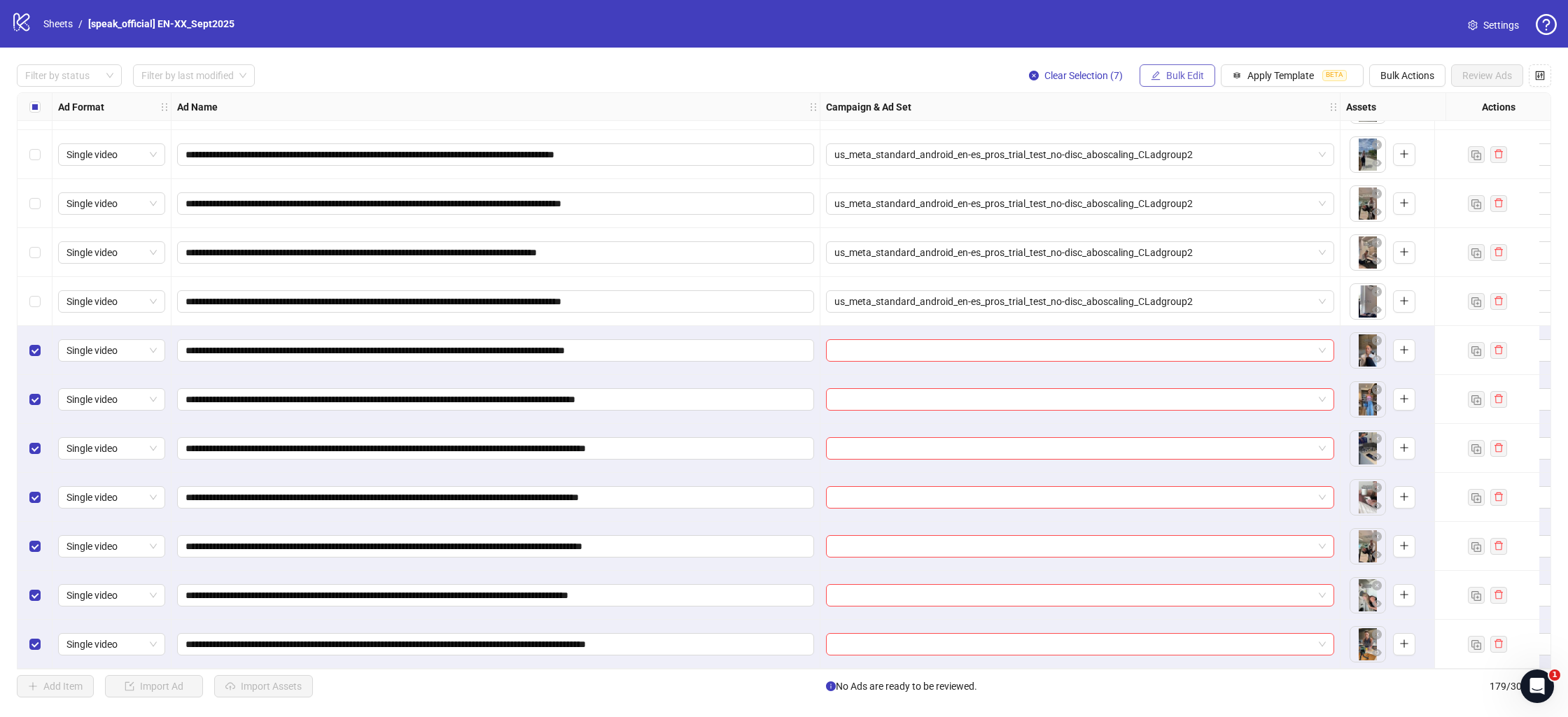
click at [1164, 80] on button "Bulk Edit" at bounding box center [1178, 76] width 76 height 23
click at [1178, 147] on span "Campaign & Ad Set" at bounding box center [1193, 149] width 83 height 15
click at [1135, 142] on input "search" at bounding box center [1134, 137] width 250 height 21
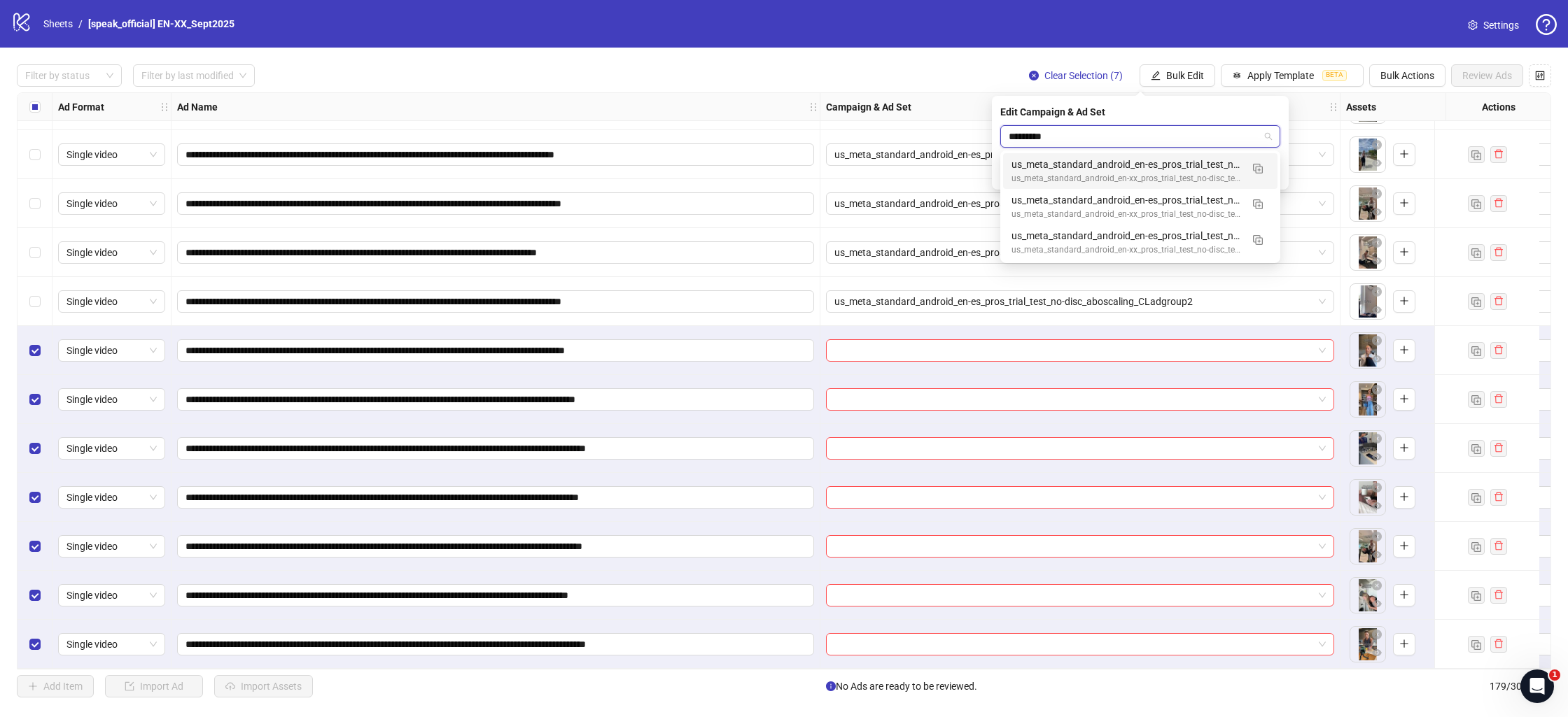
type input "**********"
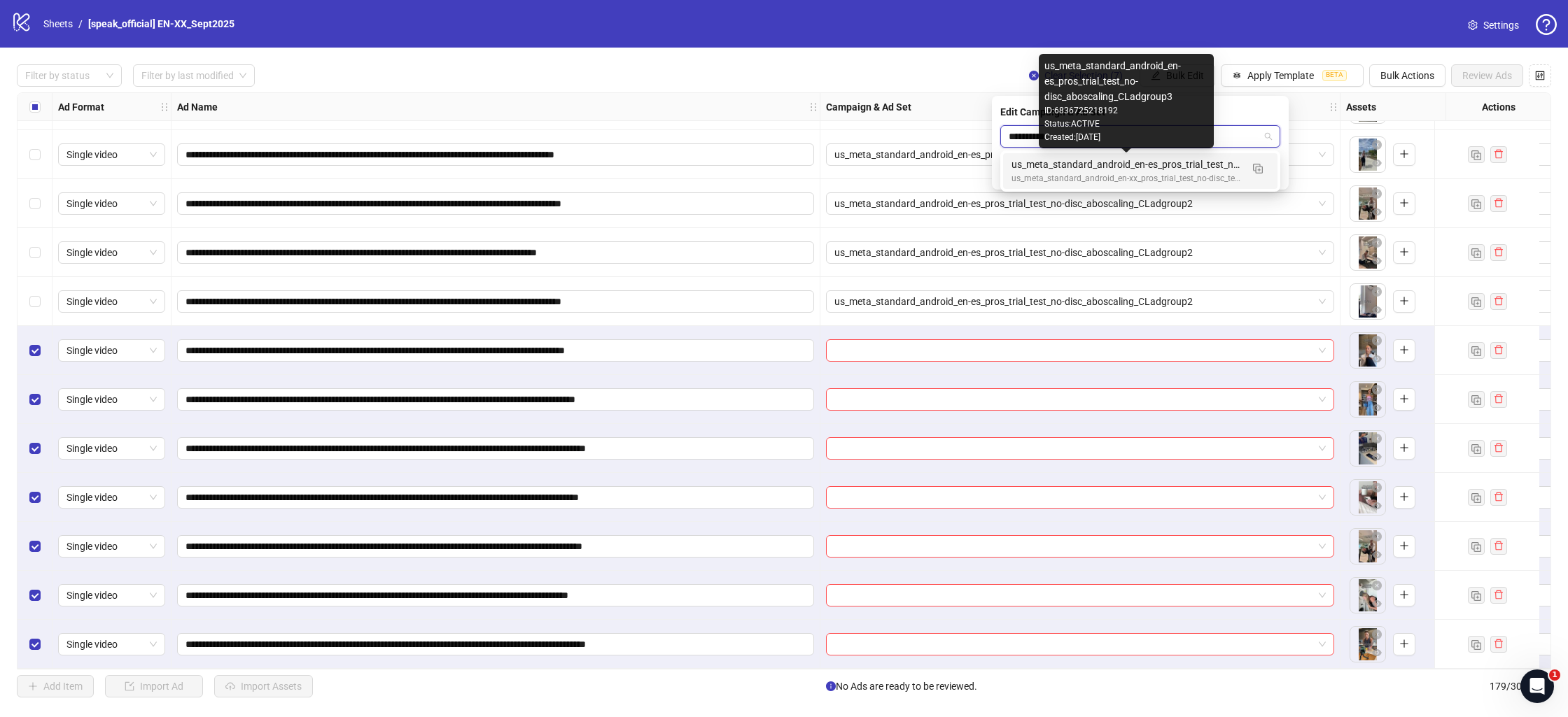
click at [1127, 174] on div "us_meta_standard_android_en-xx_pros_trial_test_no-disc_testing" at bounding box center [1126, 179] width 229 height 14
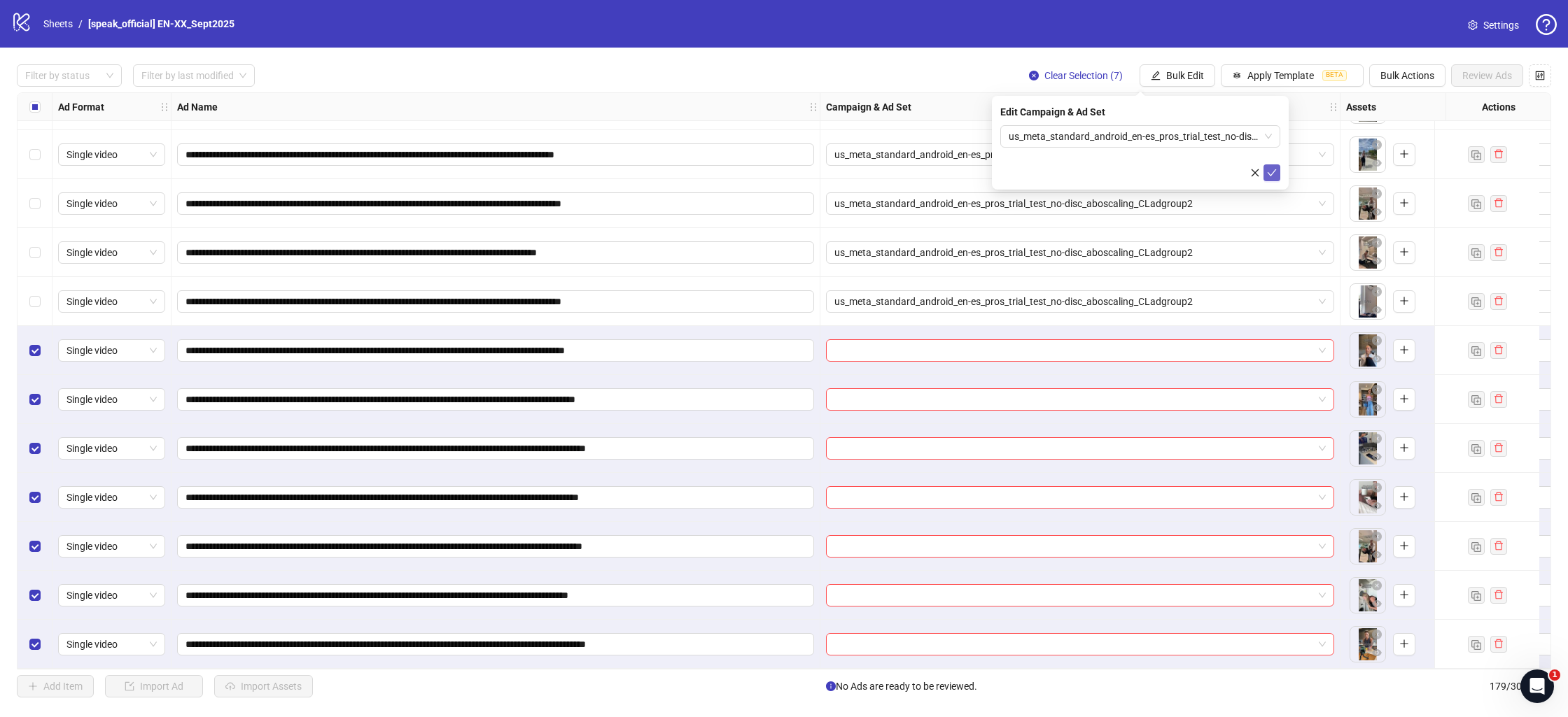
click at [1274, 177] on icon "check" at bounding box center [1272, 172] width 10 height 10
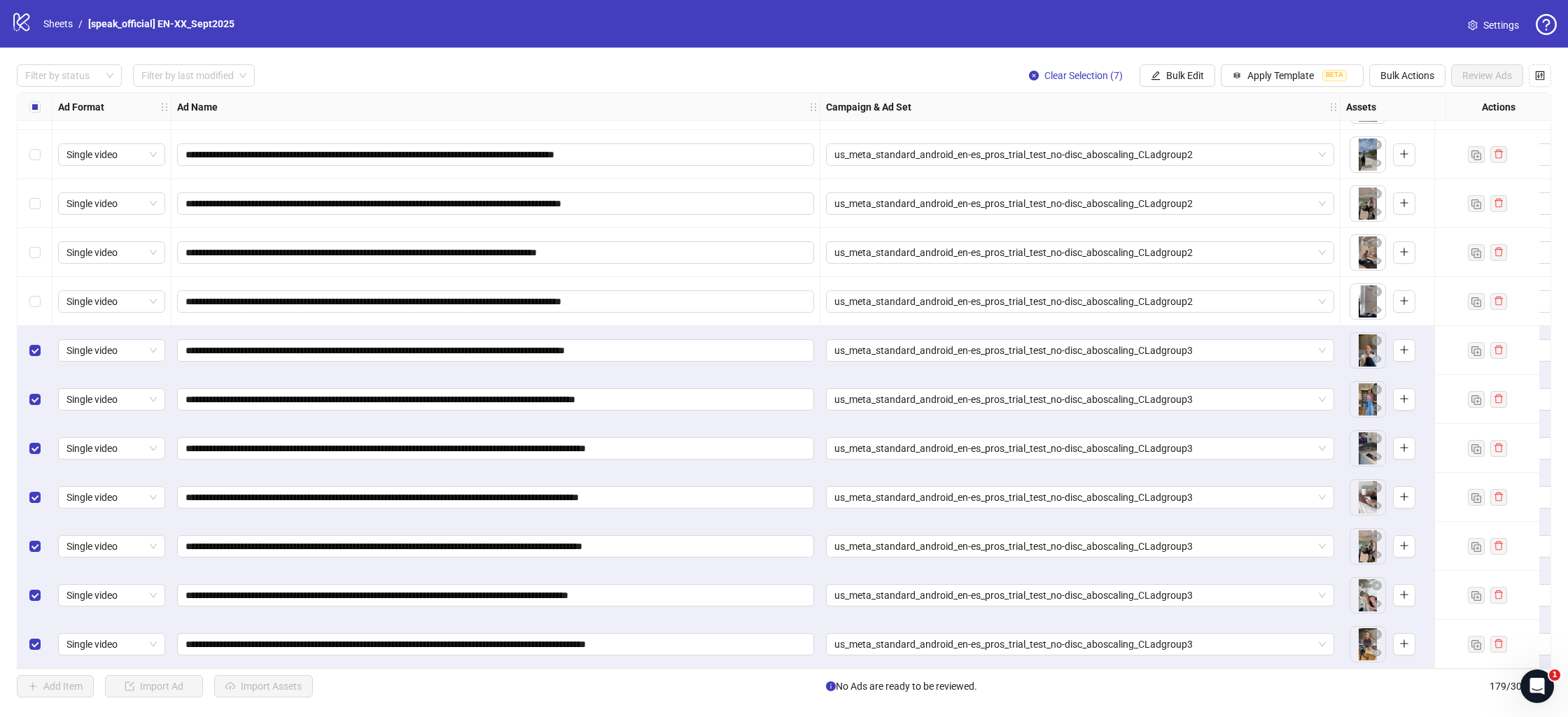
click at [31, 283] on div "Select row 172" at bounding box center [35, 301] width 35 height 49
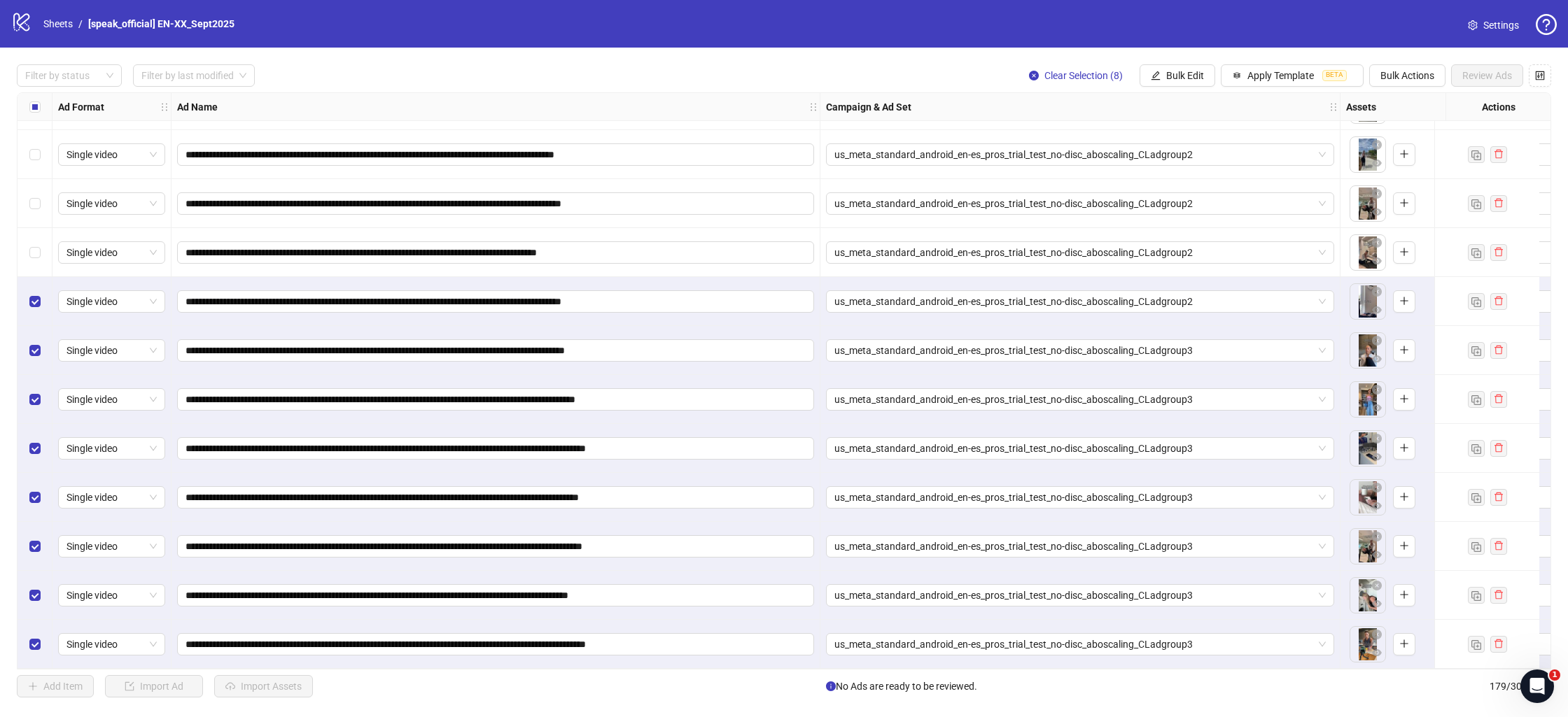
click at [30, 245] on label "Select row 171" at bounding box center [35, 253] width 11 height 15
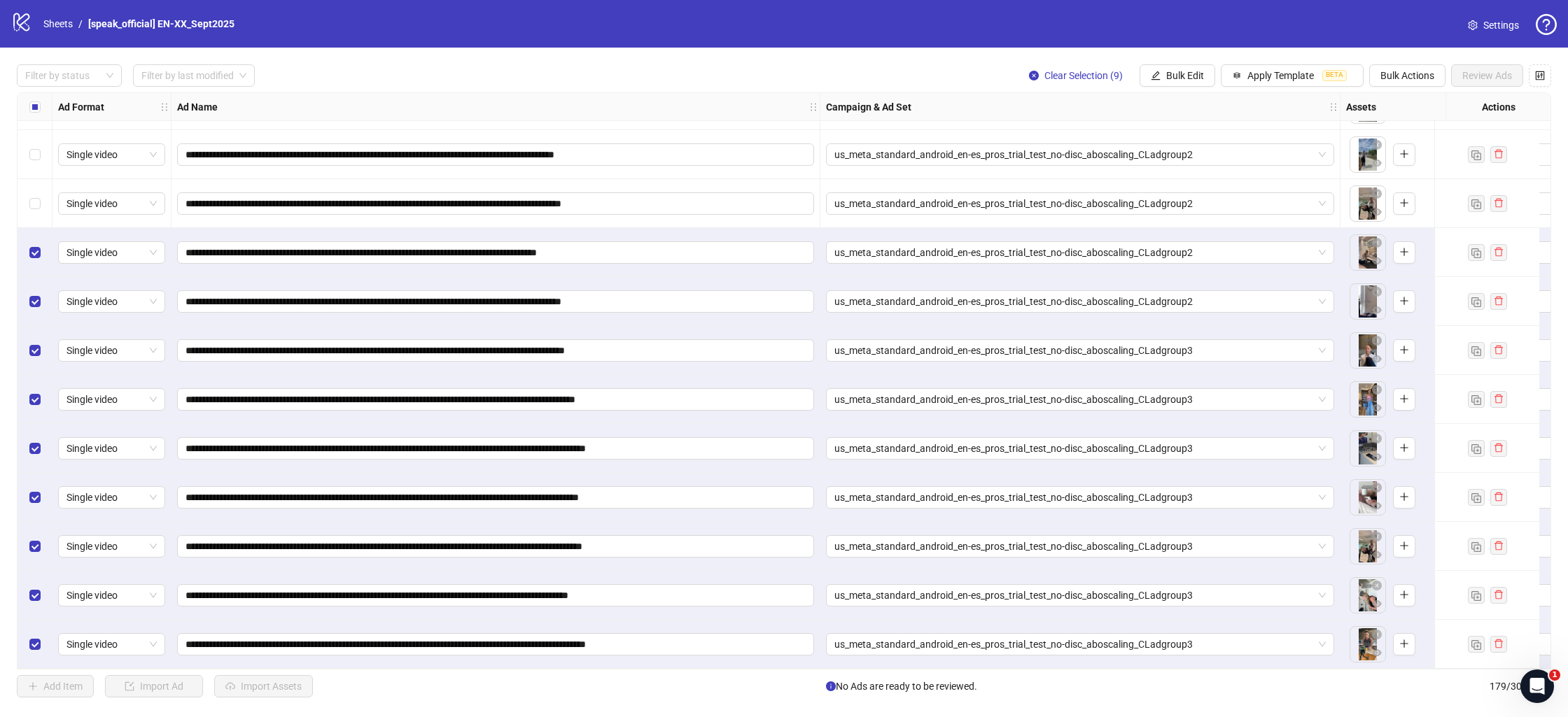
click at [40, 197] on div "Select row 170" at bounding box center [35, 203] width 35 height 49
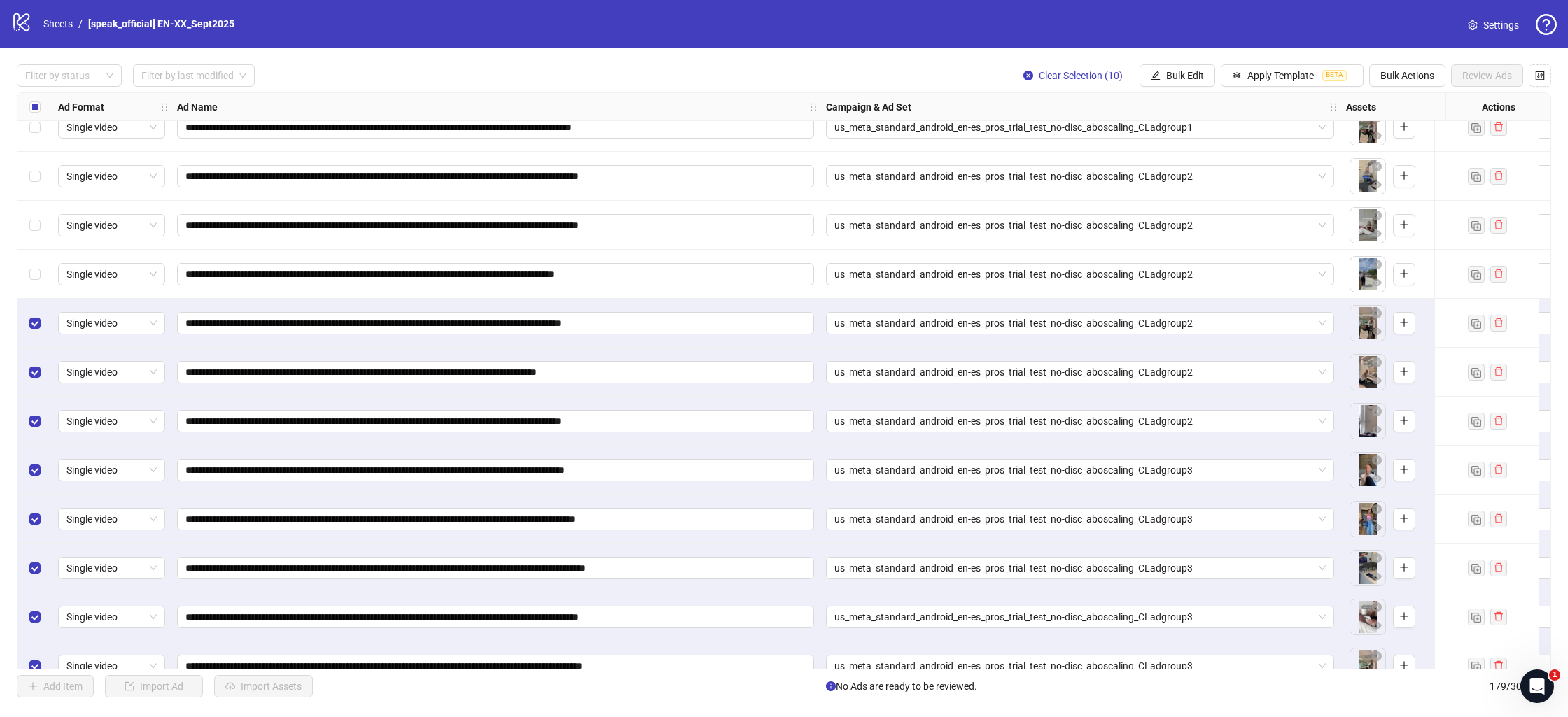
scroll to position [8094, 0]
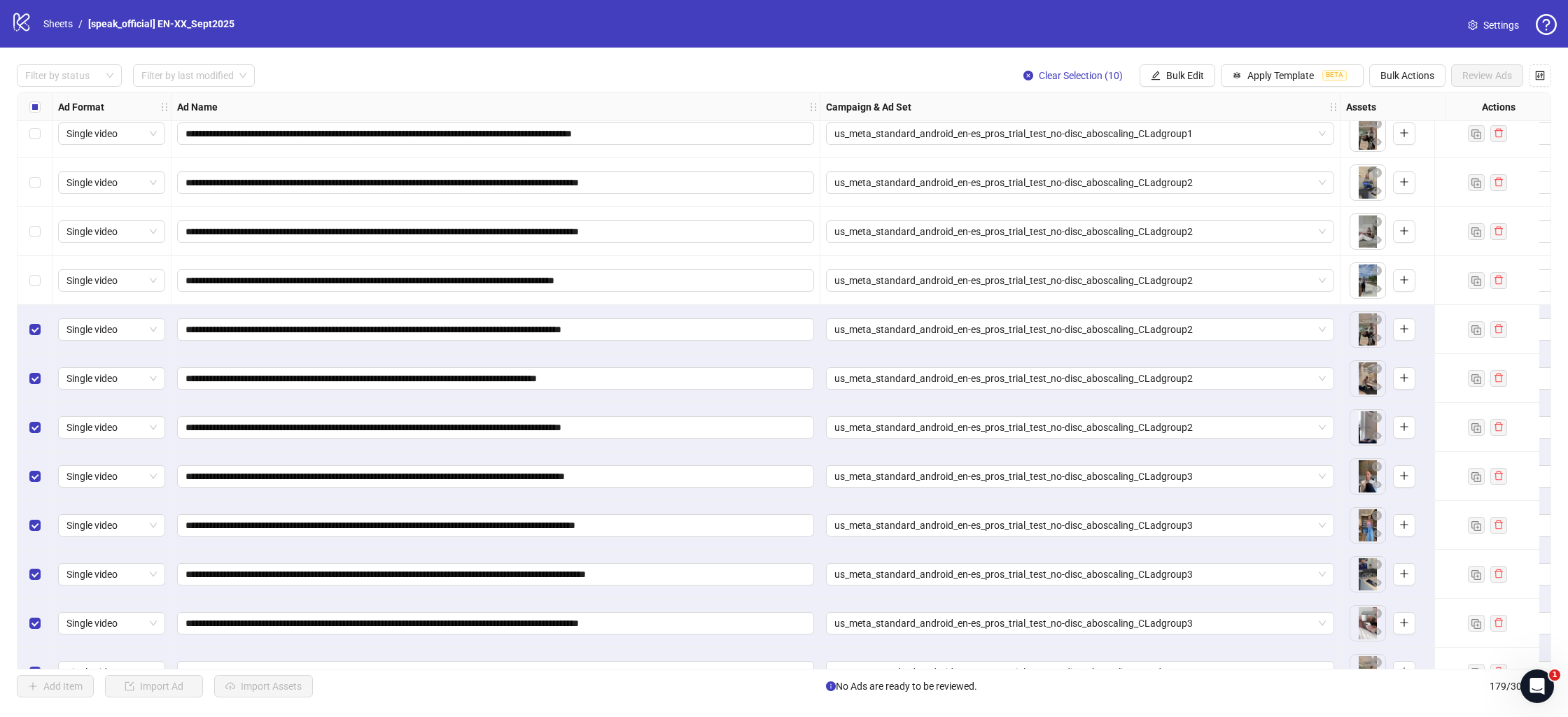
click at [38, 266] on div "Select row 169" at bounding box center [35, 280] width 35 height 49
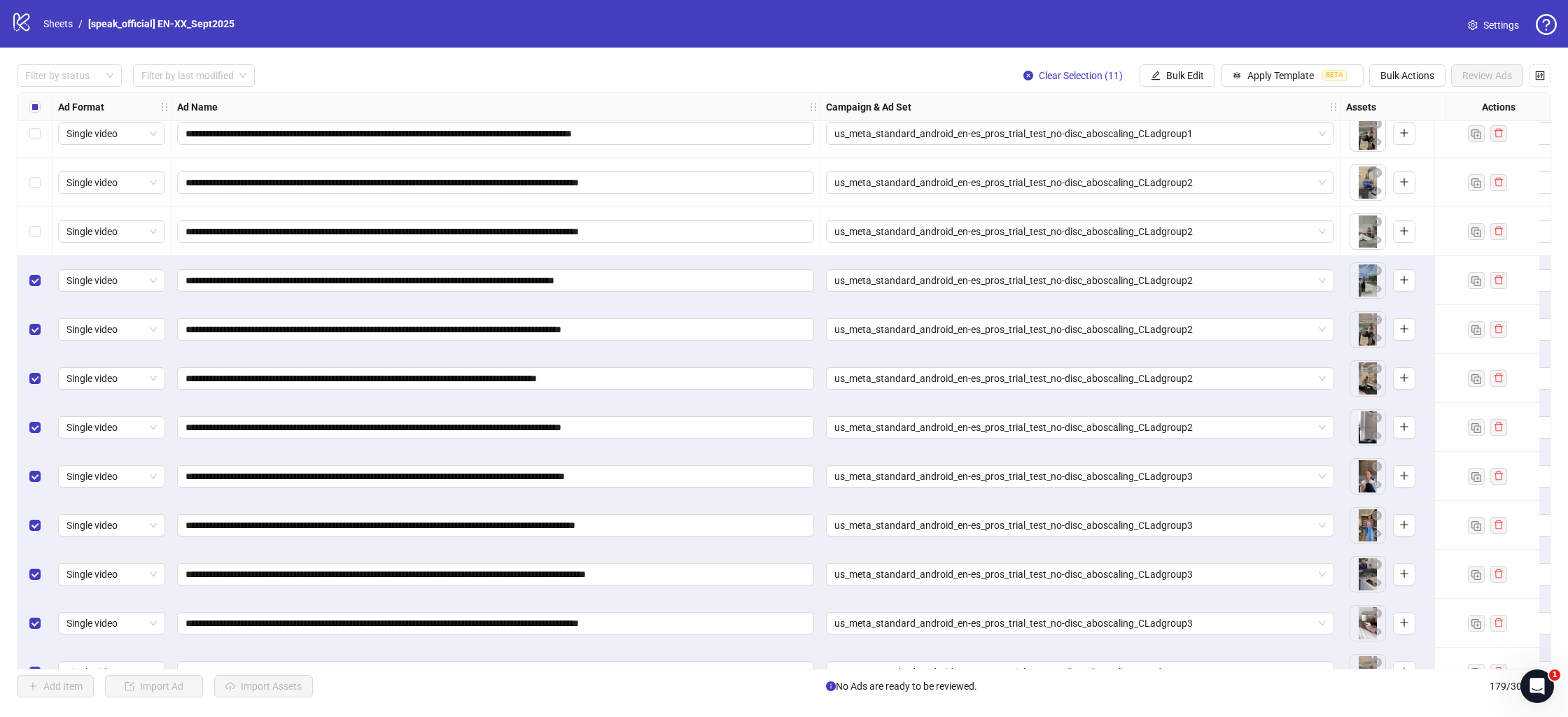
click at [35, 220] on div "Select row 168" at bounding box center [35, 231] width 35 height 49
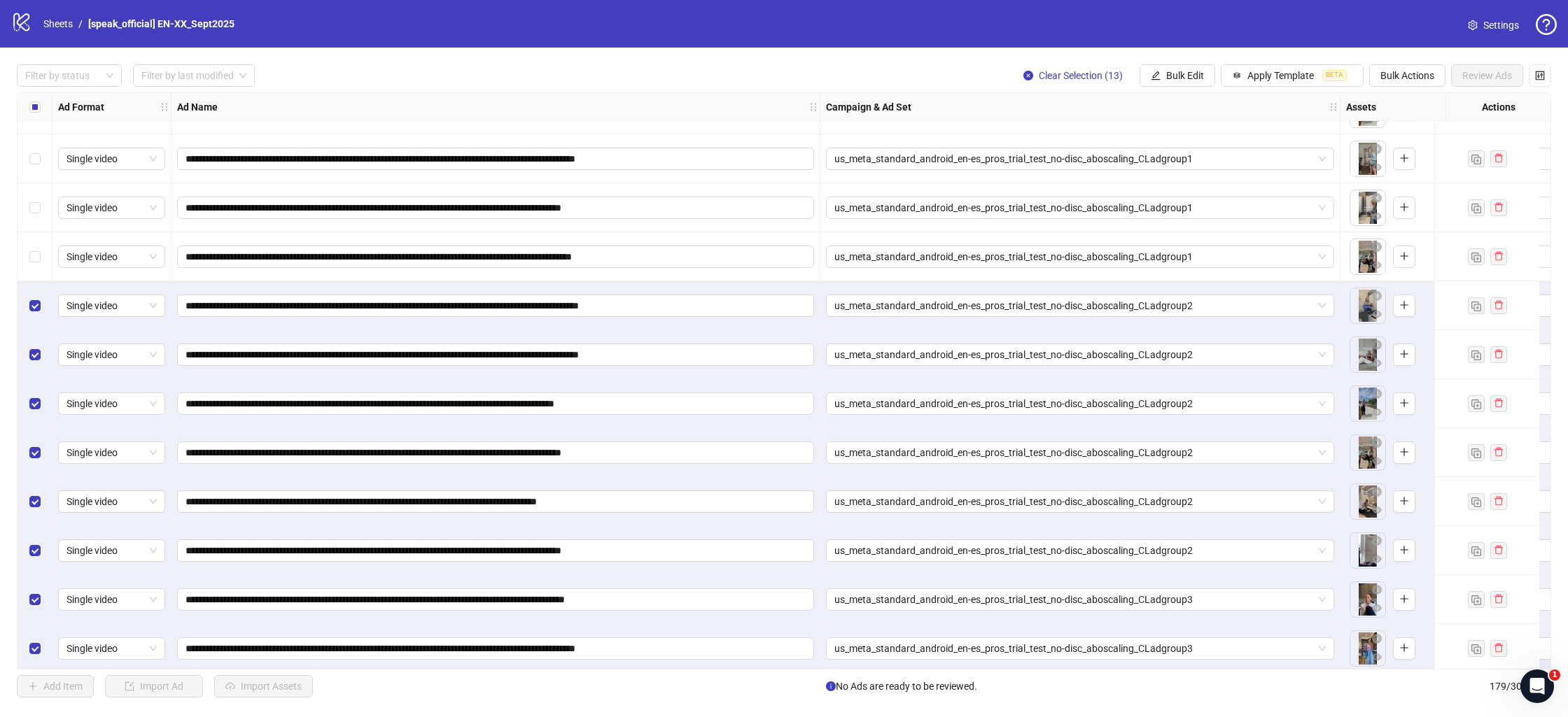
scroll to position [7961, 0]
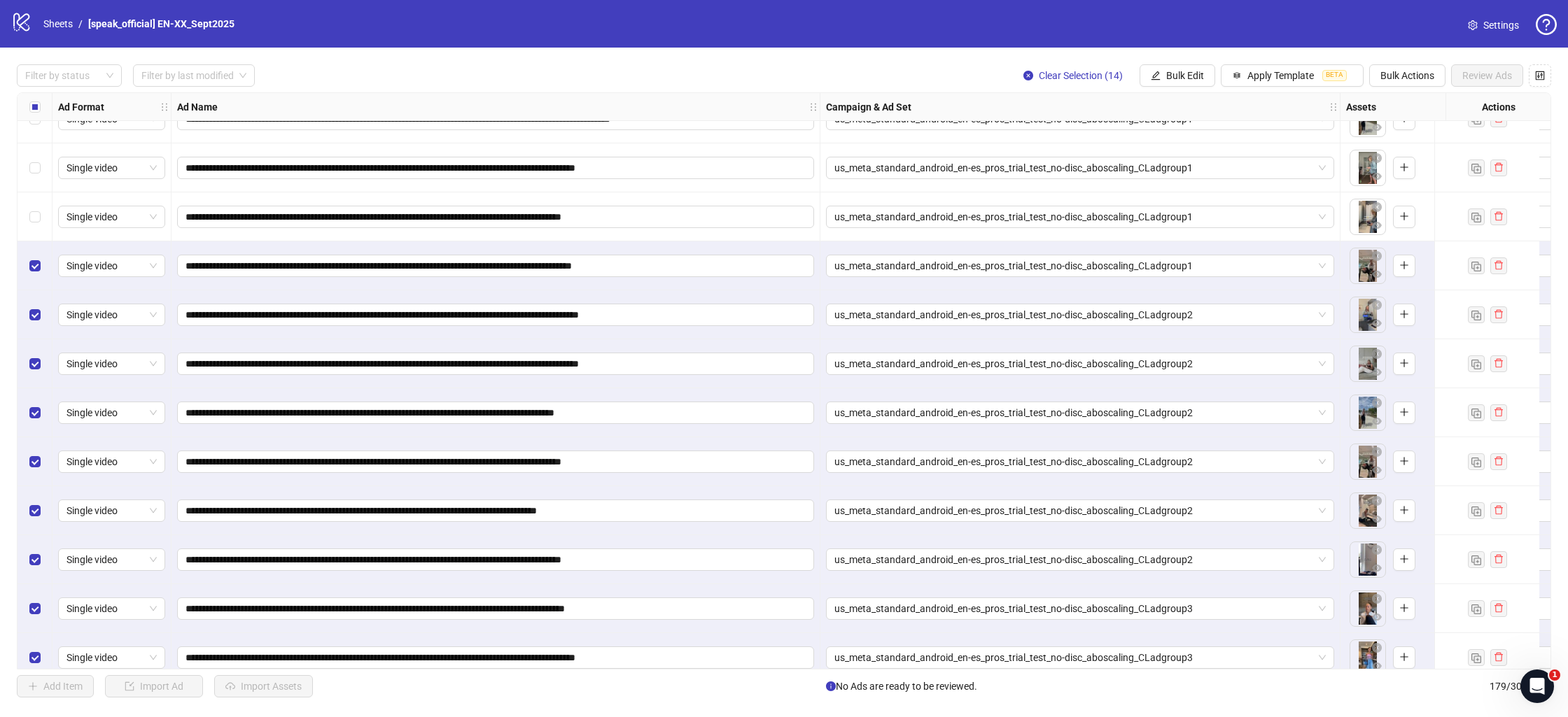
click at [27, 214] on div "Select row 165" at bounding box center [35, 216] width 35 height 49
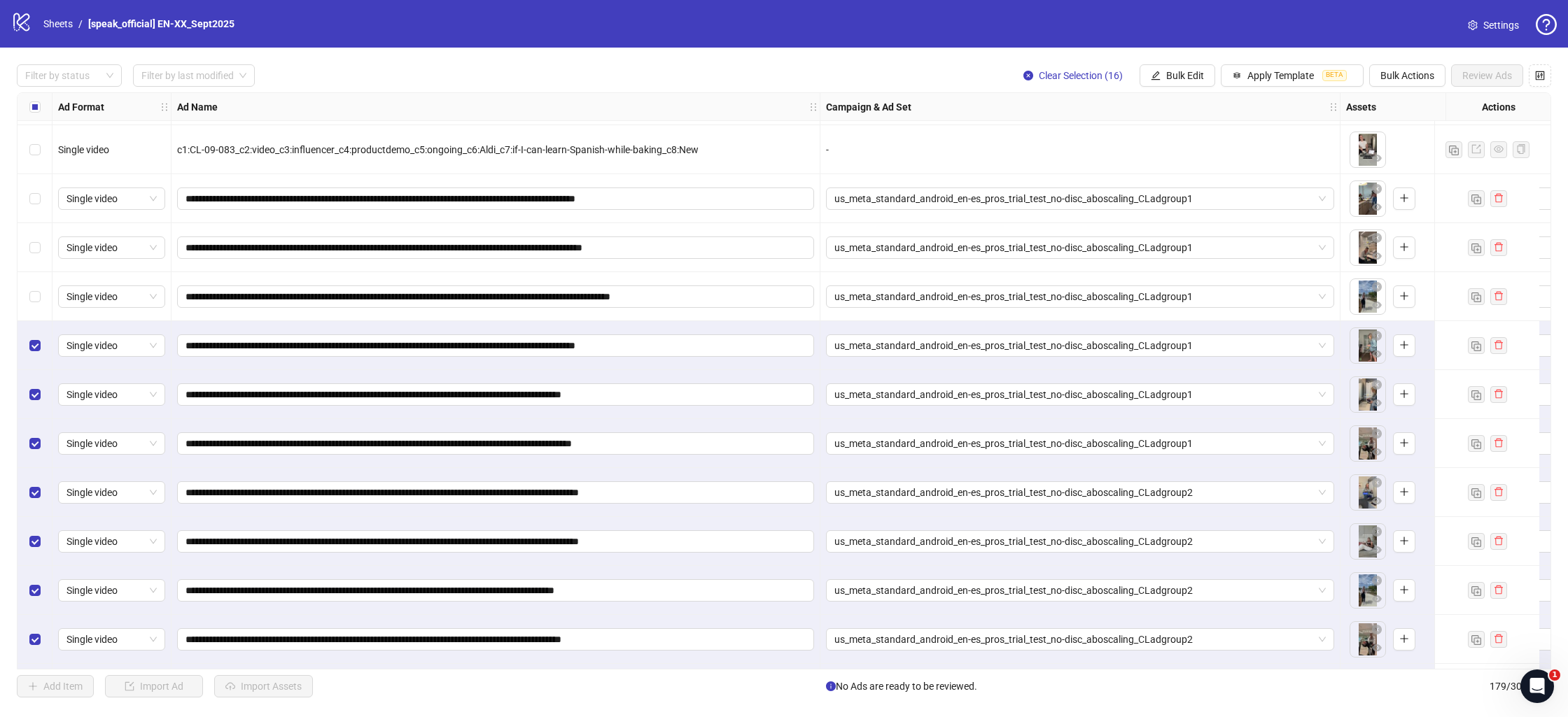
scroll to position [7769, 0]
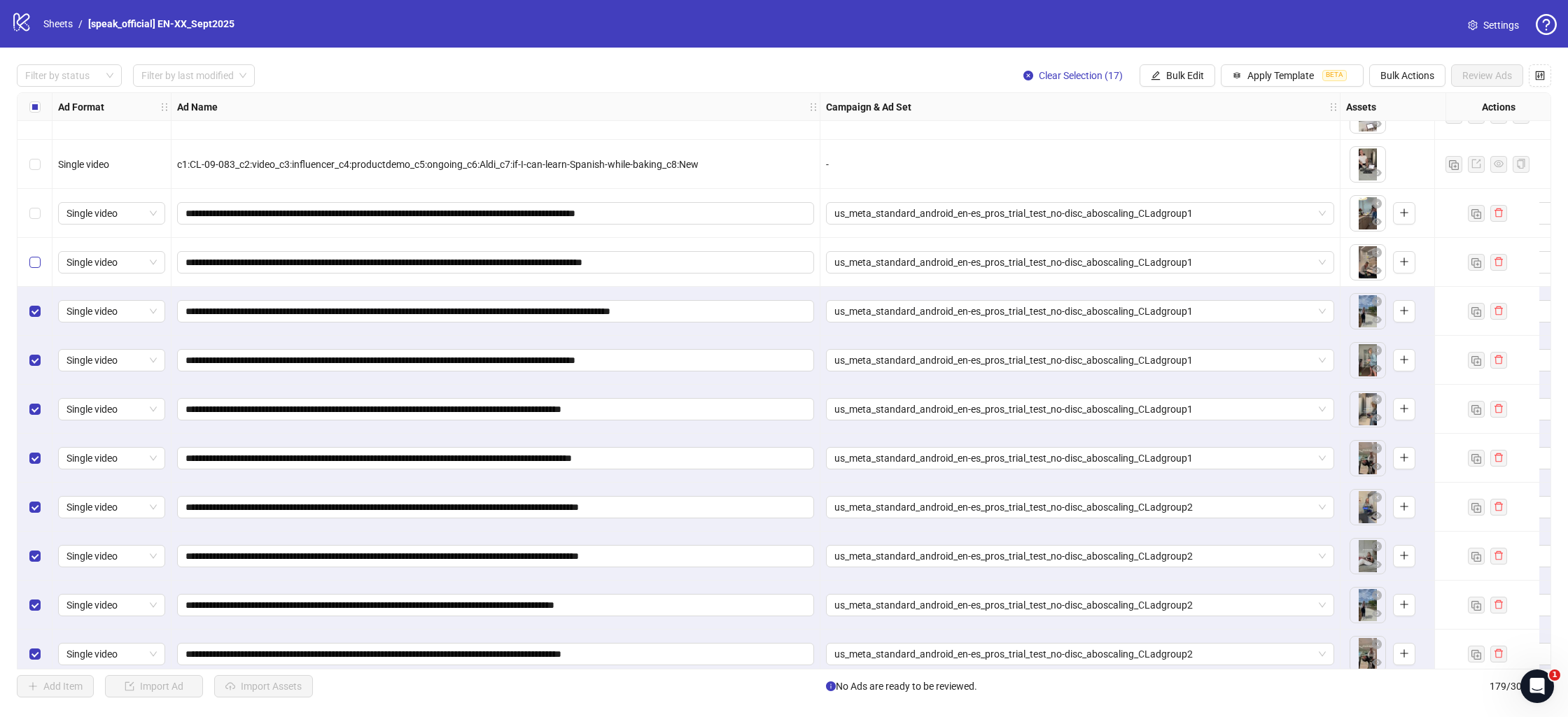
drag, startPoint x: 33, startPoint y: 255, endPoint x: 35, endPoint y: 244, distance: 11.2
click at [33, 255] on label "Select row 162" at bounding box center [35, 262] width 11 height 15
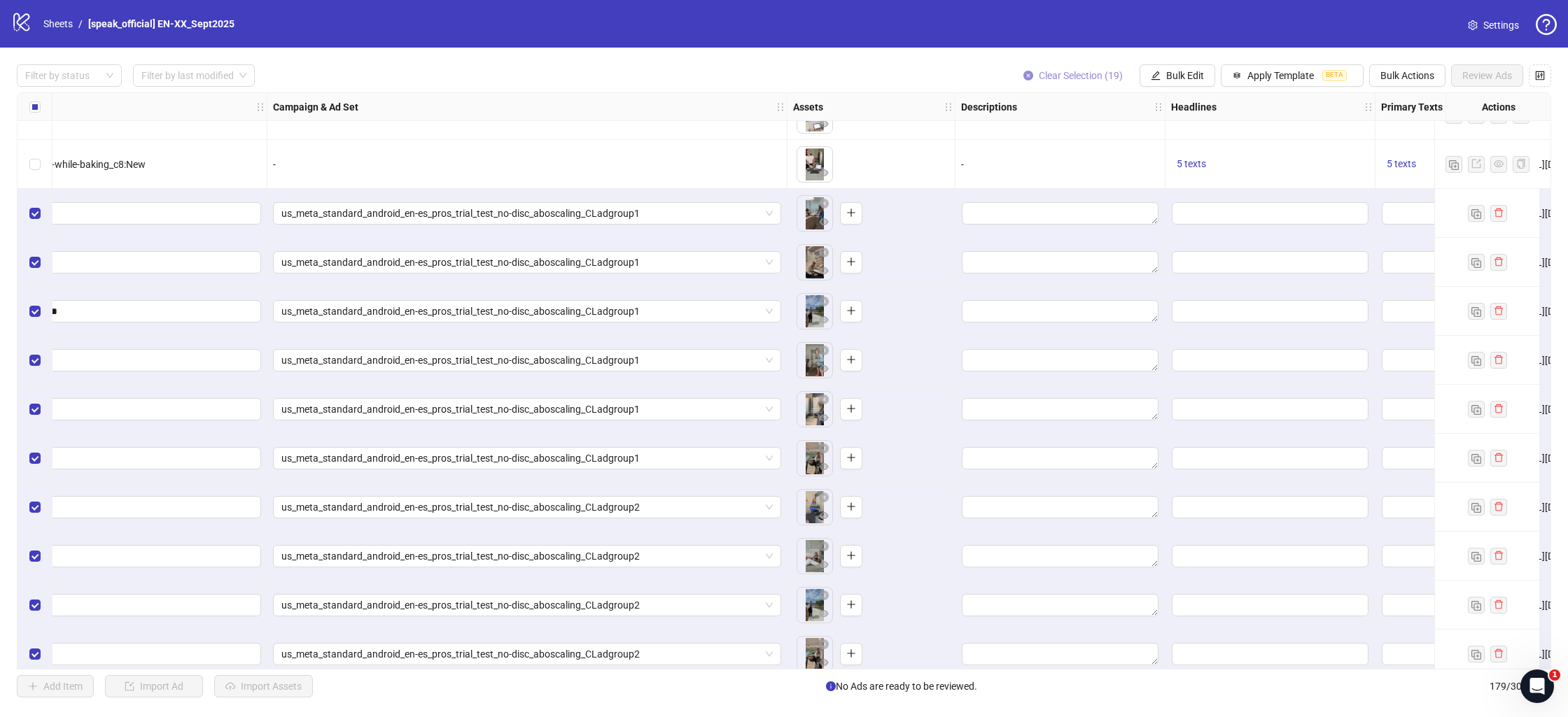
scroll to position [7769, 562]
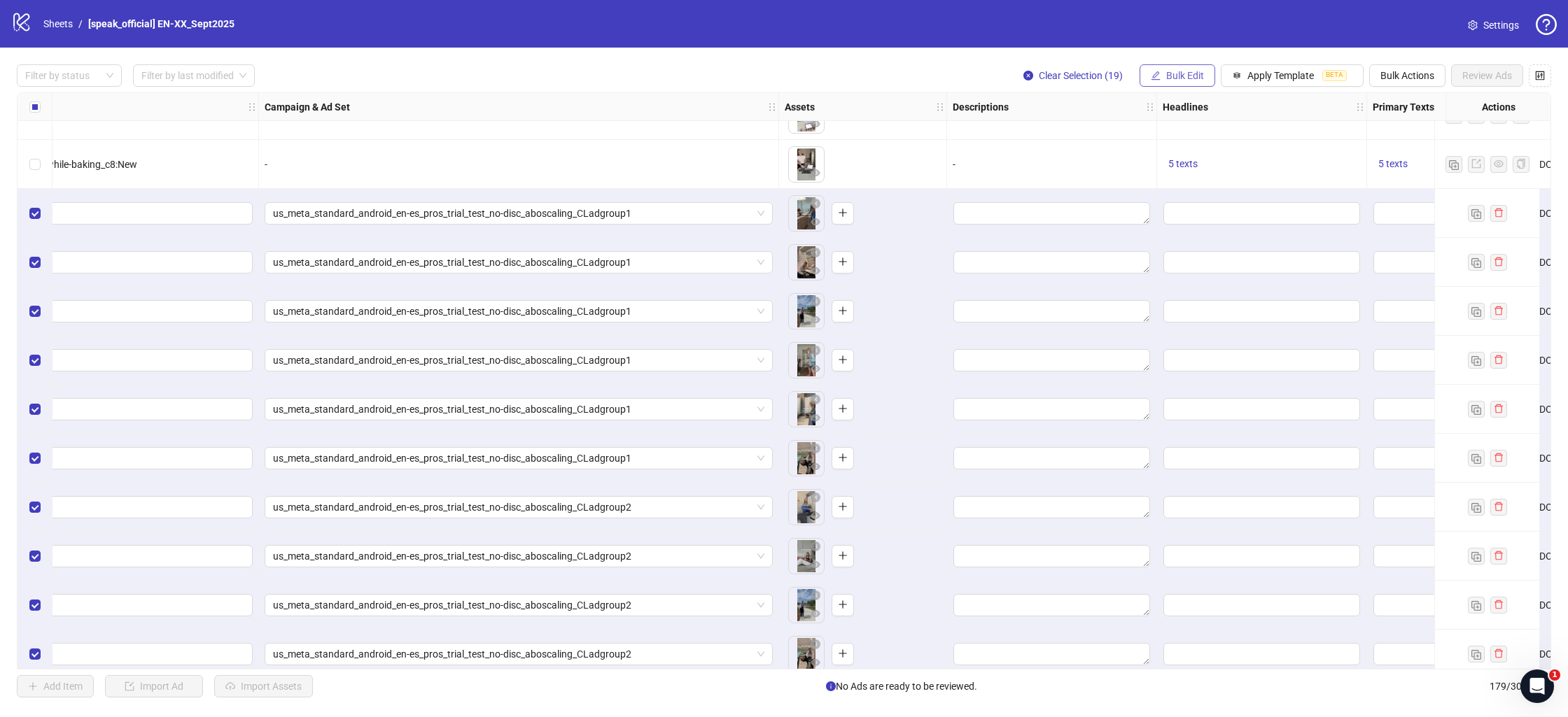
click at [1169, 73] on span "Bulk Edit" at bounding box center [1185, 75] width 38 height 11
click at [1199, 218] on span "Primary Texts" at bounding box center [1193, 216] width 83 height 15
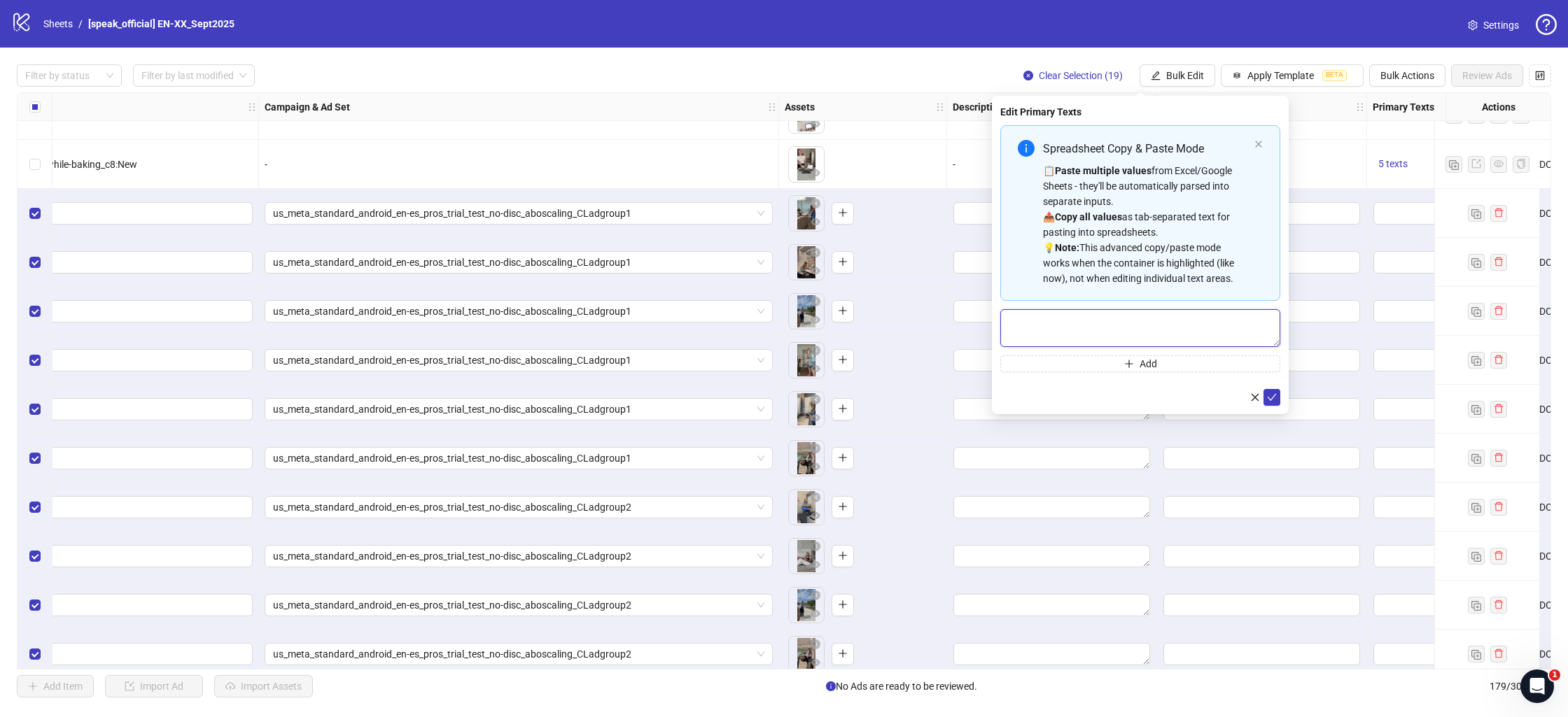
click at [1051, 331] on textarea "Multi-text input container - paste or copy values" at bounding box center [1140, 328] width 280 height 38
paste textarea "**********"
type textarea "**********"
click at [1109, 370] on button "Add" at bounding box center [1140, 364] width 280 height 17
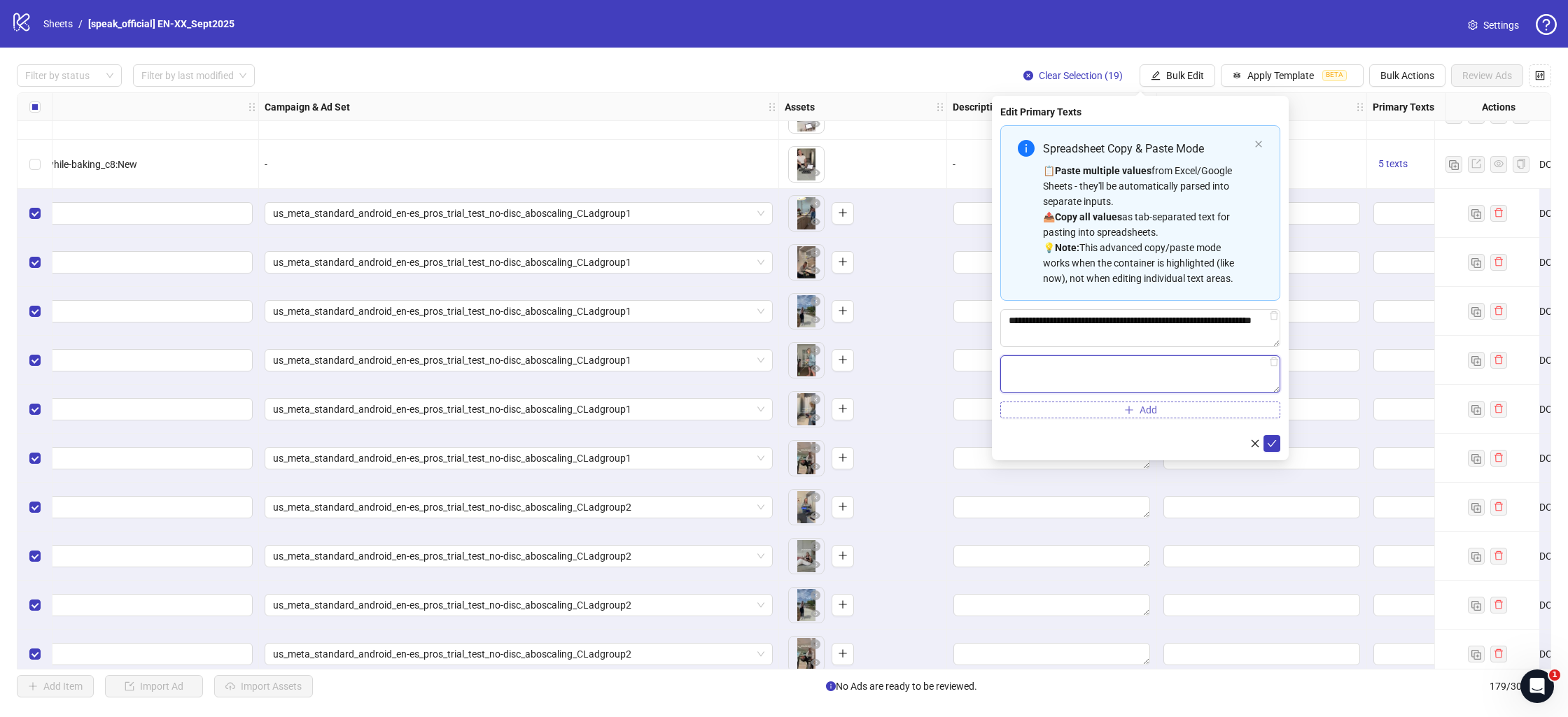
paste textarea "**********"
type textarea "**********"
click at [1132, 413] on icon "plus" at bounding box center [1129, 410] width 10 height 10
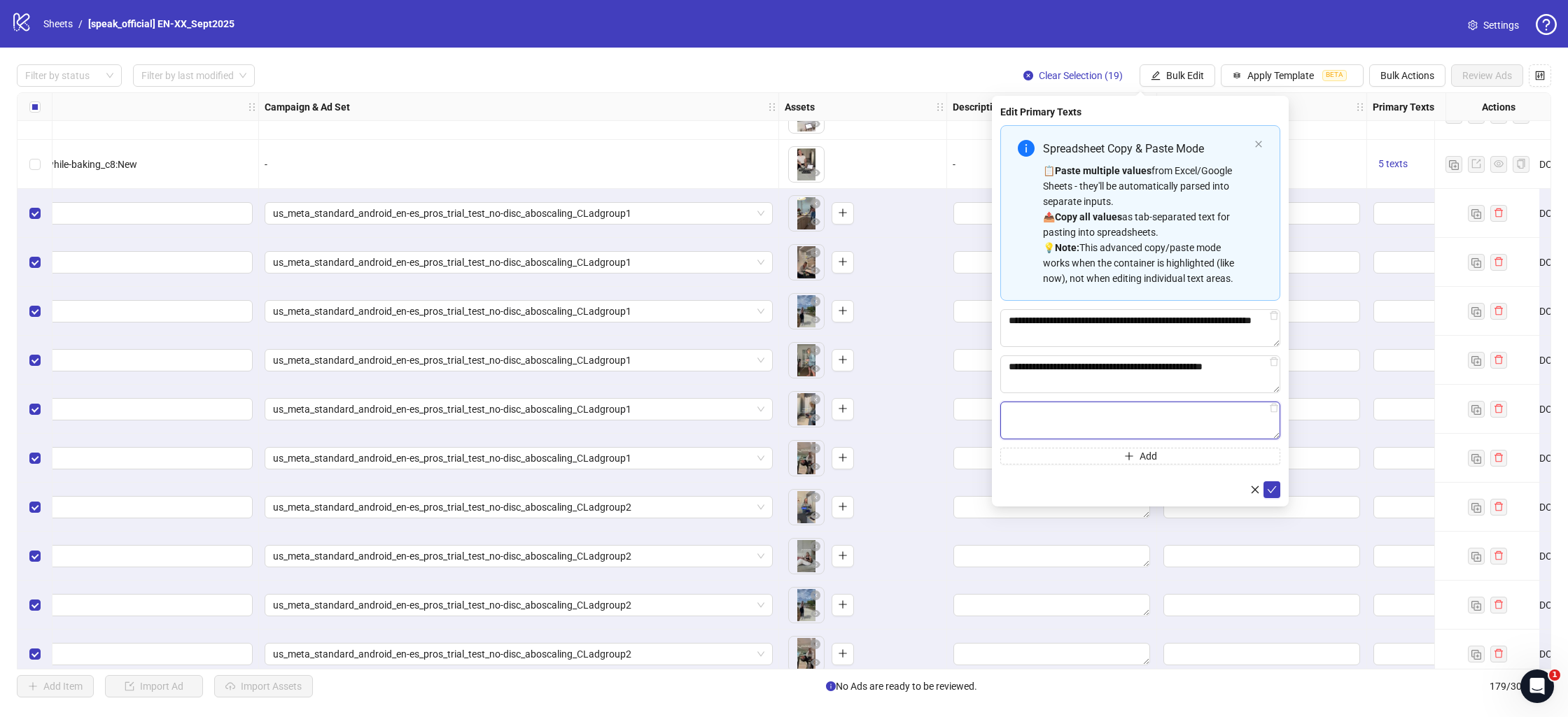
paste textarea "**********"
type textarea "**********"
drag, startPoint x: 1134, startPoint y: 459, endPoint x: 1099, endPoint y: 446, distance: 37.3
click at [1134, 459] on button "Add" at bounding box center [1140, 456] width 280 height 17
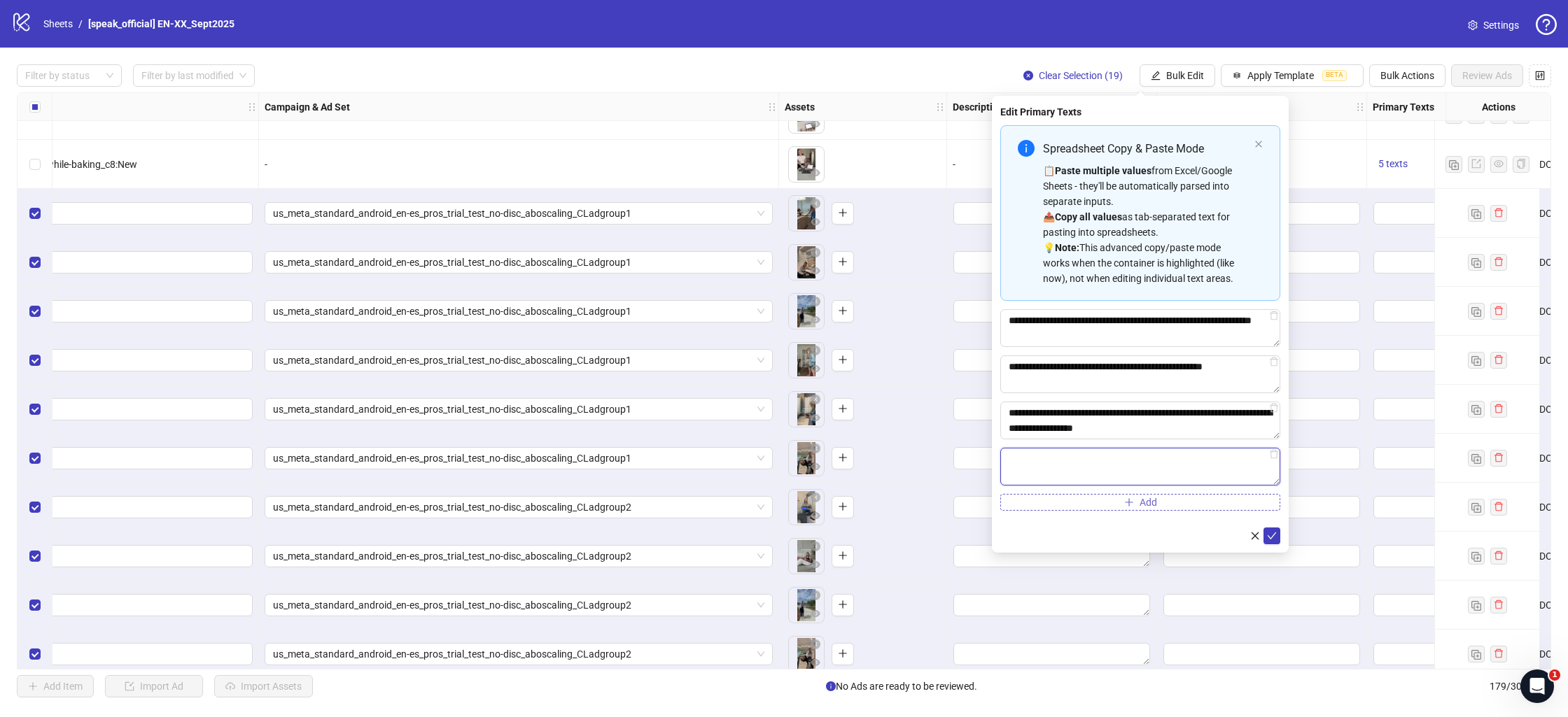
paste textarea "**********"
type textarea "**********"
click at [1083, 515] on form "**********" at bounding box center [1140, 335] width 280 height 419
click at [1074, 507] on button "Add" at bounding box center [1140, 502] width 280 height 17
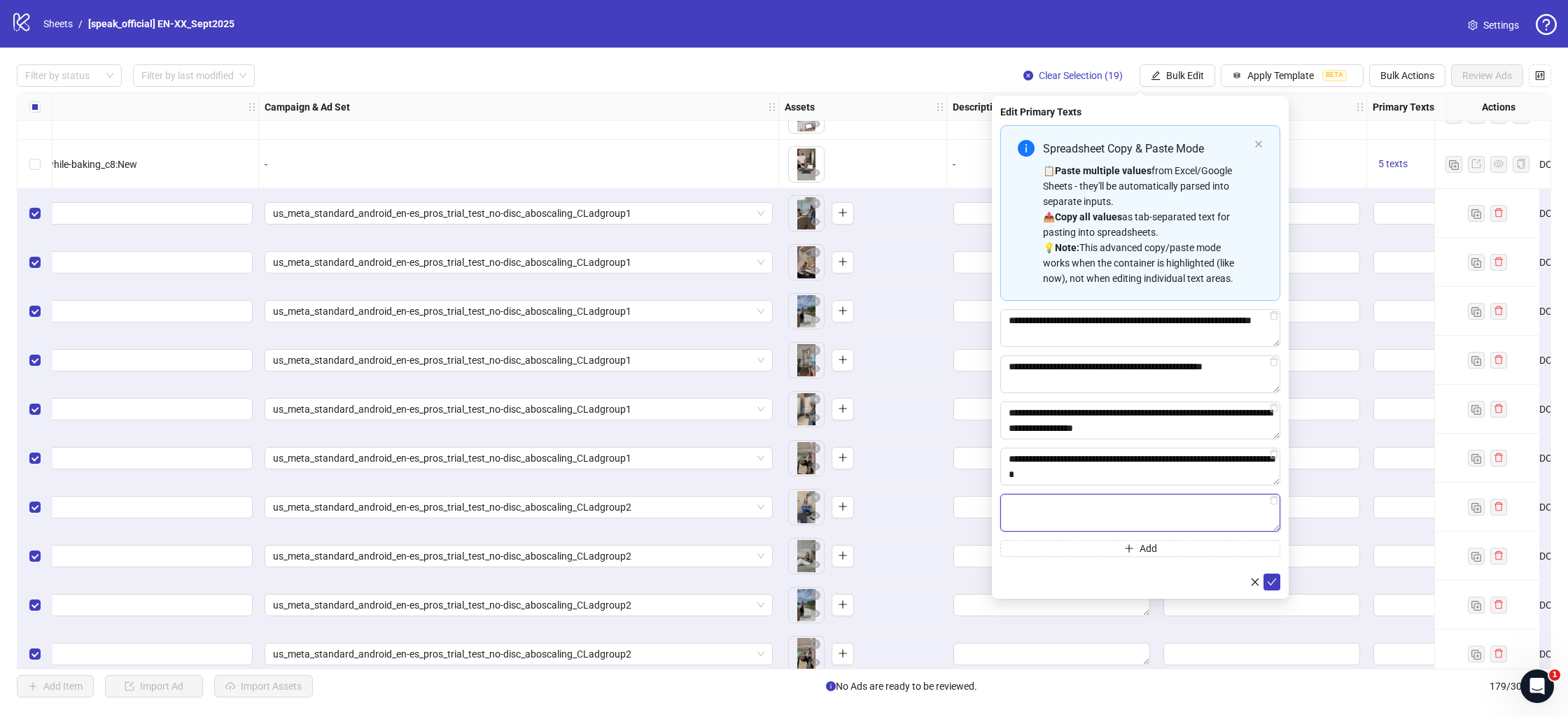
click at [1129, 528] on textarea "Multi-text input container - paste or copy values" at bounding box center [1140, 513] width 280 height 38
paste textarea "**********"
type textarea "**********"
click at [1275, 584] on icon "check" at bounding box center [1272, 582] width 10 height 10
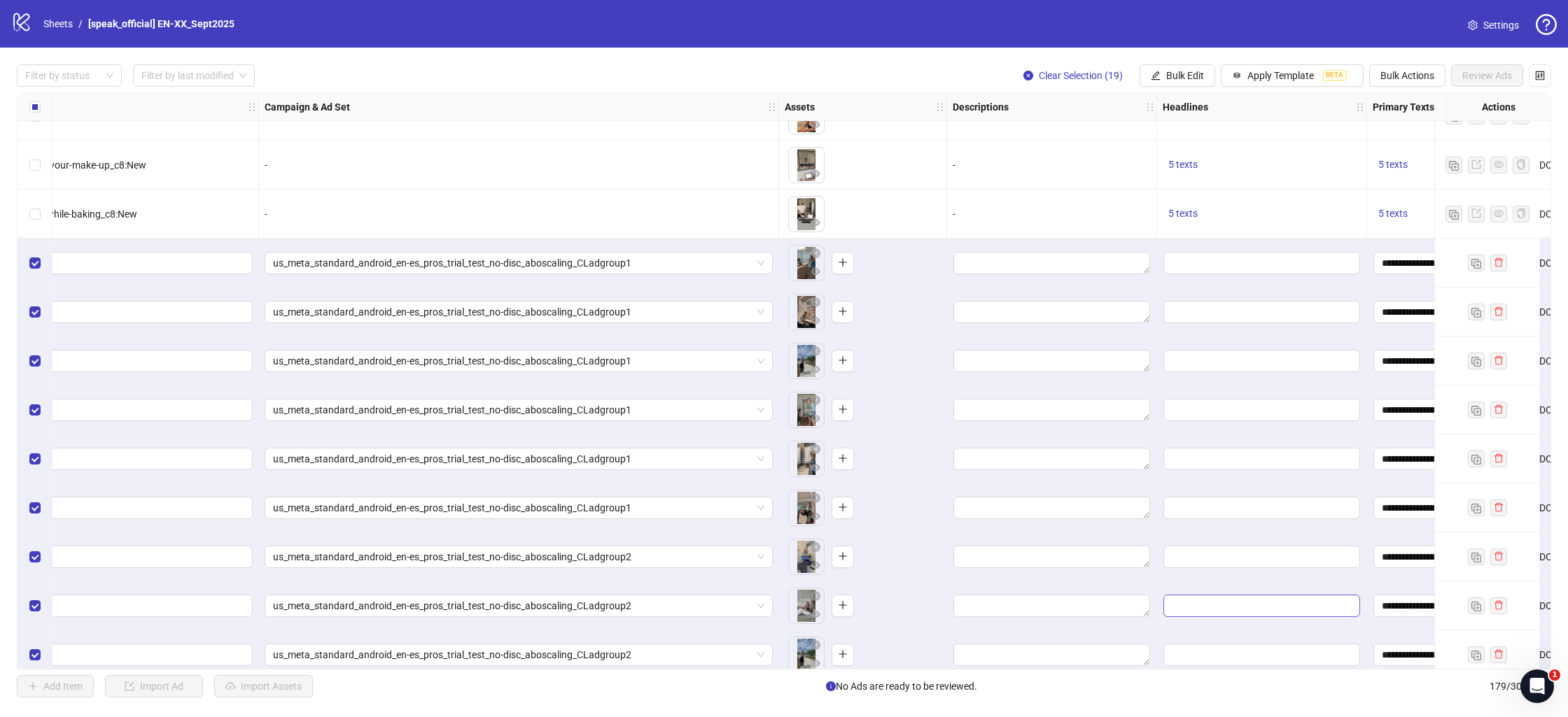
scroll to position [7719, 746]
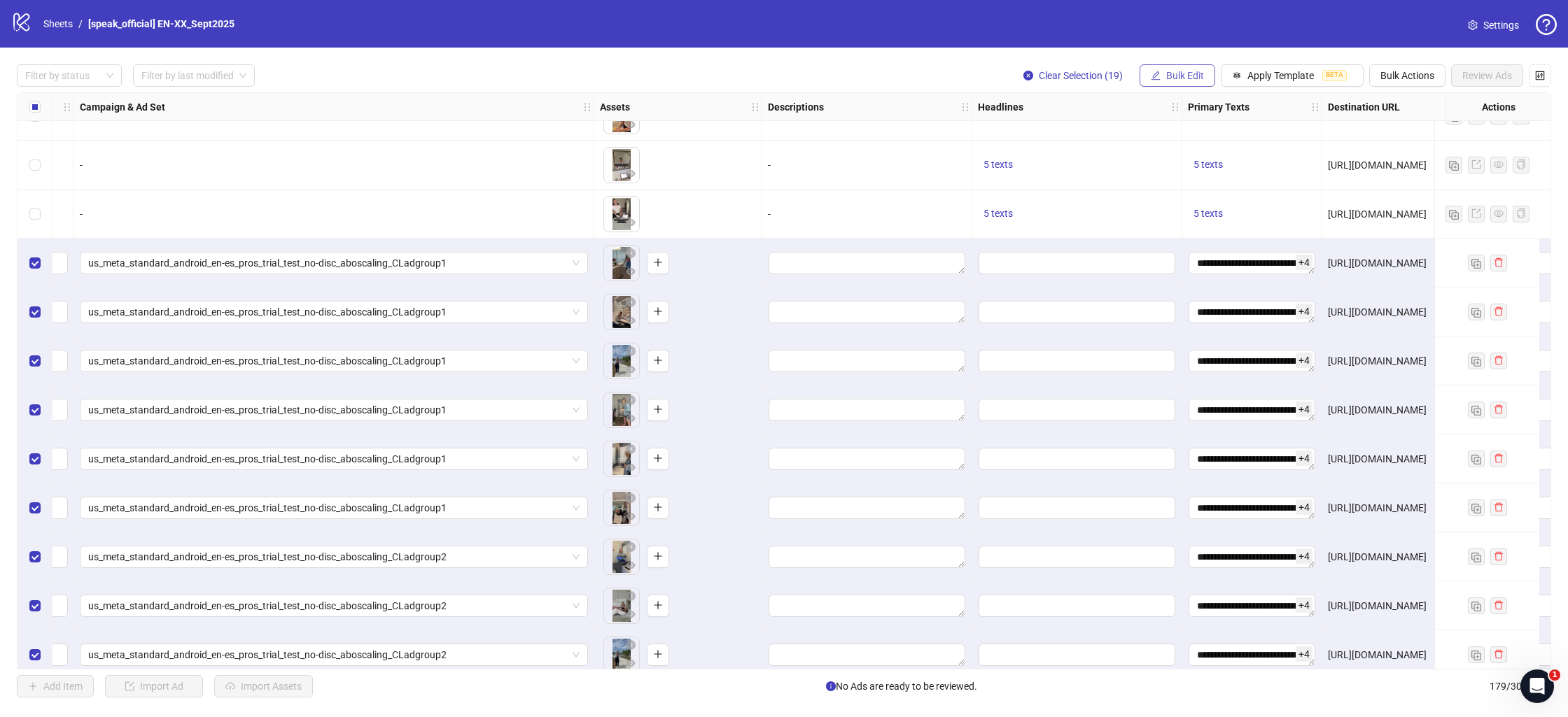
click at [1195, 76] on span "Bulk Edit" at bounding box center [1185, 75] width 38 height 11
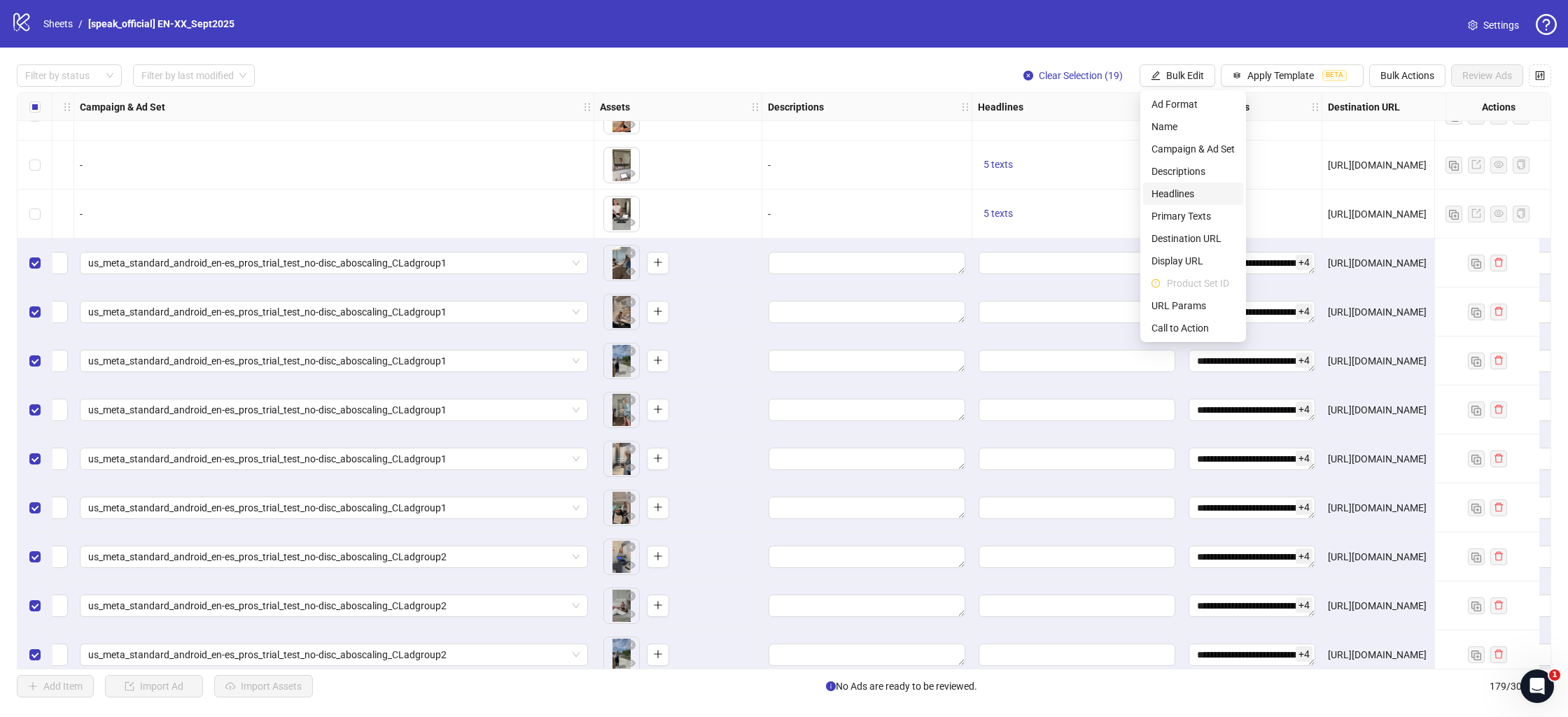
click at [1181, 195] on span "Headlines" at bounding box center [1193, 194] width 83 height 15
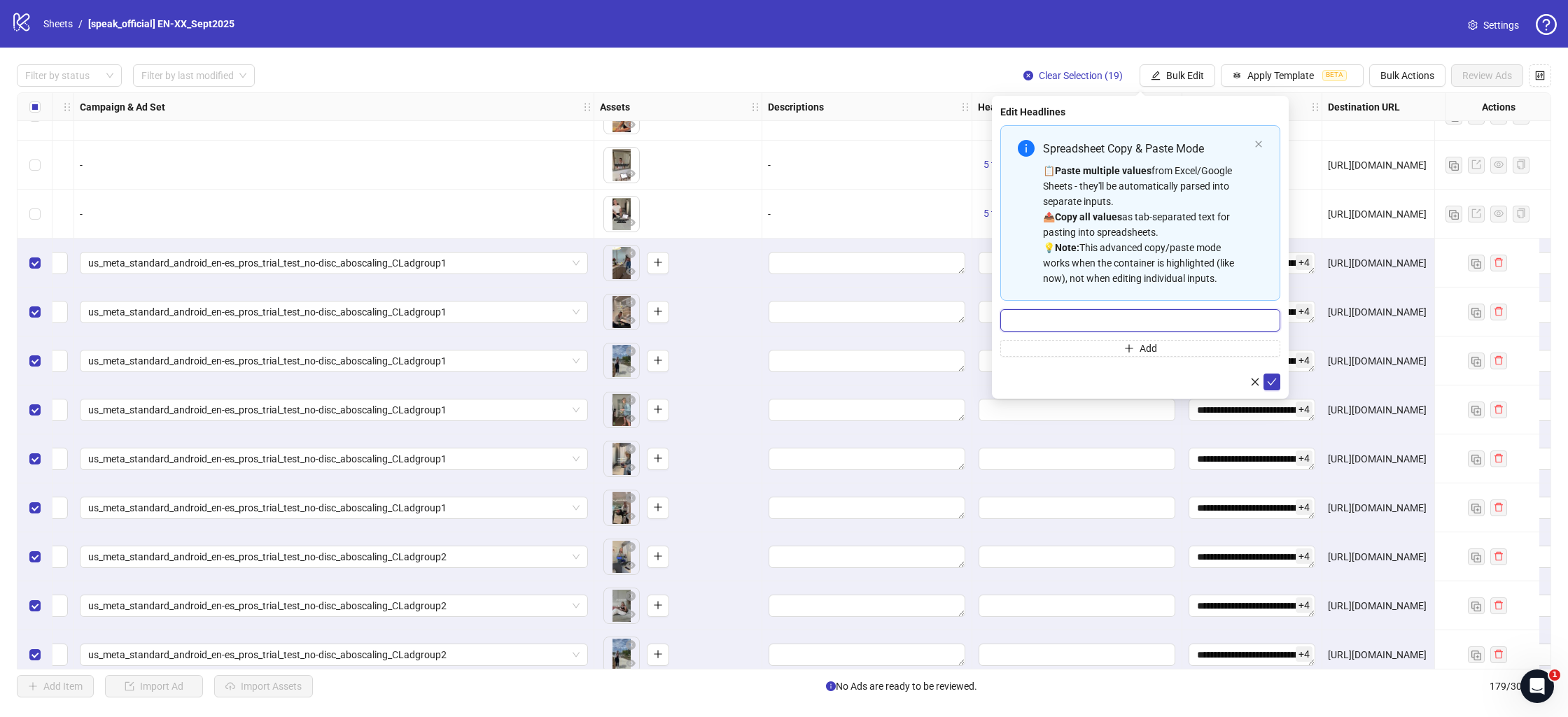
click at [1112, 331] on div "Spreadsheet Copy & Paste Mode 📋 Paste multiple values from Excel/Google Sheets …" at bounding box center [1140, 241] width 280 height 231
click at [1116, 324] on input "Multi-input container - paste or copy values" at bounding box center [1140, 321] width 280 height 23
paste input "**********"
type input "**********"
click at [1039, 343] on button "Add" at bounding box center [1140, 348] width 280 height 17
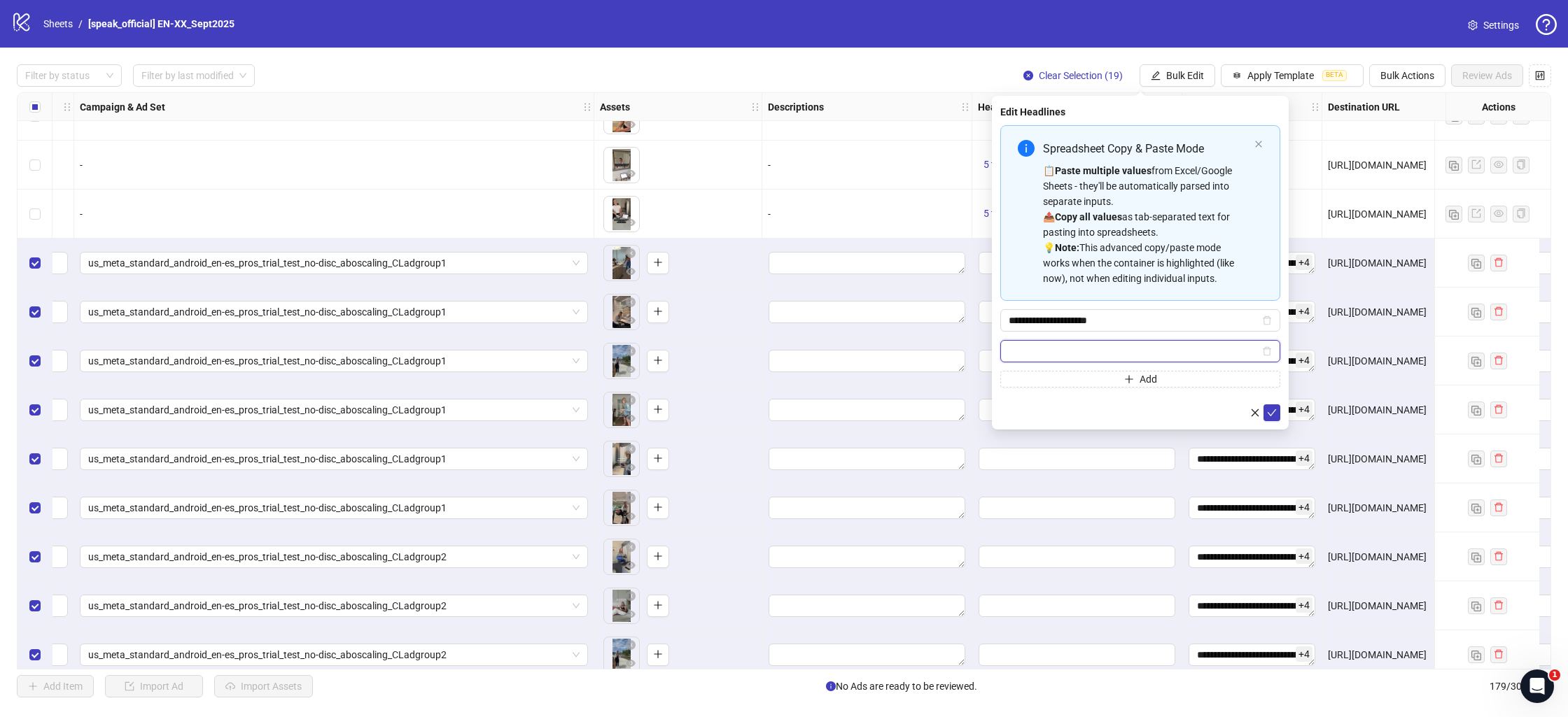
paste input "**********"
type input "**********"
click at [1169, 383] on button "Add" at bounding box center [1140, 379] width 280 height 17
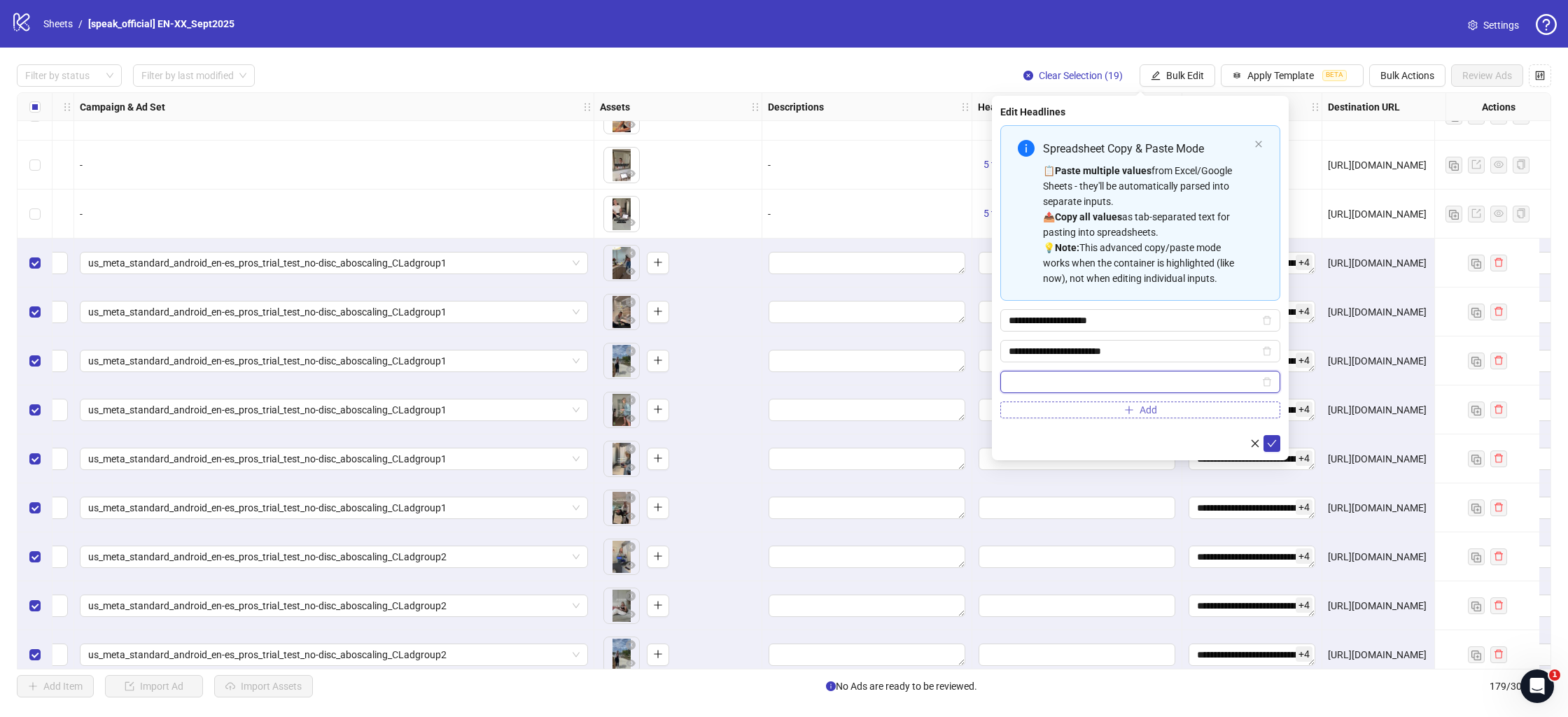
paste input "**********"
type input "**********"
click at [1122, 408] on button "Add" at bounding box center [1140, 410] width 280 height 17
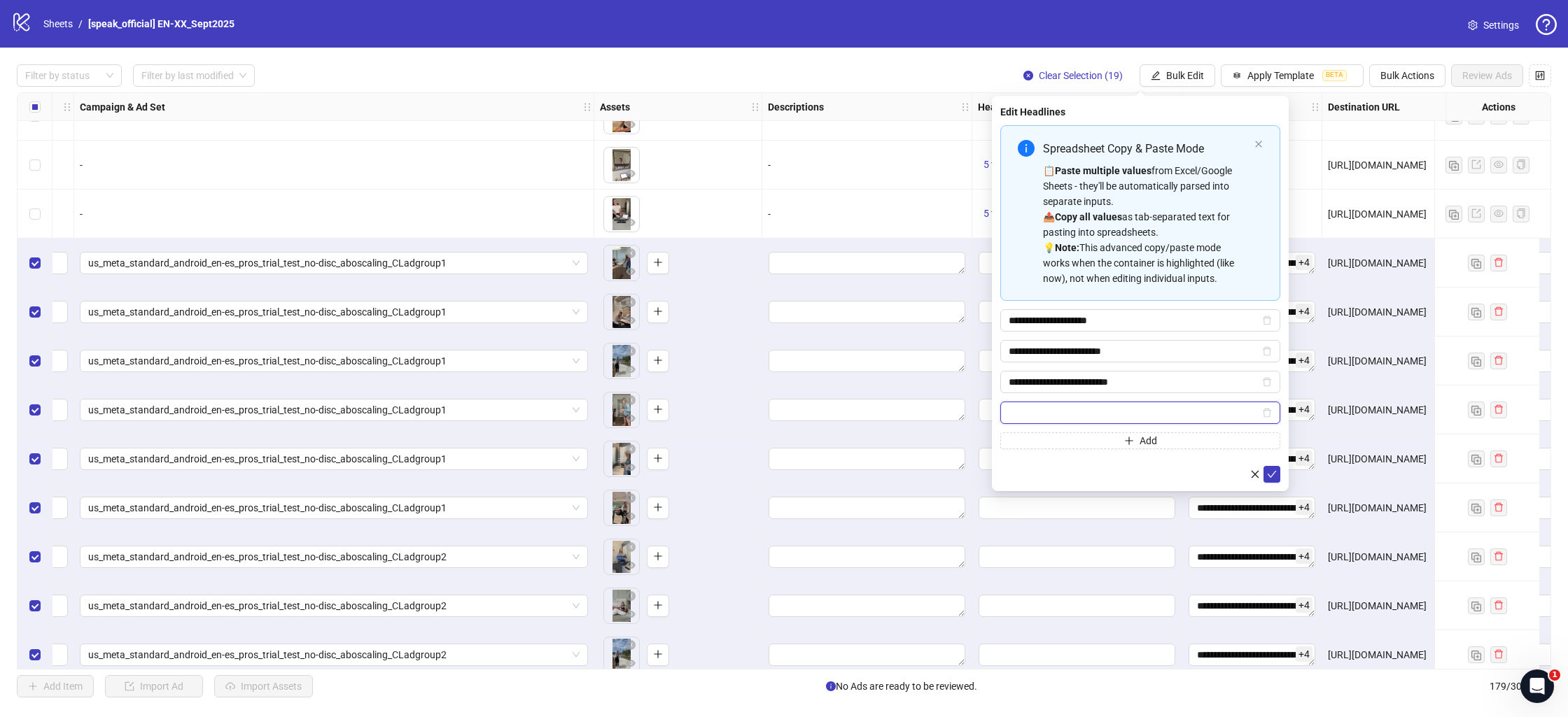
paste input "**********"
type input "**********"
click at [1081, 439] on button "Add" at bounding box center [1140, 440] width 280 height 17
paste input "**********"
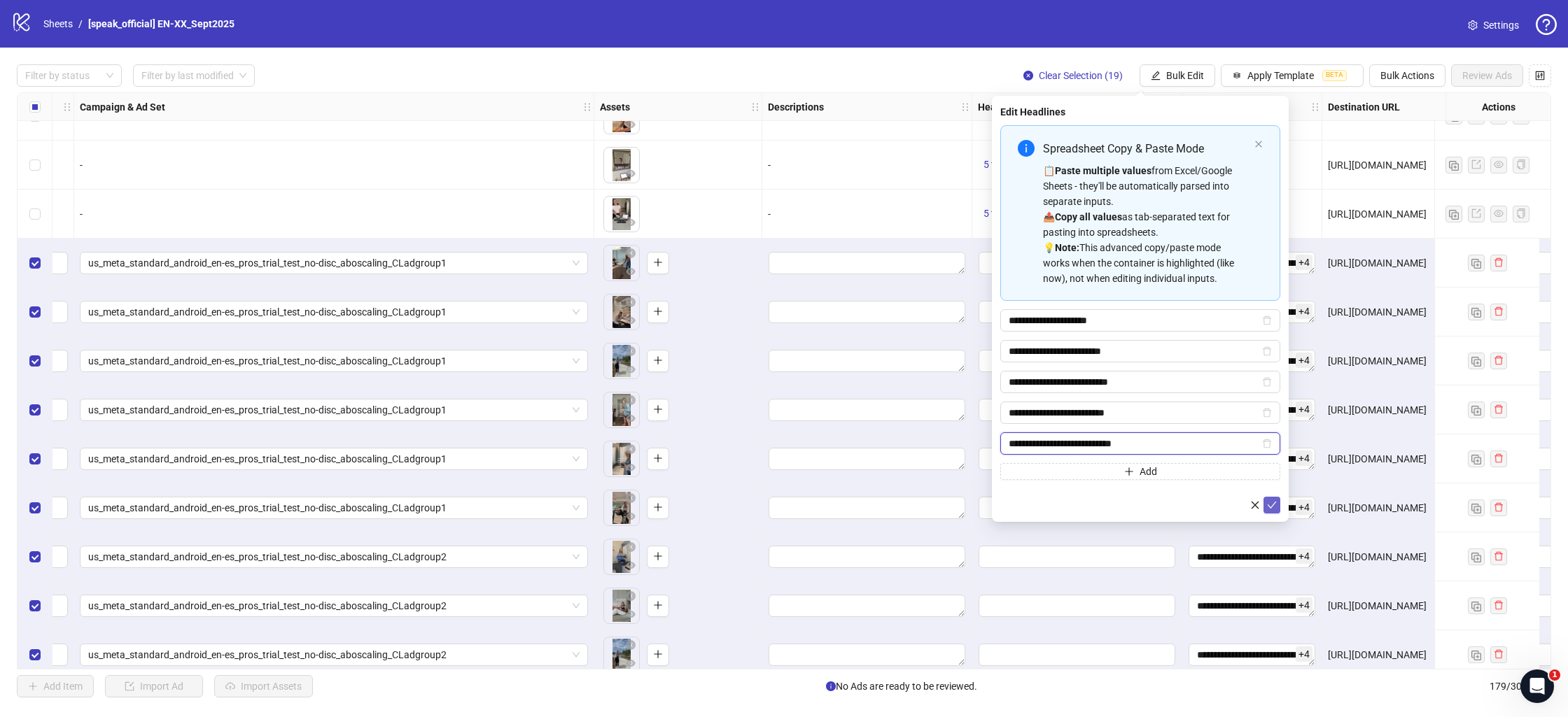
type input "**********"
click at [1274, 503] on icon "check" at bounding box center [1272, 505] width 9 height 7
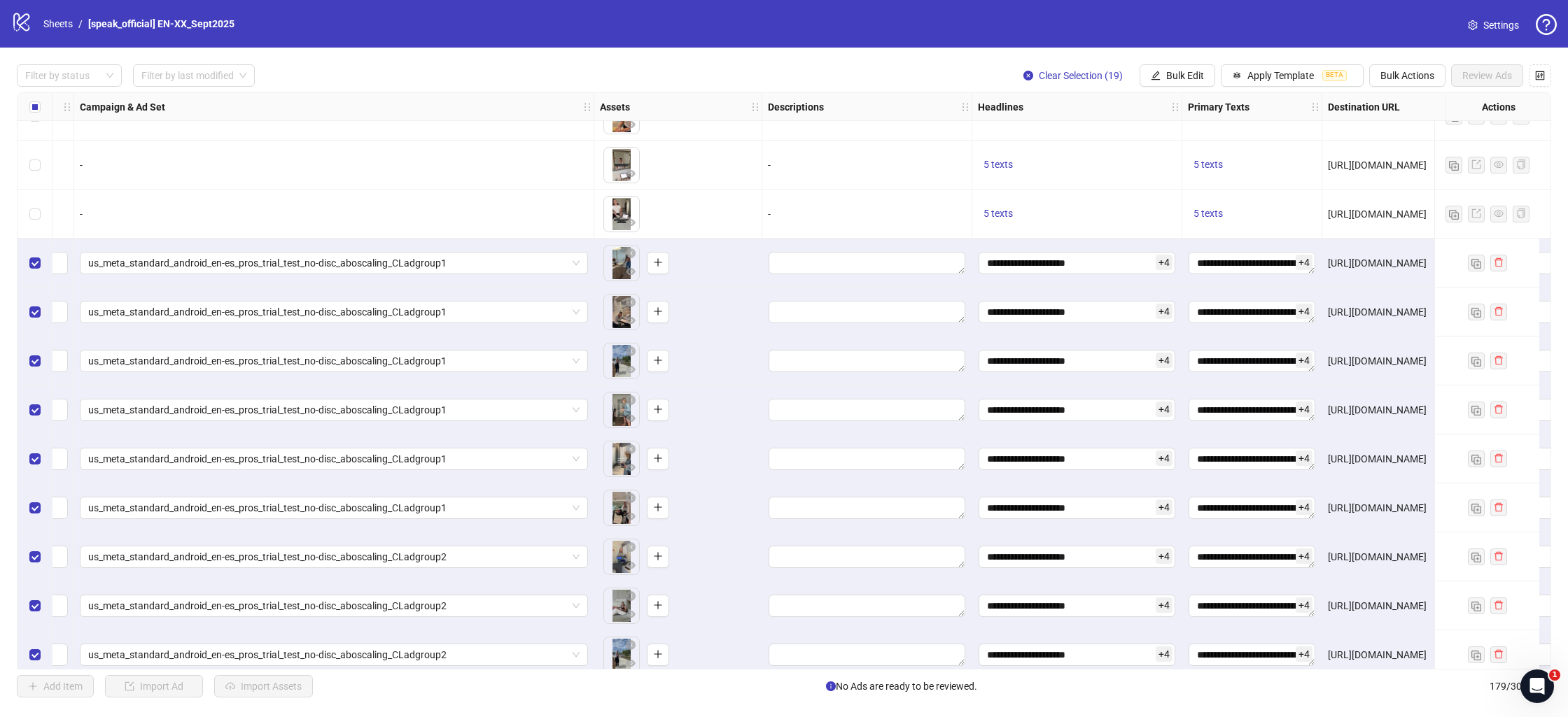
scroll to position [7719, 758]
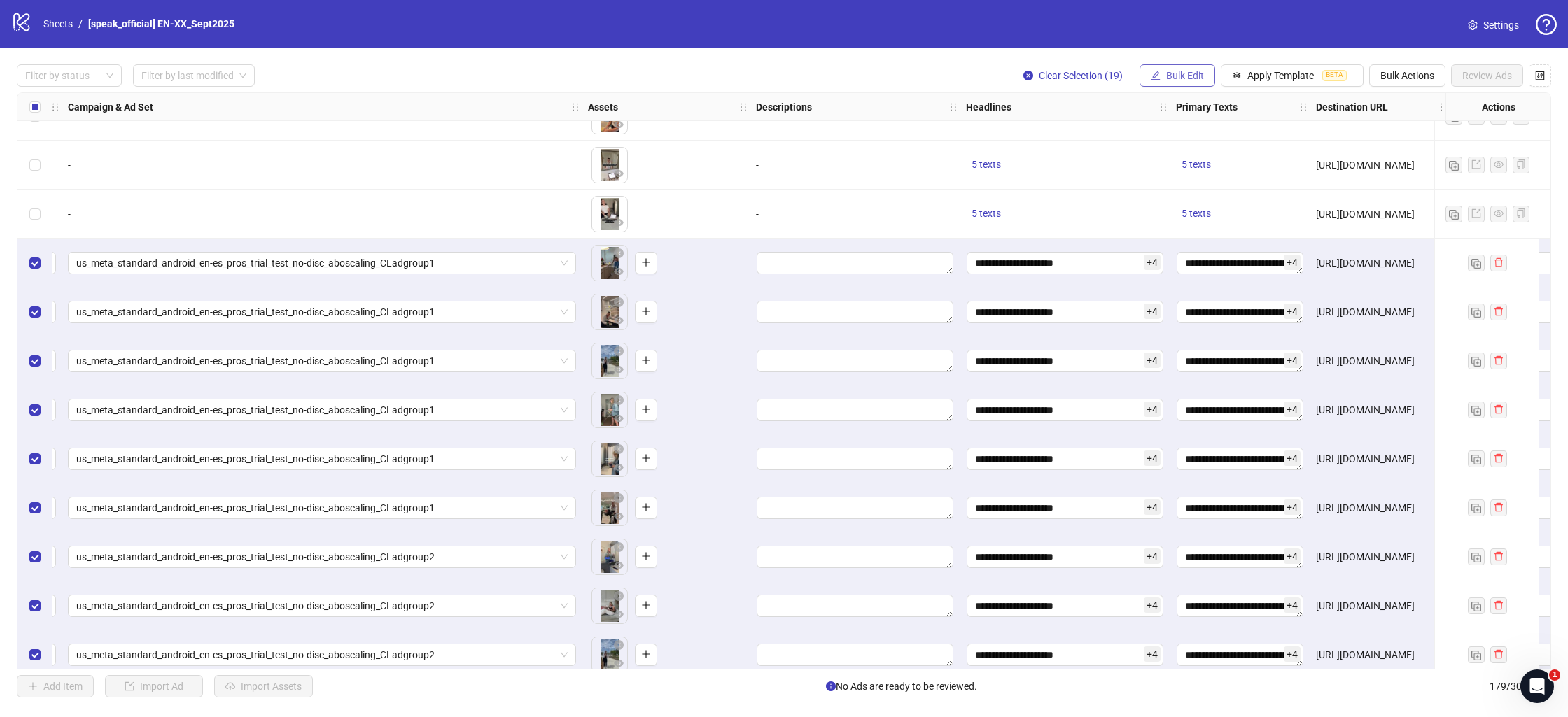
click at [1182, 83] on button "Bulk Edit" at bounding box center [1178, 76] width 76 height 23
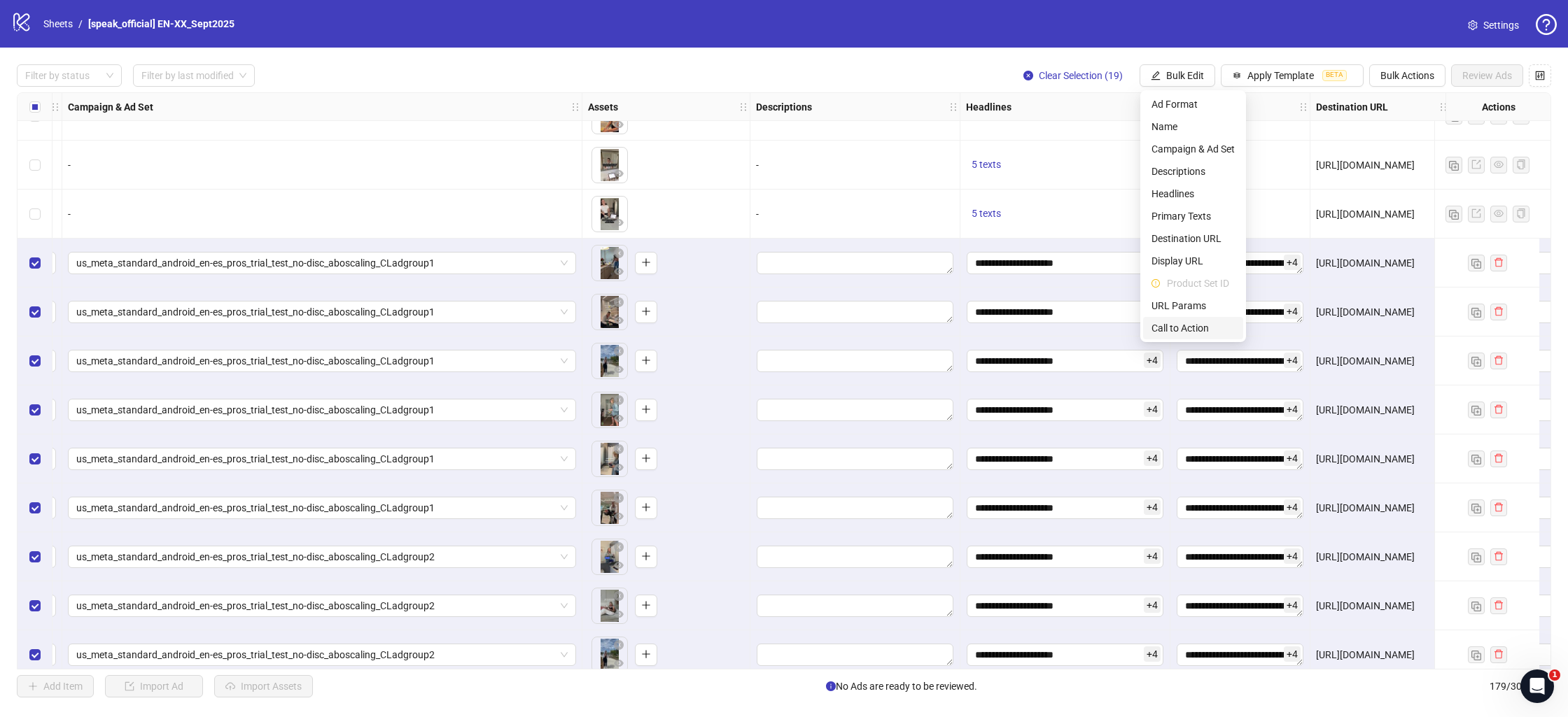
click at [1189, 322] on span "Call to Action" at bounding box center [1193, 328] width 83 height 15
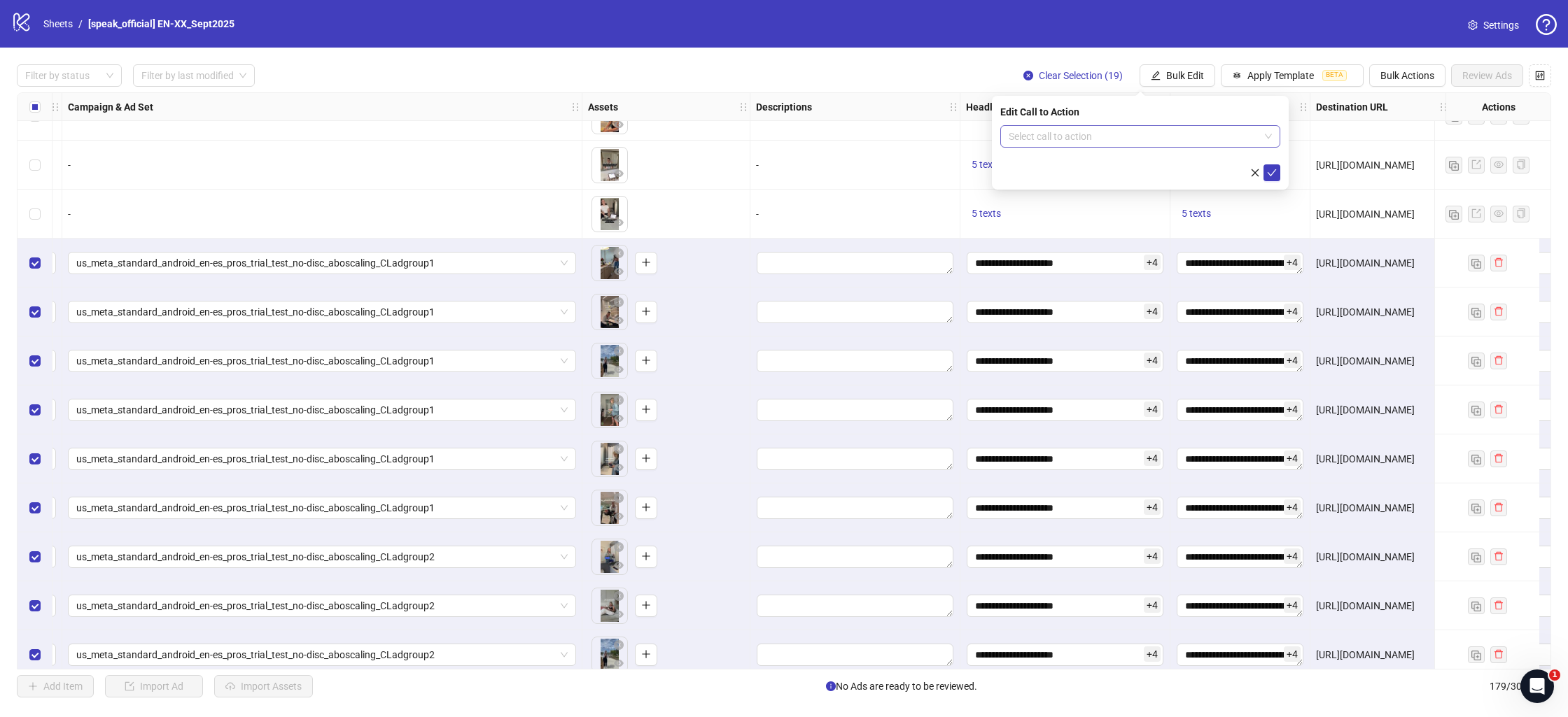
click at [1058, 135] on input "search" at bounding box center [1134, 137] width 250 height 21
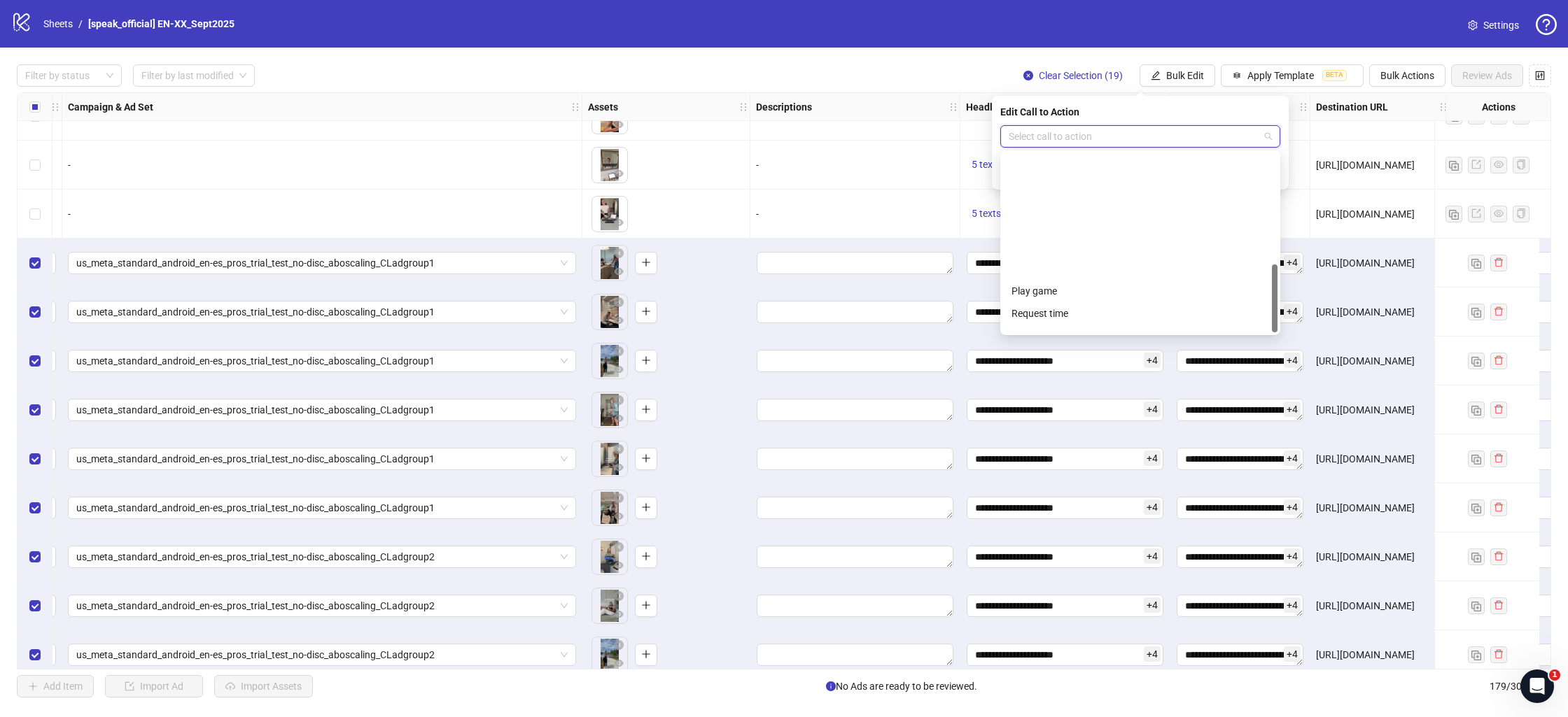
scroll to position [291, 0]
click at [1072, 298] on div "Install now" at bounding box center [1140, 298] width 258 height 15
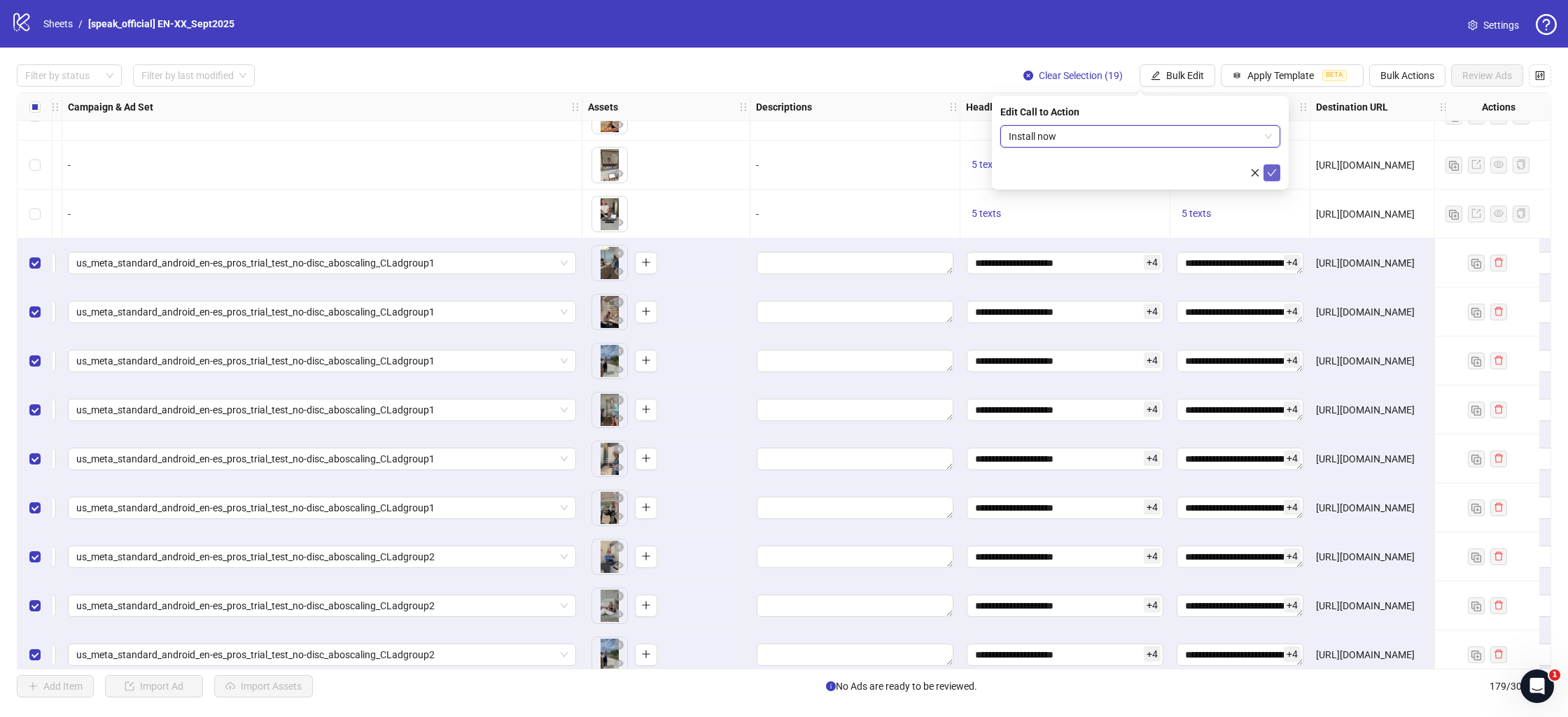
click at [1276, 168] on icon "check" at bounding box center [1272, 172] width 10 height 10
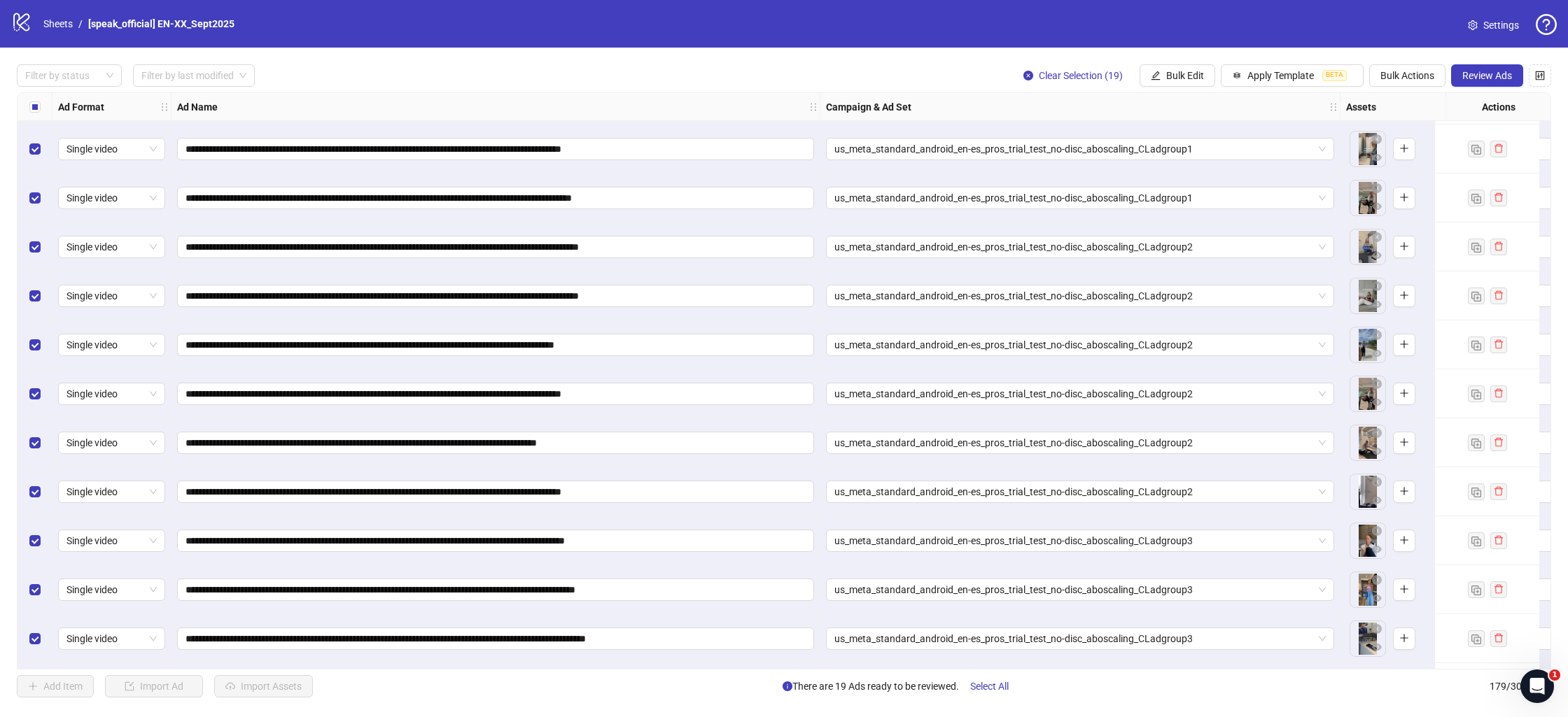
scroll to position [8073, 0]
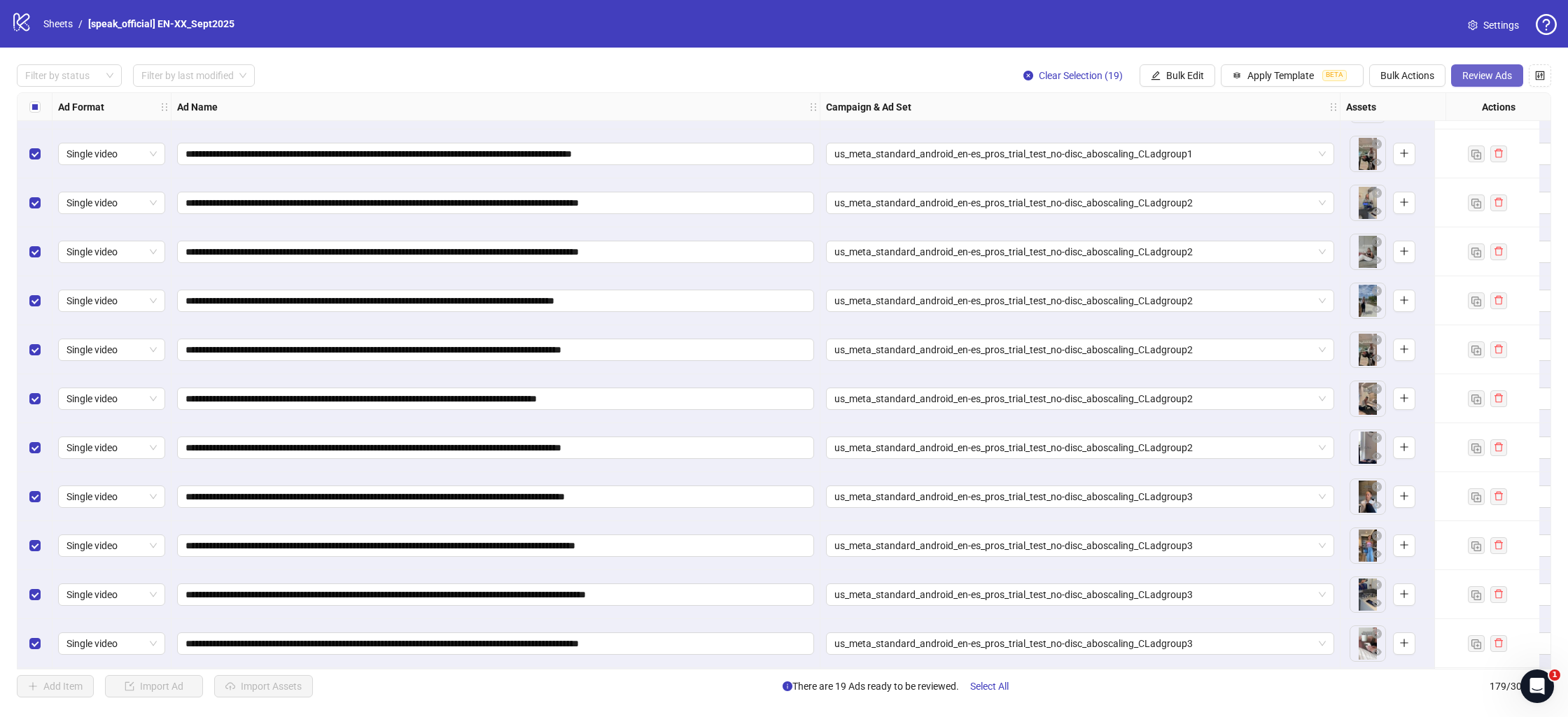
click at [1466, 80] on span "Review Ads" at bounding box center [1488, 75] width 50 height 11
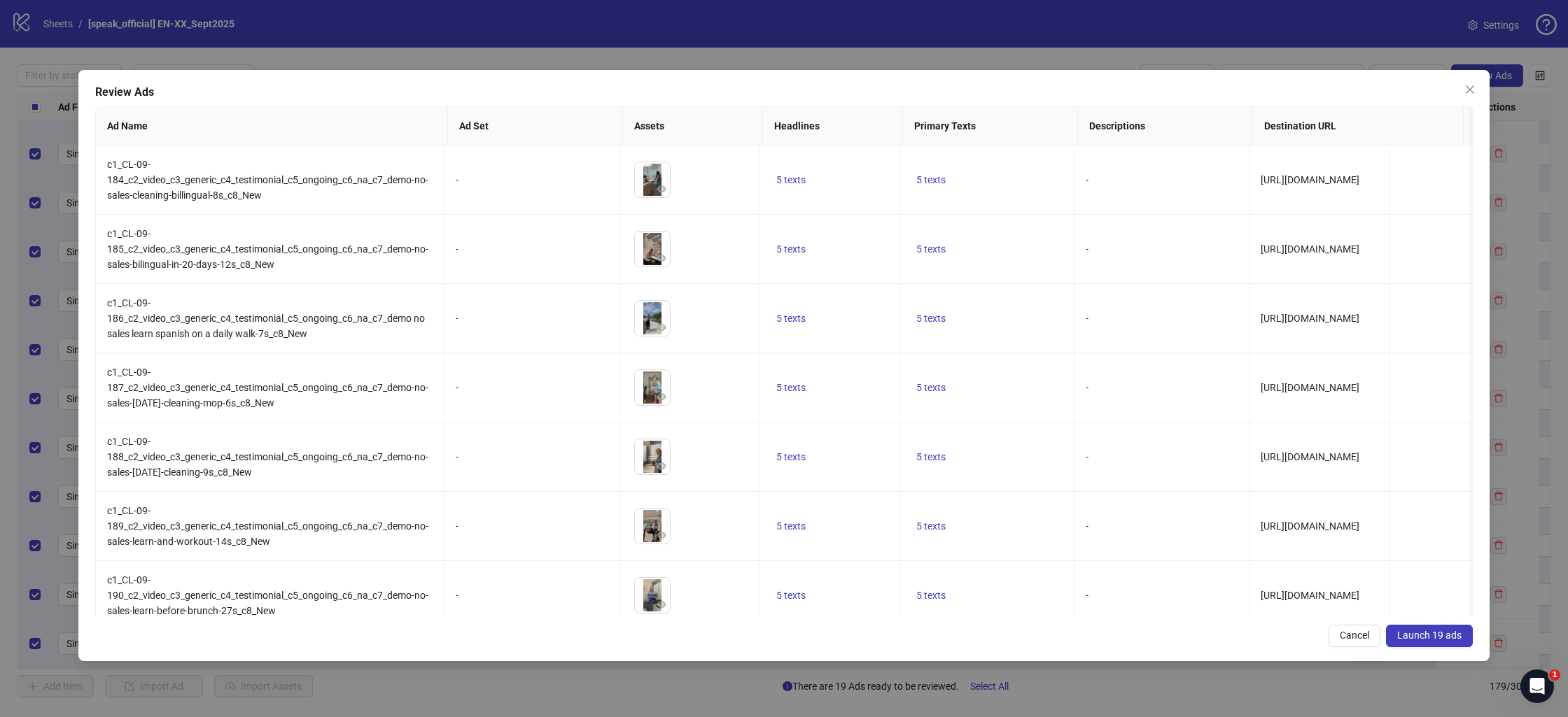
click at [1435, 635] on span "Launch 19 ads" at bounding box center [1430, 635] width 65 height 11
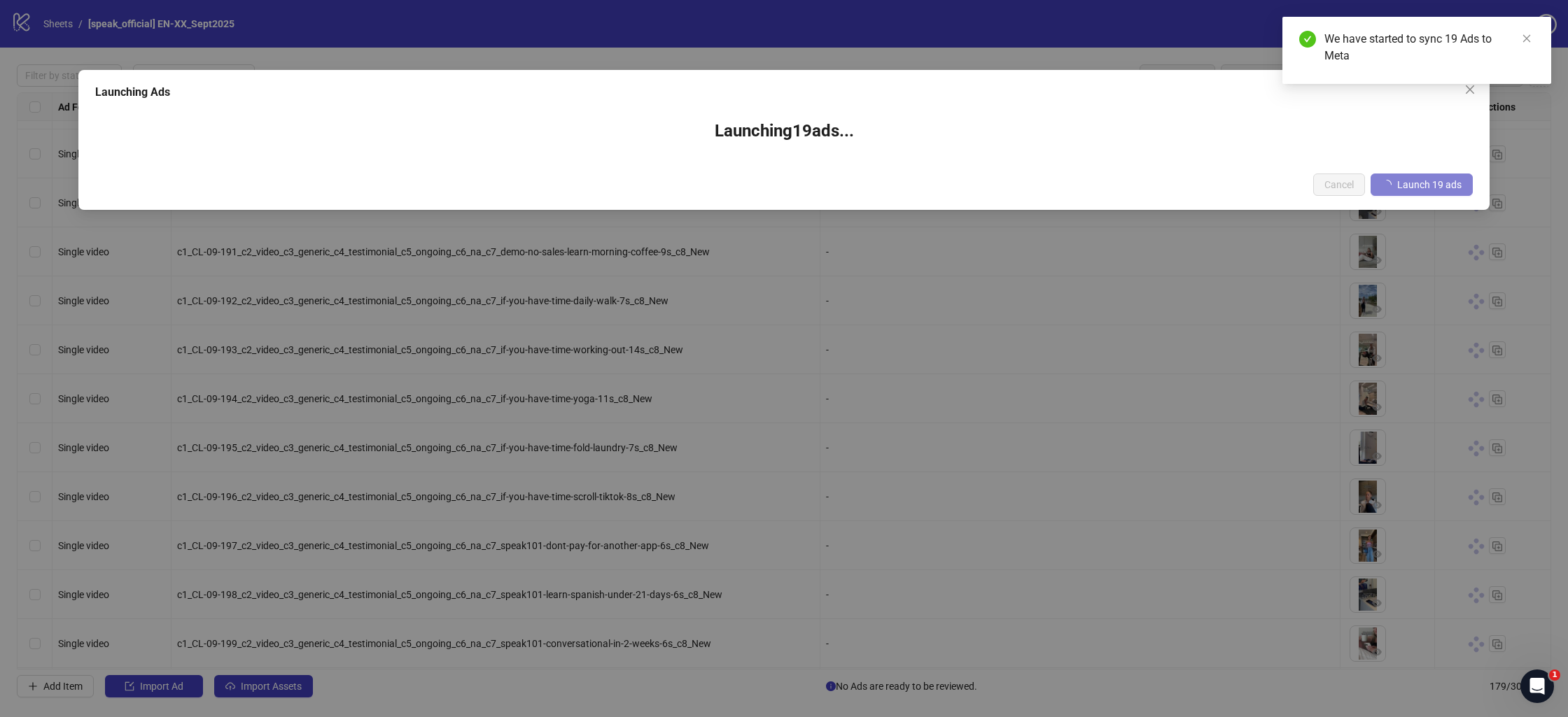
scroll to position [8077, 0]
